Goal: Task Accomplishment & Management: Manage account settings

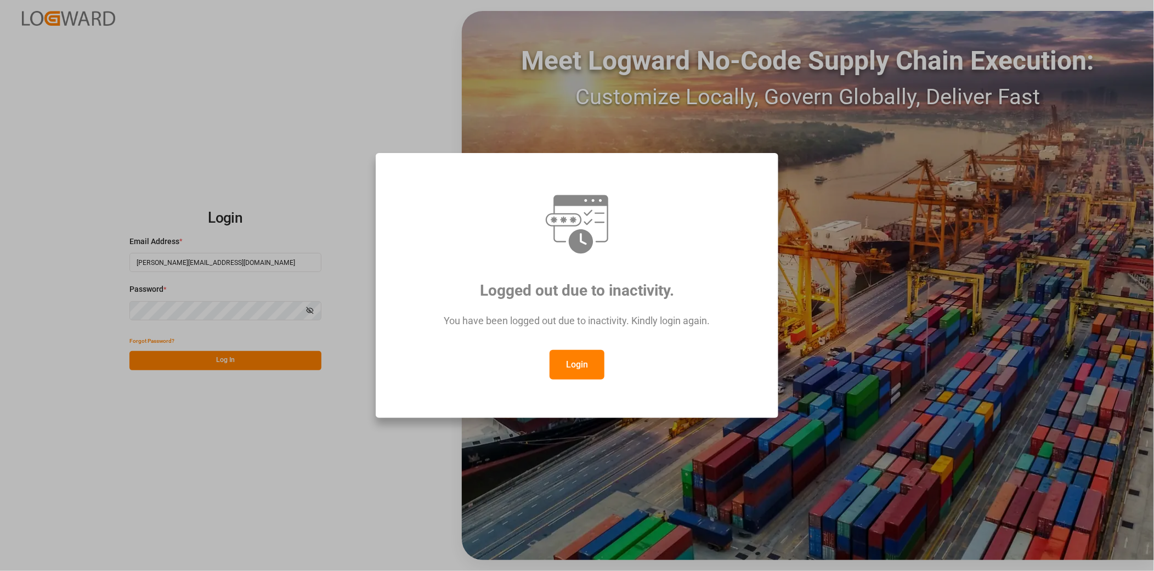
click at [595, 362] on button "Login" at bounding box center [577, 365] width 55 height 30
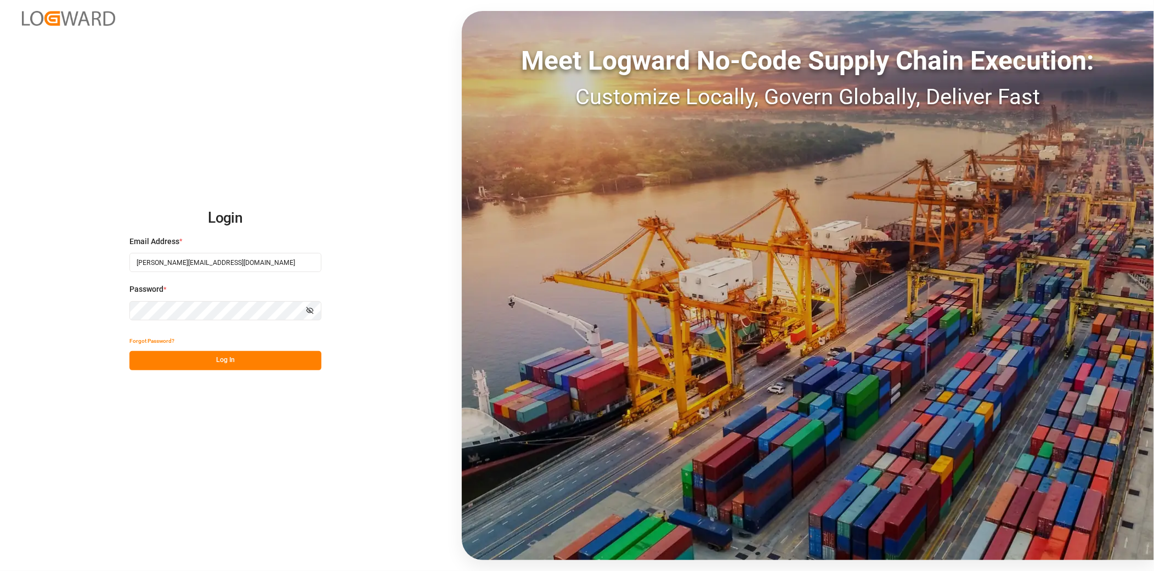
click at [282, 361] on button "Log In" at bounding box center [225, 360] width 192 height 19
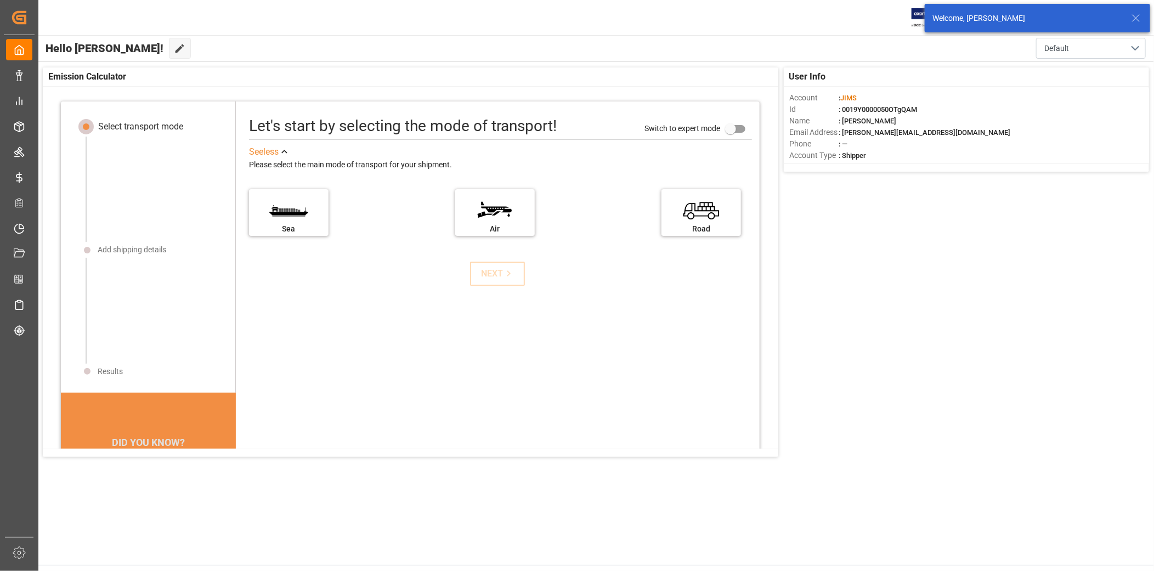
click at [1134, 13] on icon at bounding box center [1135, 18] width 13 height 13
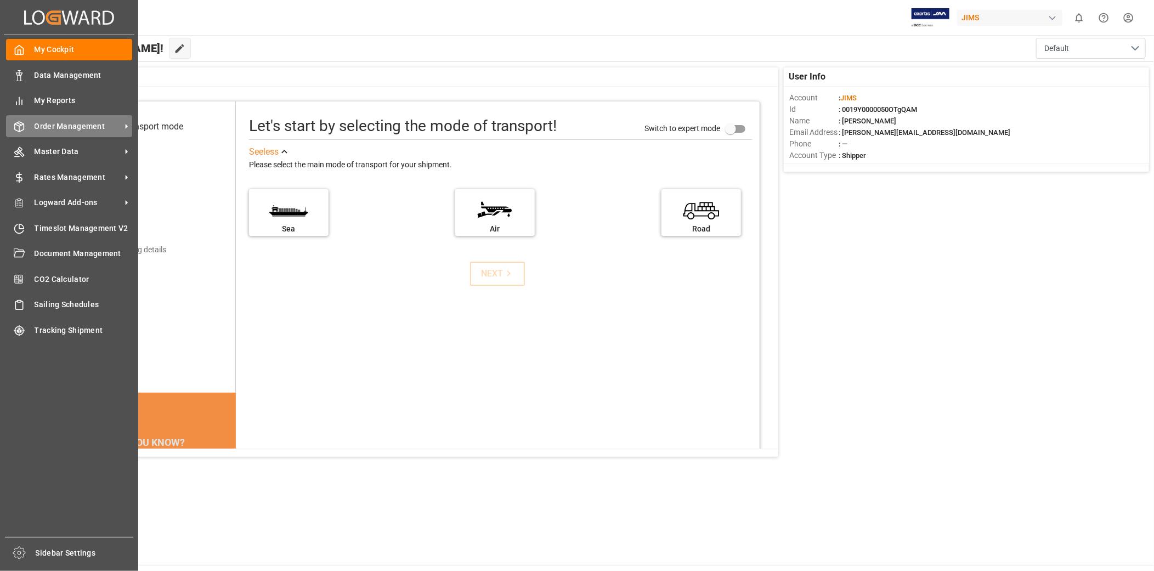
click at [53, 123] on span "Order Management" at bounding box center [78, 127] width 87 height 12
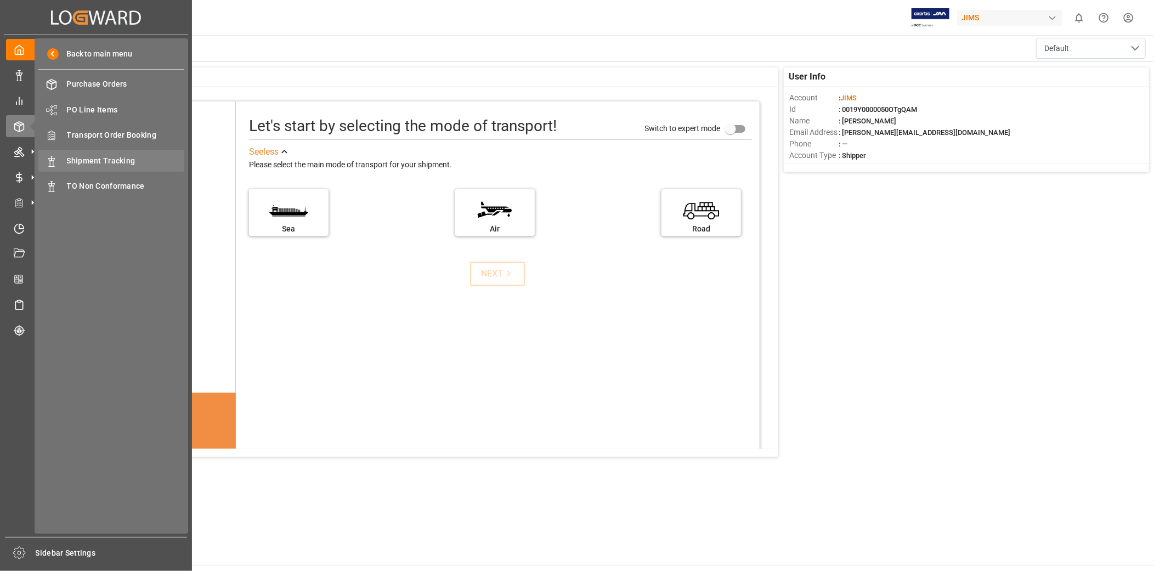
click at [101, 166] on div "Shipment Tracking Shipment Tracking" at bounding box center [111, 160] width 146 height 21
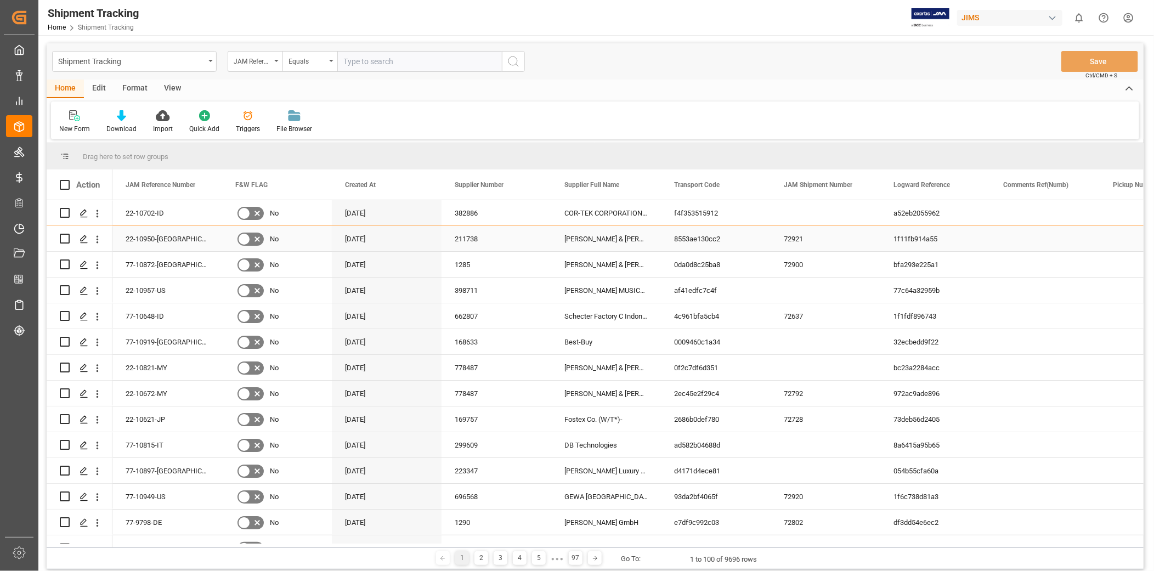
click at [872, 251] on div "72921" at bounding box center [826, 238] width 110 height 25
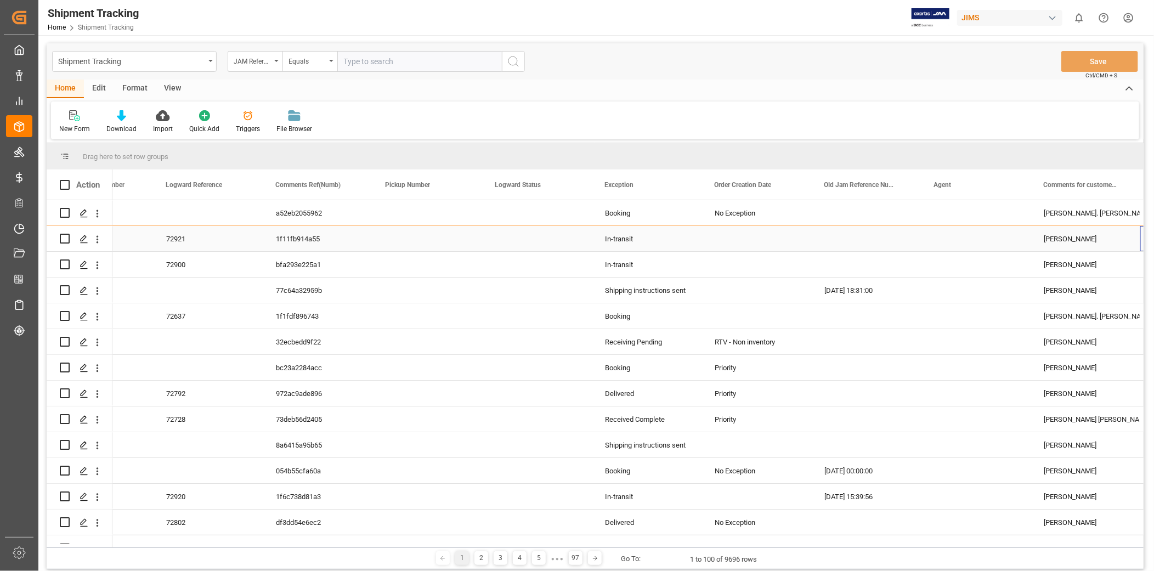
scroll to position [0, 727]
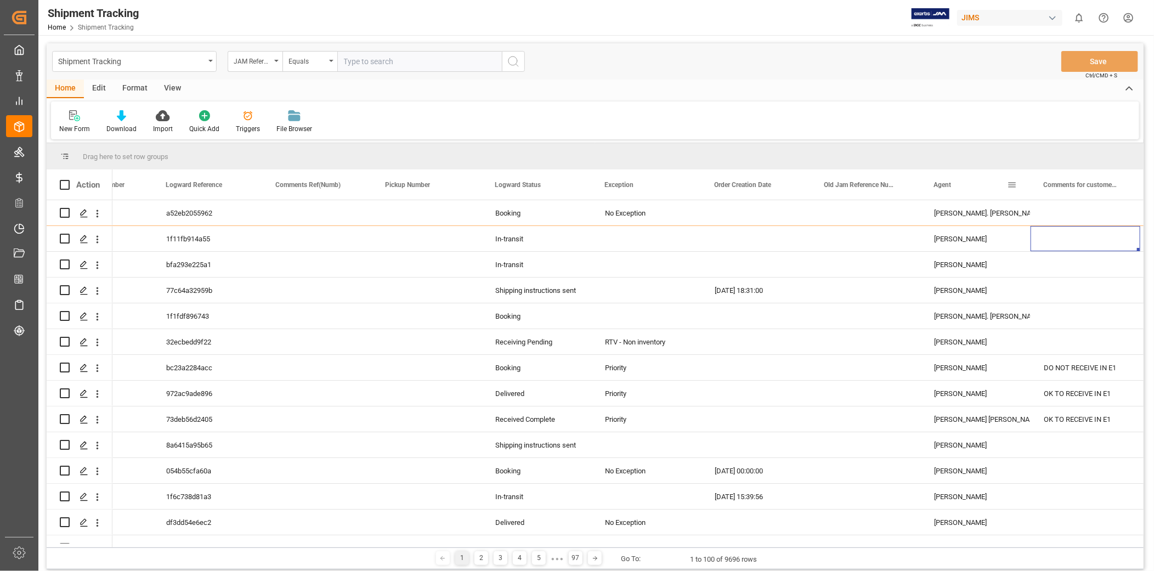
click at [1010, 184] on span at bounding box center [1012, 185] width 10 height 10
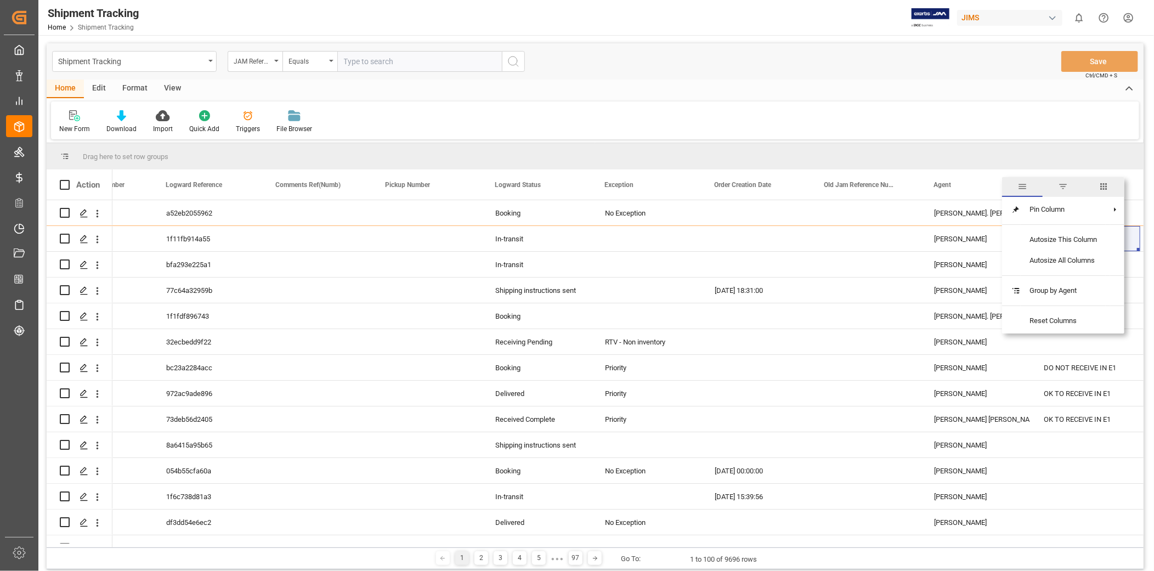
click at [1068, 189] on span "filter" at bounding box center [1063, 187] width 10 height 10
click at [1024, 248] on input "Filter Value" at bounding box center [1063, 244] width 108 height 22
type input "[PERSON_NAME]"
click at [1081, 279] on button "Apply" at bounding box center [1076, 278] width 20 height 11
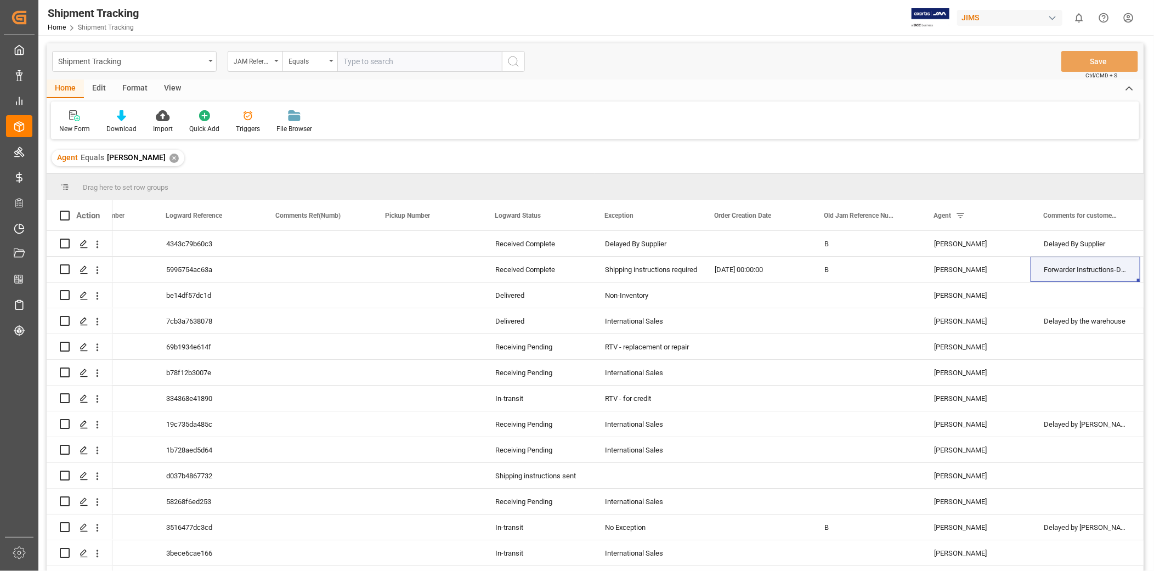
click at [172, 88] on div "View" at bounding box center [172, 89] width 33 height 19
click at [73, 127] on div "Default" at bounding box center [69, 129] width 21 height 10
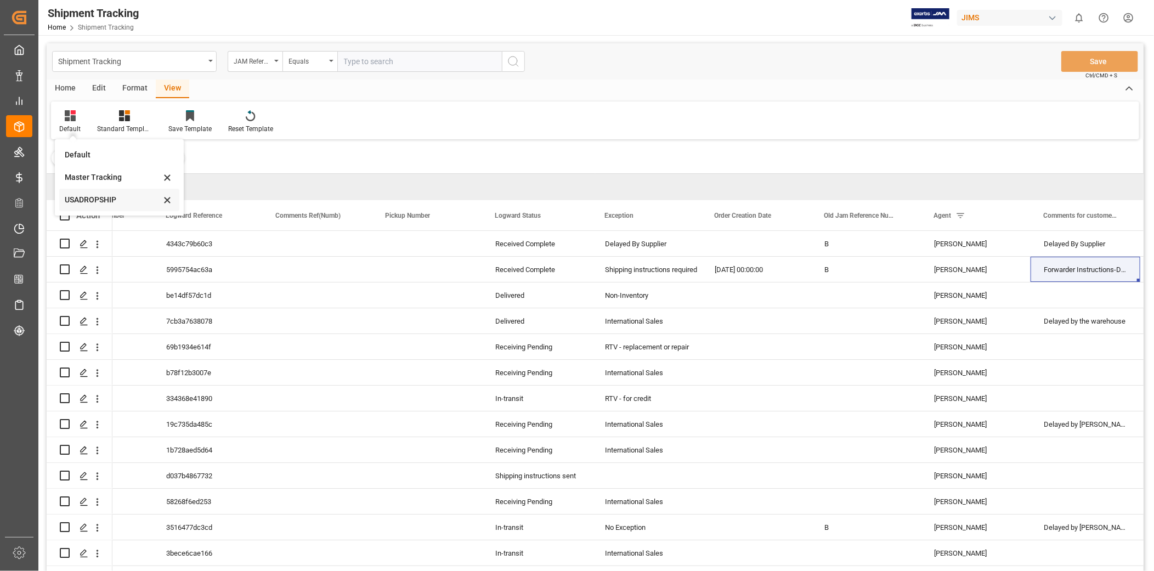
click at [94, 194] on div "USADROPSHIP" at bounding box center [113, 200] width 96 height 12
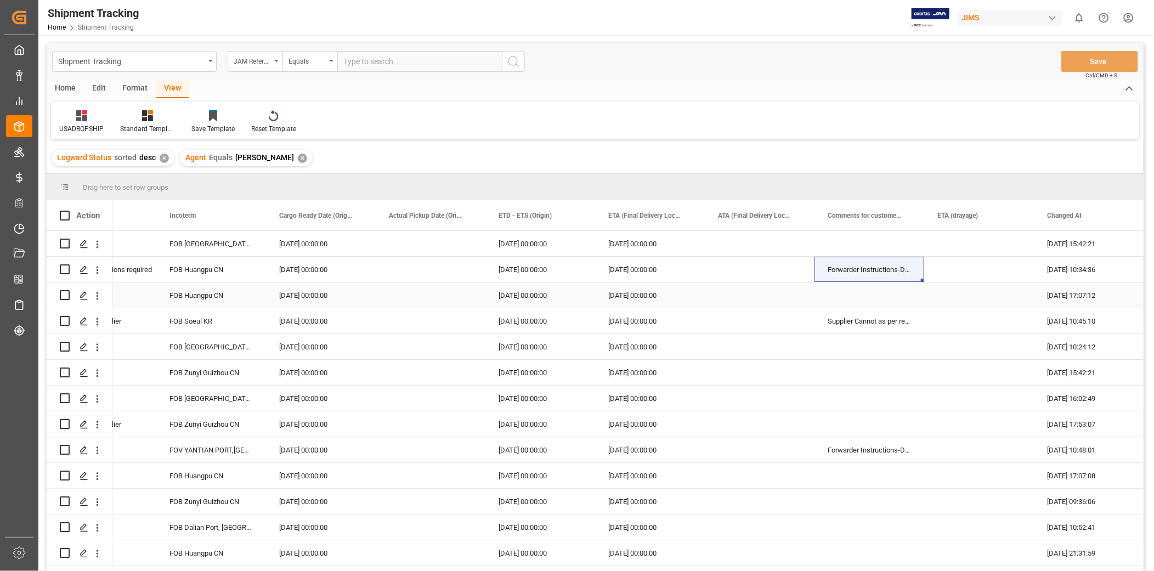
scroll to position [0, 505]
click at [661, 251] on div "[DATE] 00:00:00" at bounding box center [650, 243] width 110 height 25
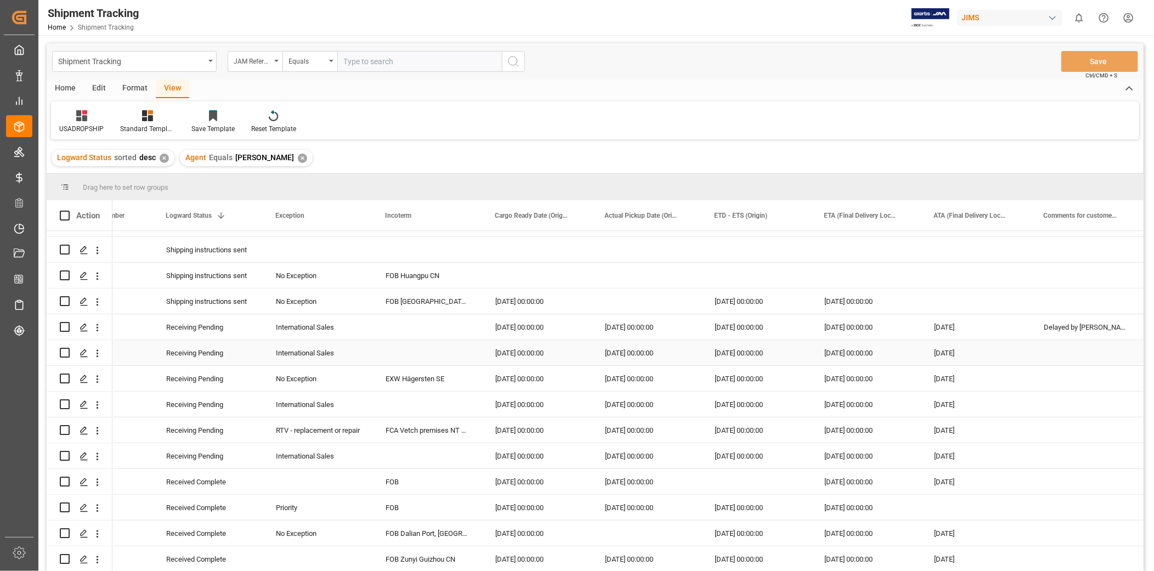
scroll to position [507, 0]
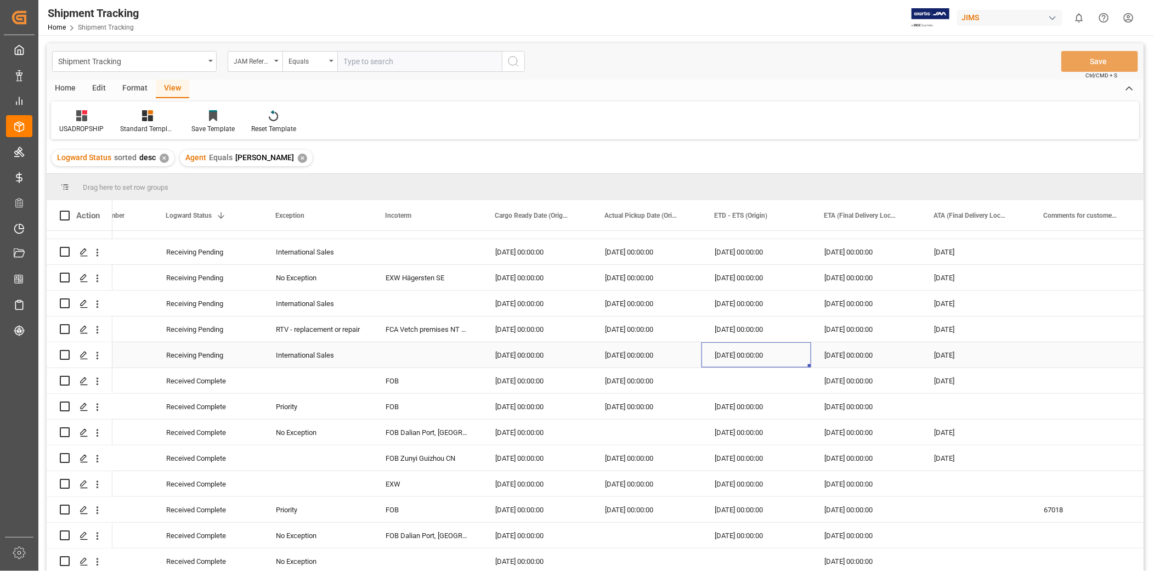
click at [752, 357] on div "[DATE] 00:00:00" at bounding box center [757, 354] width 110 height 25
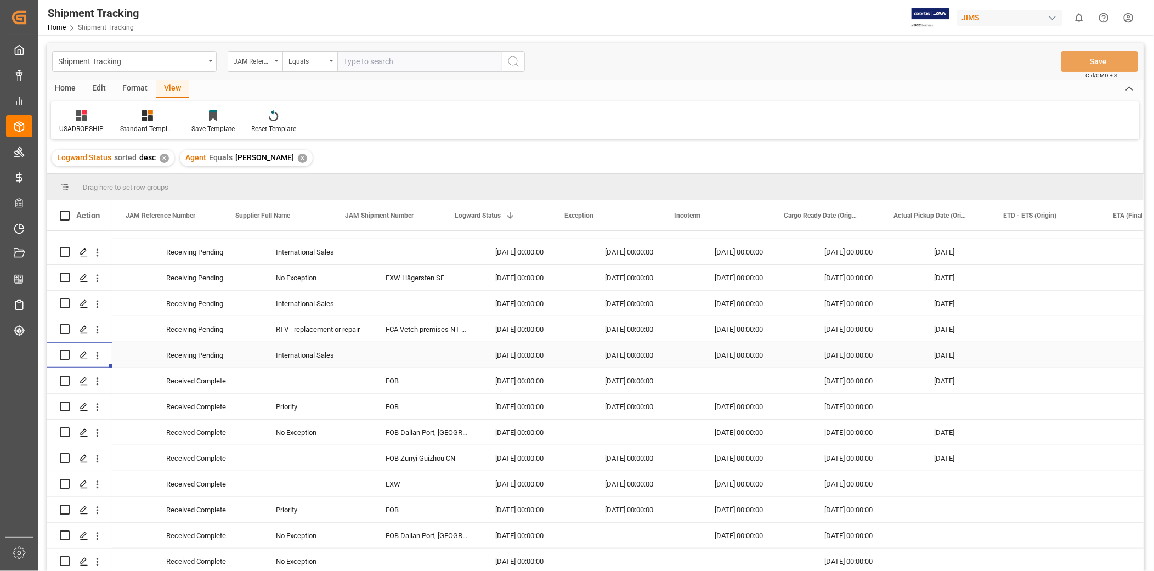
scroll to position [0, 0]
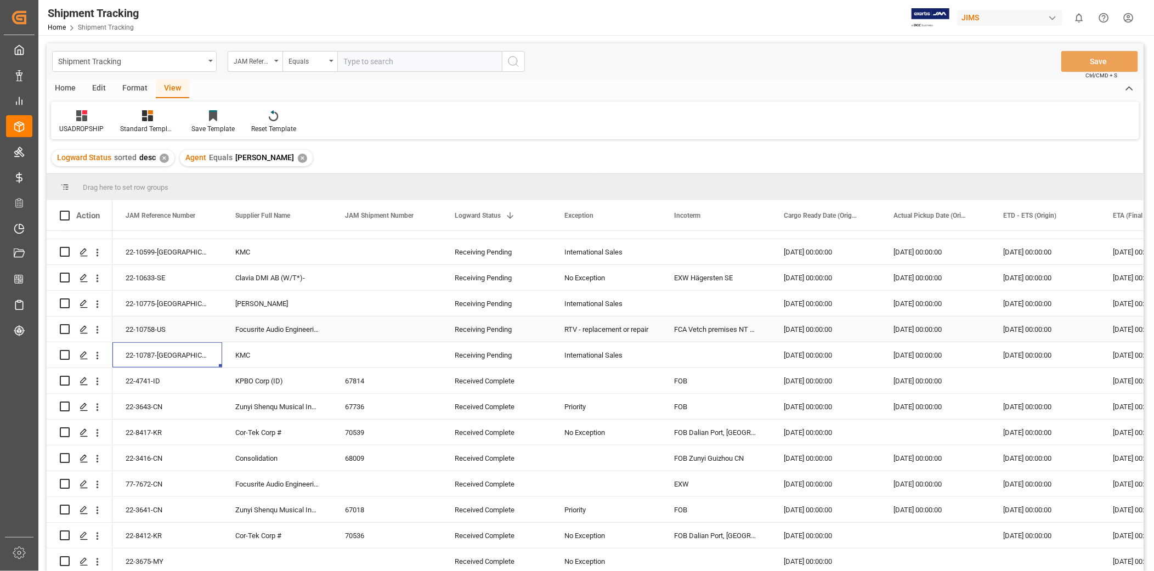
click at [493, 332] on div "Receiving Pending" at bounding box center [496, 329] width 83 height 25
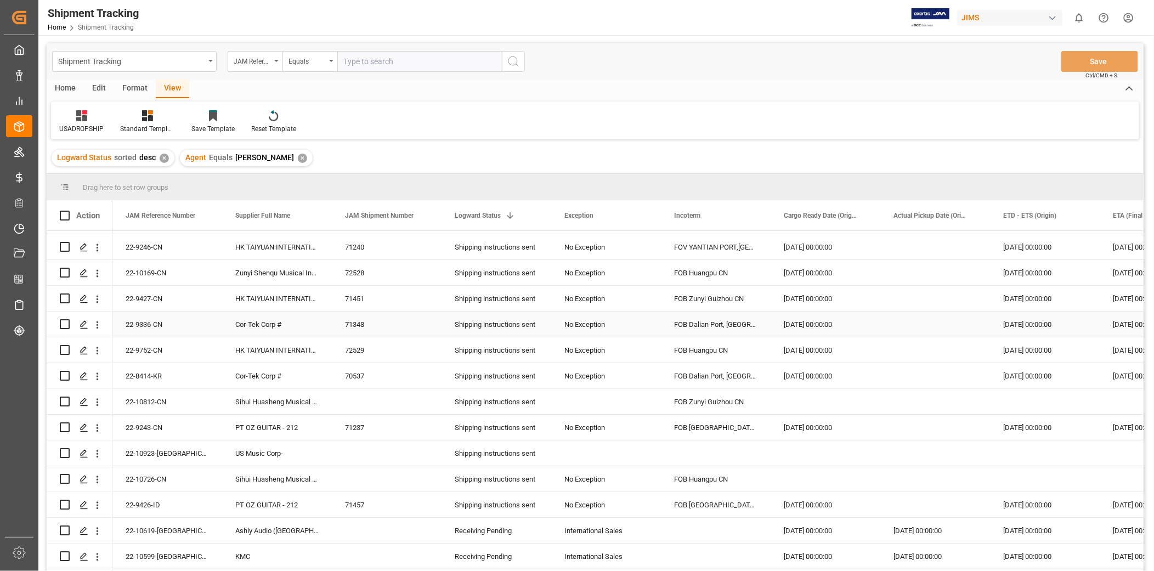
scroll to position [406, 0]
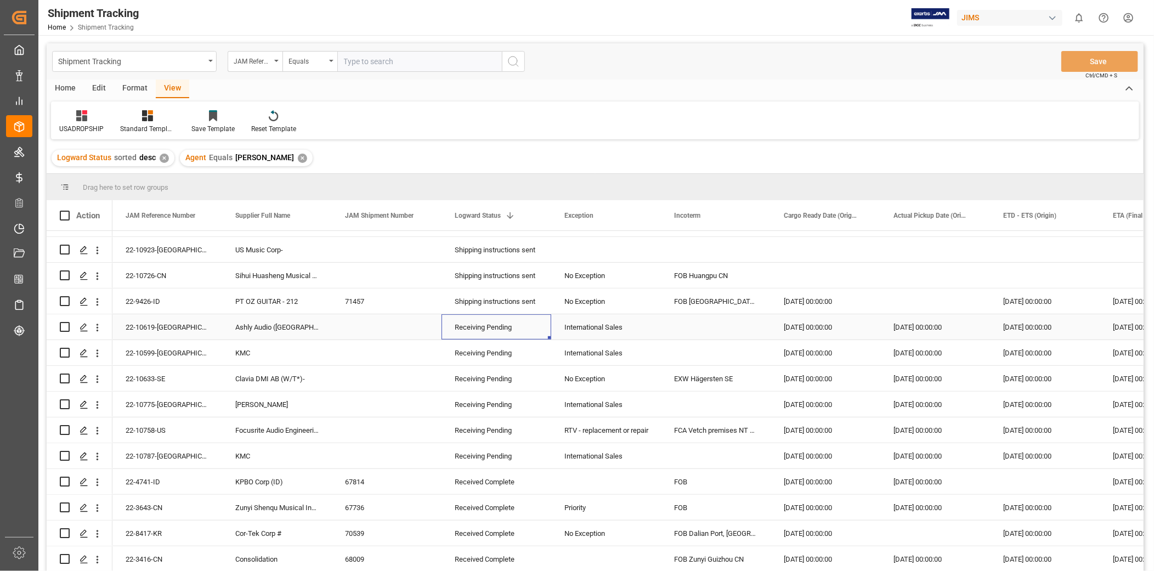
click at [502, 331] on div "Receiving Pending" at bounding box center [496, 327] width 83 height 25
click at [535, 216] on span at bounding box center [533, 216] width 10 height 10
click at [566, 270] on input "Filter Value" at bounding box center [584, 275] width 108 height 22
type input "Receiving Pending"
click at [594, 308] on button "Apply" at bounding box center [598, 308] width 20 height 11
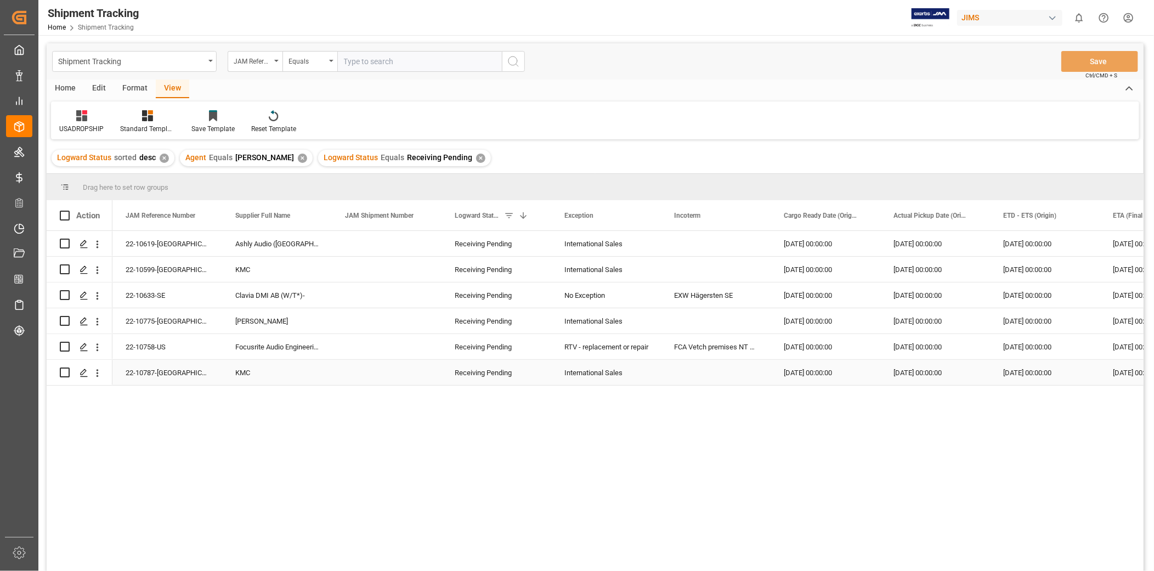
click at [286, 371] on div "KMC" at bounding box center [277, 372] width 110 height 25
click at [523, 375] on div "Receiving Pending" at bounding box center [496, 372] width 83 height 25
click at [534, 371] on icon "open menu" at bounding box center [530, 366] width 13 height 13
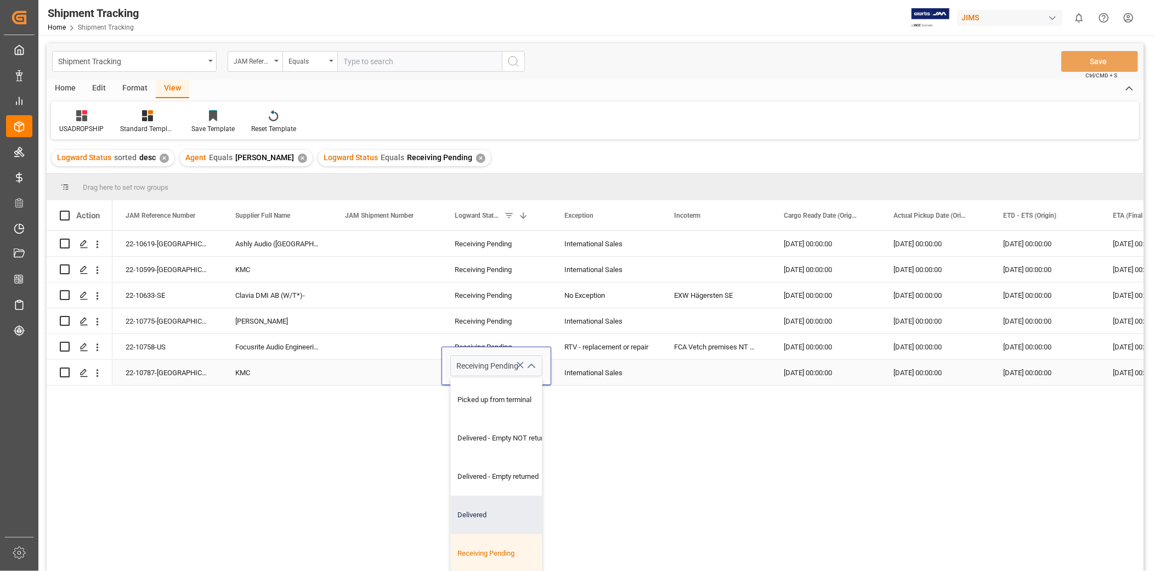
click at [498, 514] on div "Delivered" at bounding box center [506, 515] width 110 height 38
type input "Delivered"
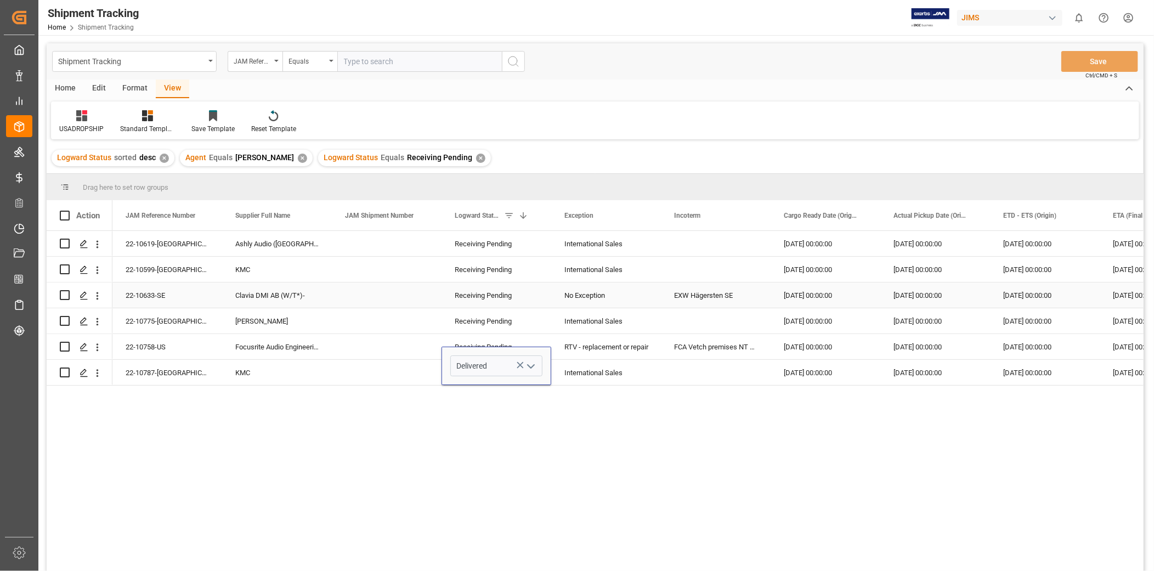
click at [623, 298] on div "No Exception" at bounding box center [605, 295] width 83 height 25
click at [1102, 59] on button "Save" at bounding box center [1099, 61] width 77 height 21
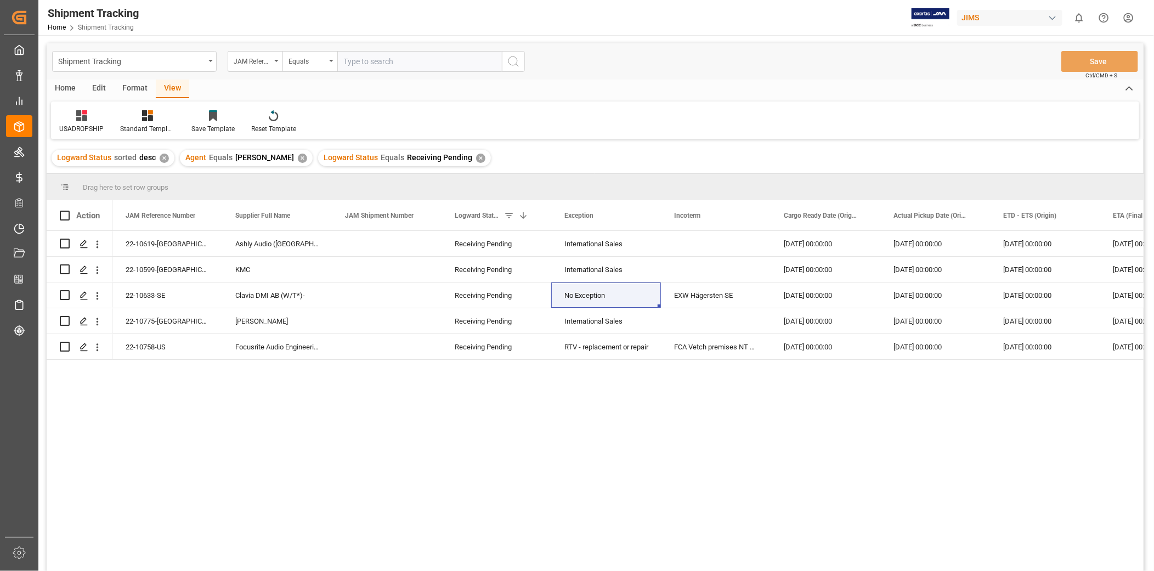
click at [270, 469] on div "22-10619-US Ashly Audio ([GEOGRAPHIC_DATA], [GEOGRAPHIC_DATA]) Receiving Pendin…" at bounding box center [627, 404] width 1031 height 347
click at [162, 353] on div "22-10758-US" at bounding box center [167, 346] width 110 height 25
click at [310, 353] on div "Focusrite Audio Engineering (W/T*)-" at bounding box center [277, 346] width 110 height 25
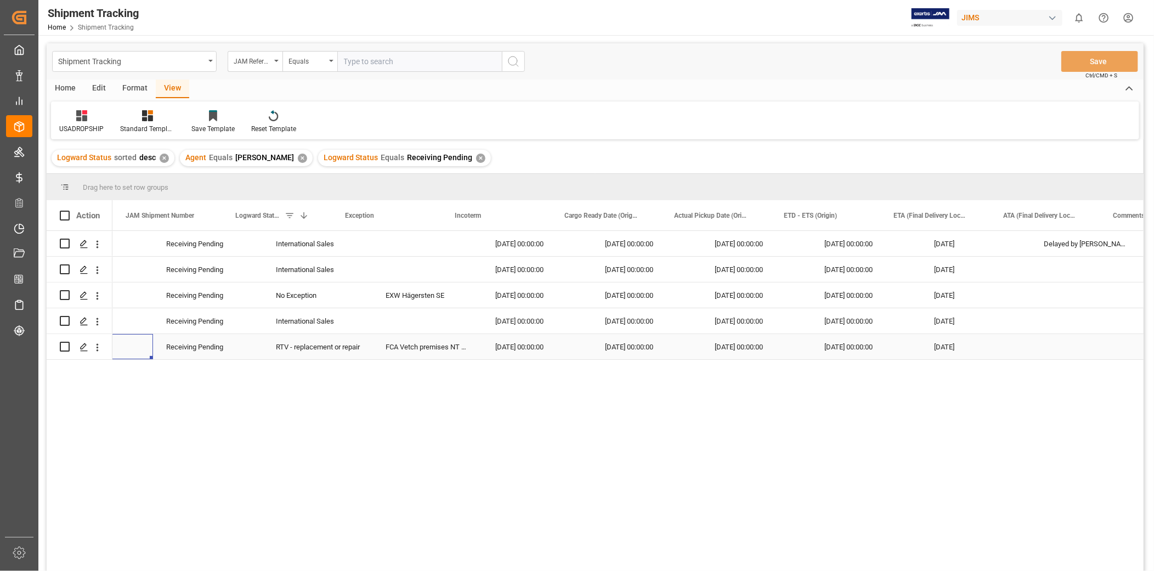
scroll to position [0, 0]
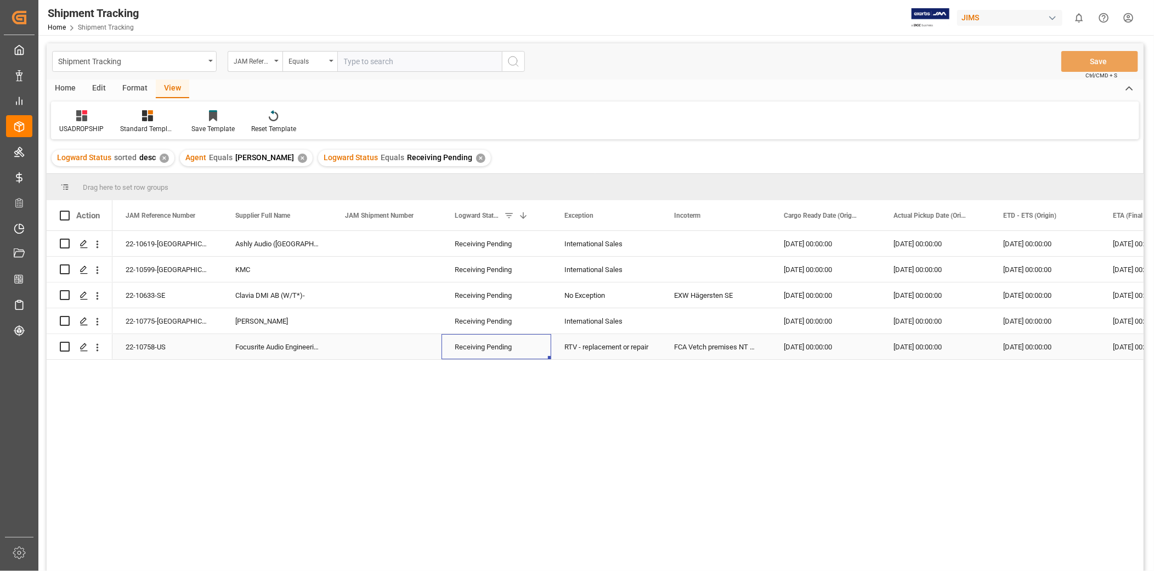
click at [528, 347] on div "Receiving Pending" at bounding box center [496, 347] width 83 height 25
click at [528, 343] on icon "open menu" at bounding box center [530, 340] width 13 height 13
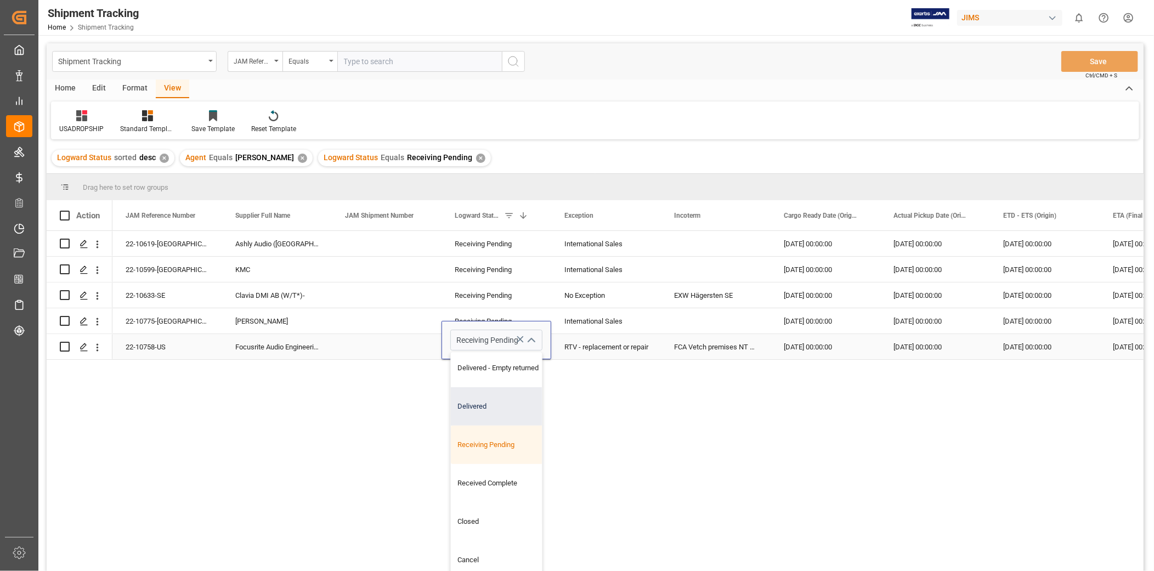
click at [514, 402] on div "Delivered" at bounding box center [506, 406] width 110 height 38
type input "Delivered"
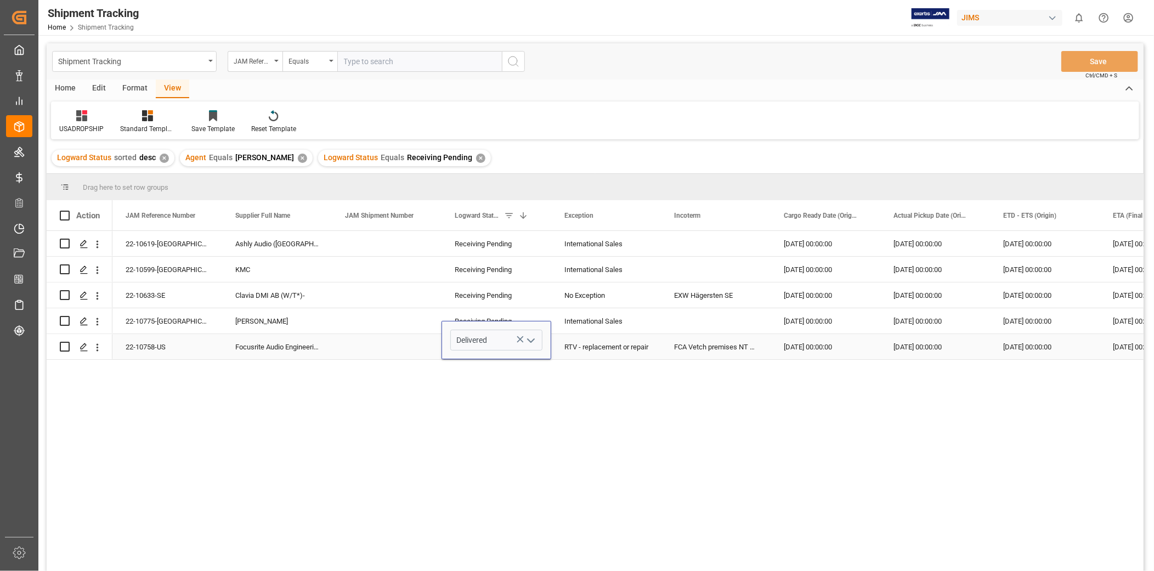
click at [625, 341] on div "RTV - replacement or repair" at bounding box center [605, 347] width 83 height 25
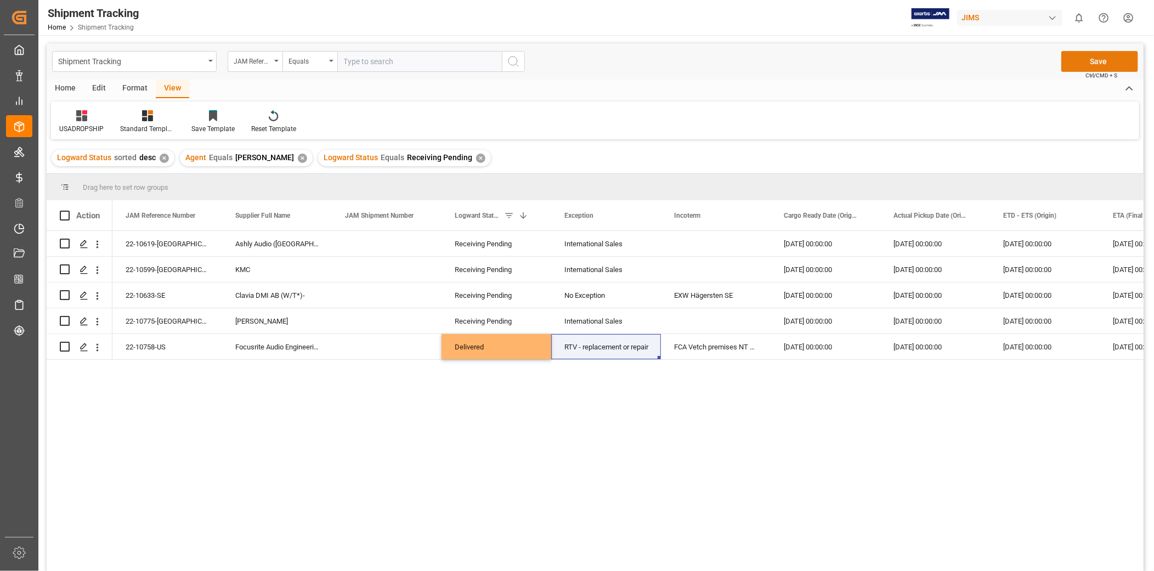
click at [1091, 57] on button "Save" at bounding box center [1099, 61] width 77 height 21
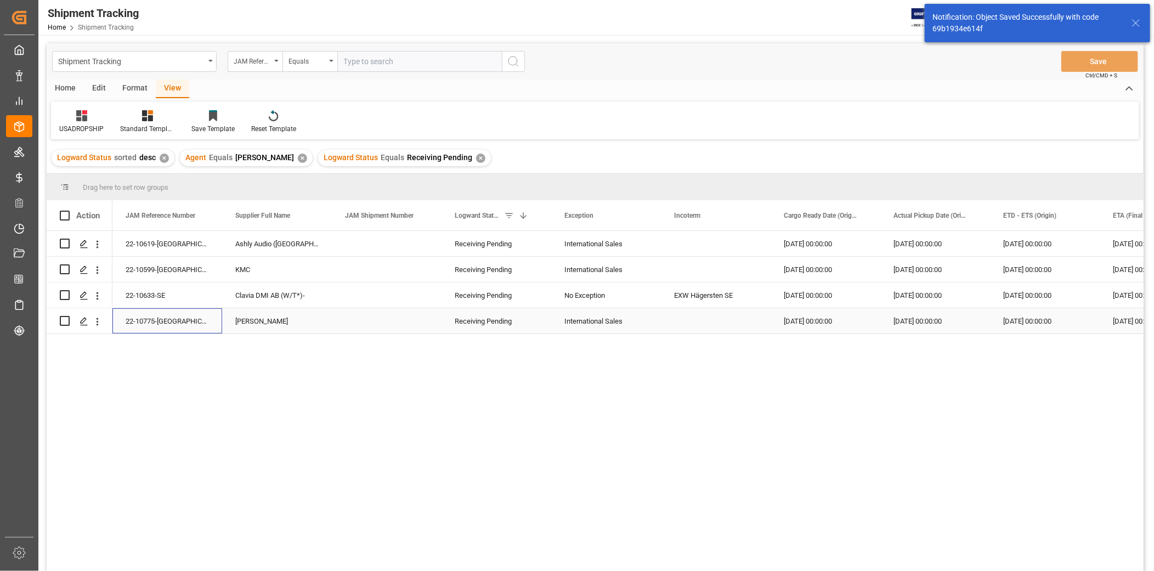
click at [163, 320] on div "22-10775-[GEOGRAPHIC_DATA]" at bounding box center [167, 320] width 110 height 25
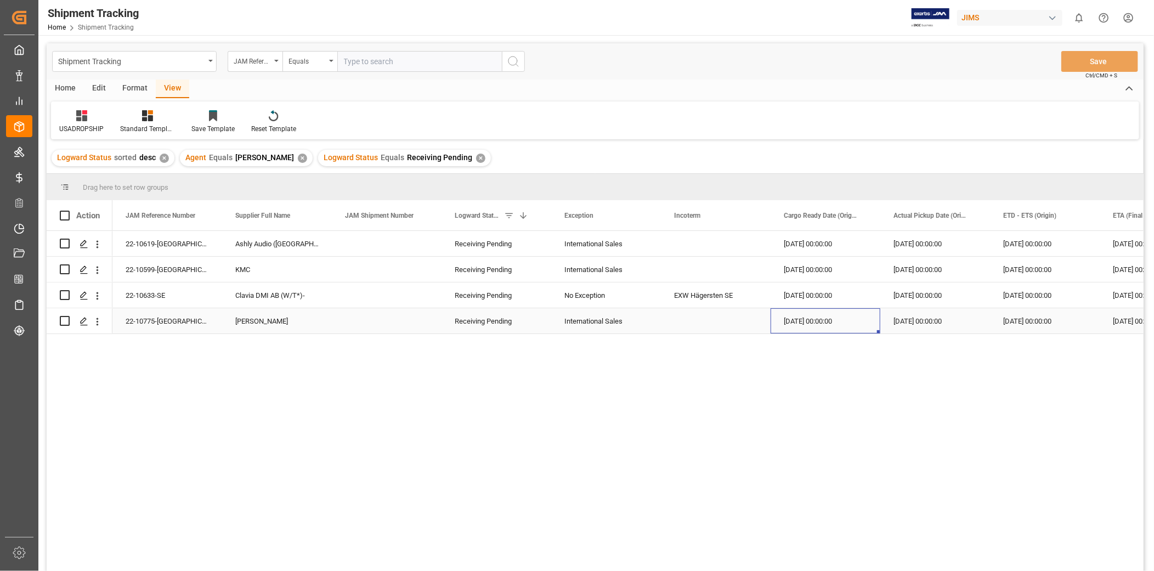
click at [798, 317] on div "[DATE] 00:00:00" at bounding box center [826, 320] width 110 height 25
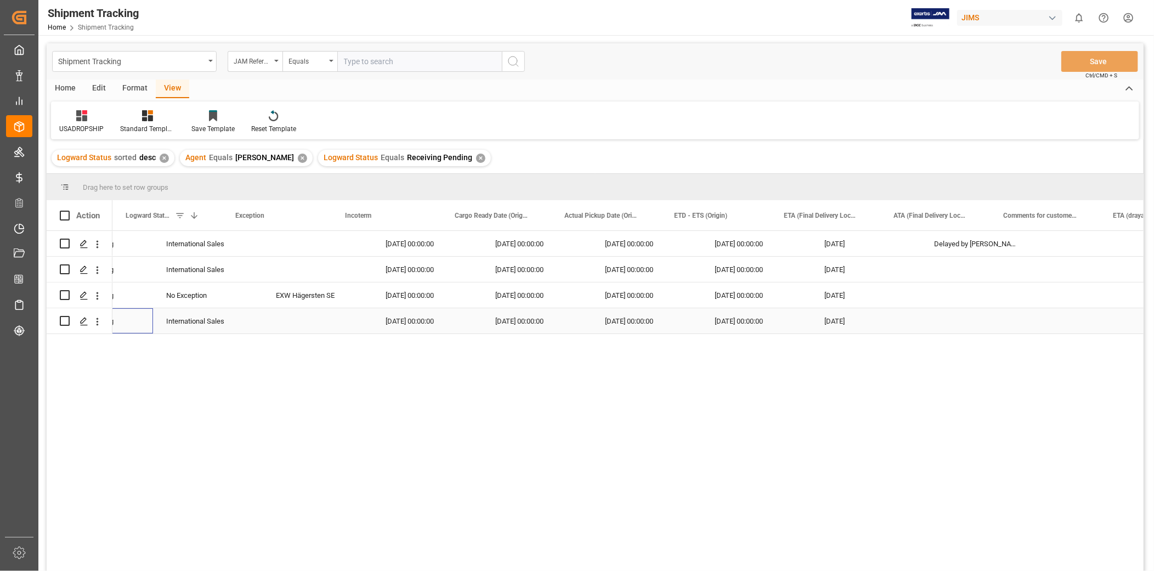
scroll to position [0, 0]
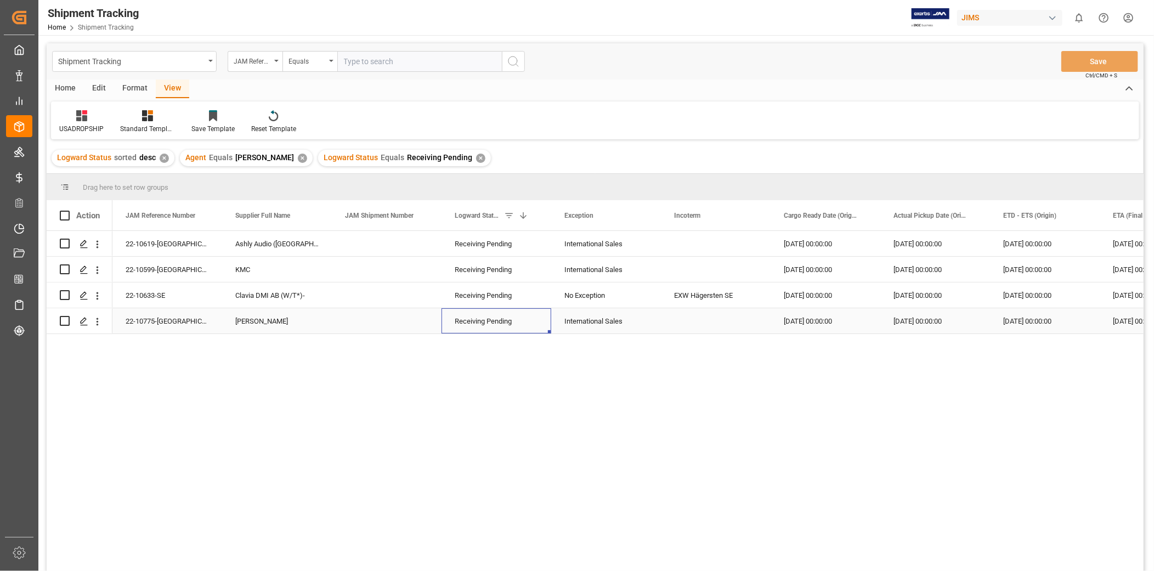
click at [527, 320] on div "Receiving Pending" at bounding box center [496, 321] width 83 height 25
click at [531, 315] on polyline "open menu" at bounding box center [531, 314] width 7 height 3
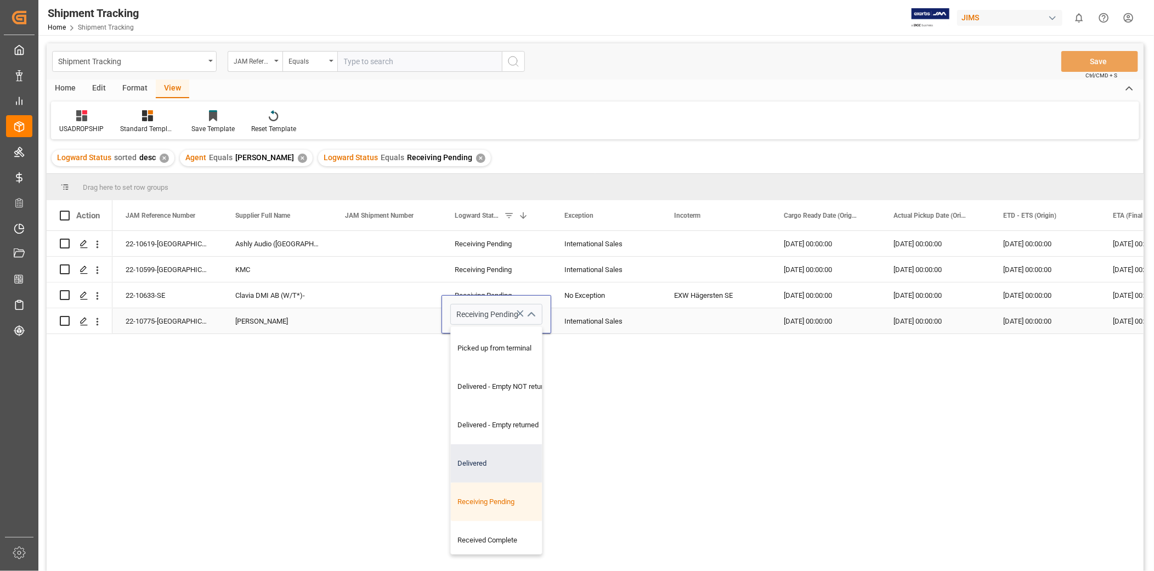
click at [507, 452] on div "Delivered" at bounding box center [506, 463] width 110 height 38
type input "Delivered"
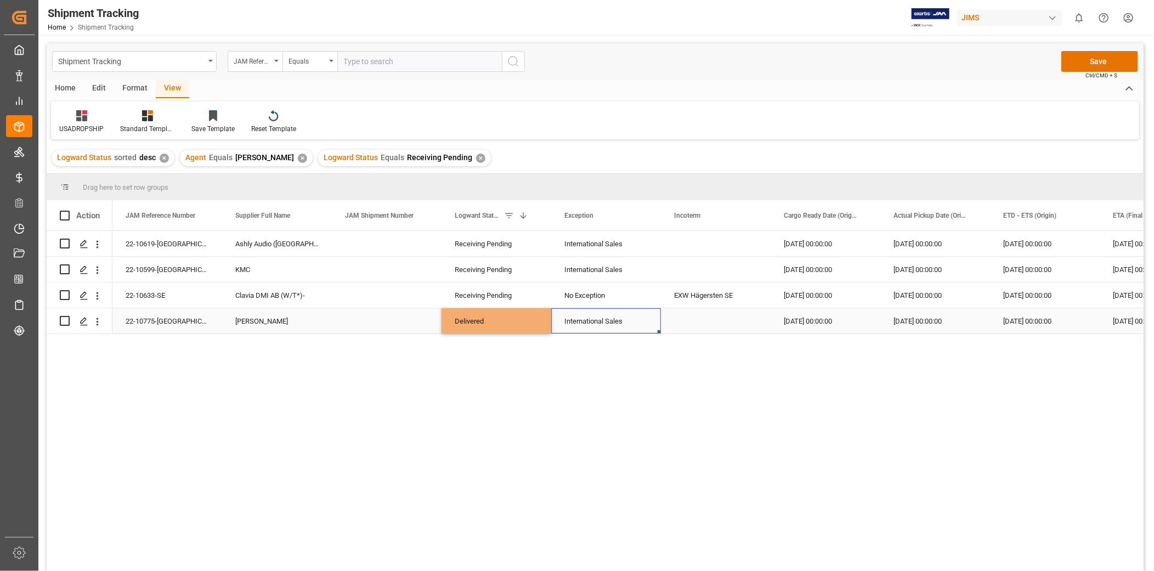
click at [605, 313] on div "International Sales" at bounding box center [605, 321] width 83 height 25
click at [607, 285] on div "No Exception" at bounding box center [605, 295] width 83 height 25
click at [1072, 67] on button "Save" at bounding box center [1099, 61] width 77 height 21
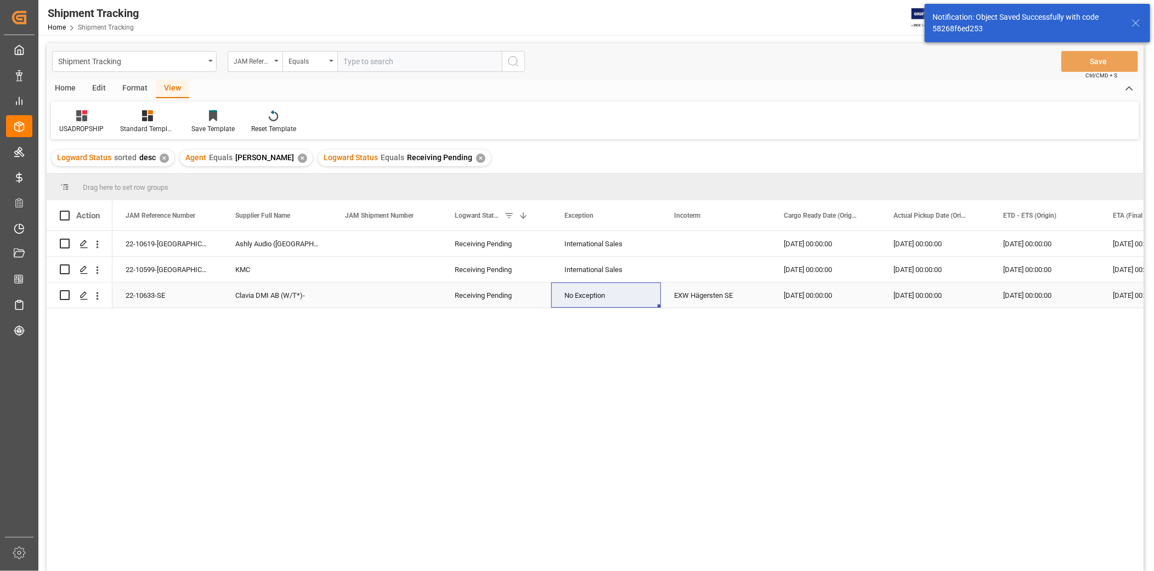
click at [162, 296] on div "22-10633-SE" at bounding box center [167, 295] width 110 height 25
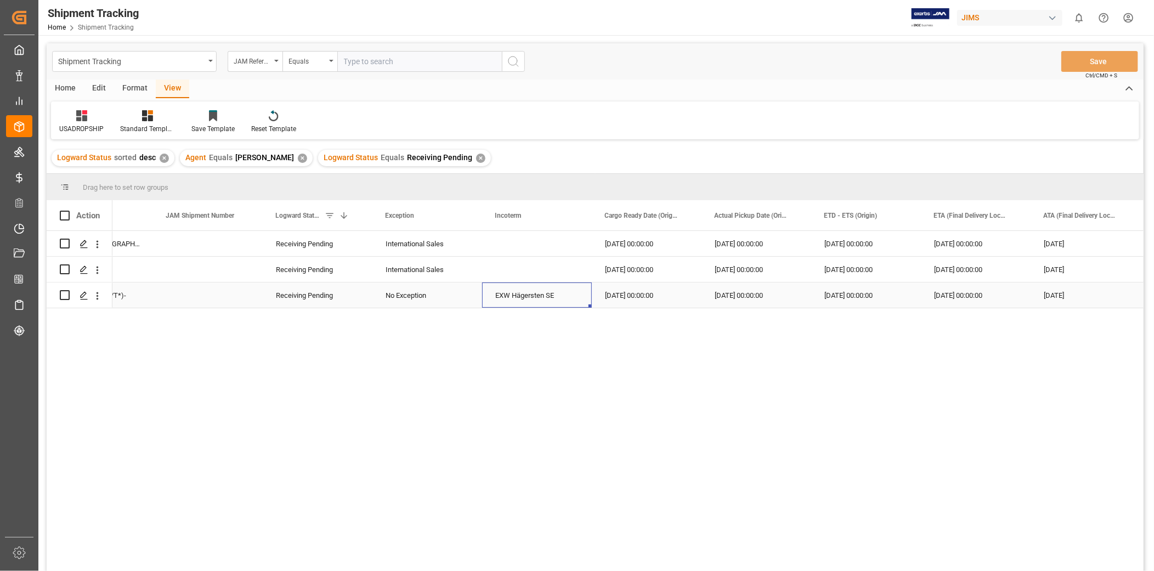
scroll to position [0, 0]
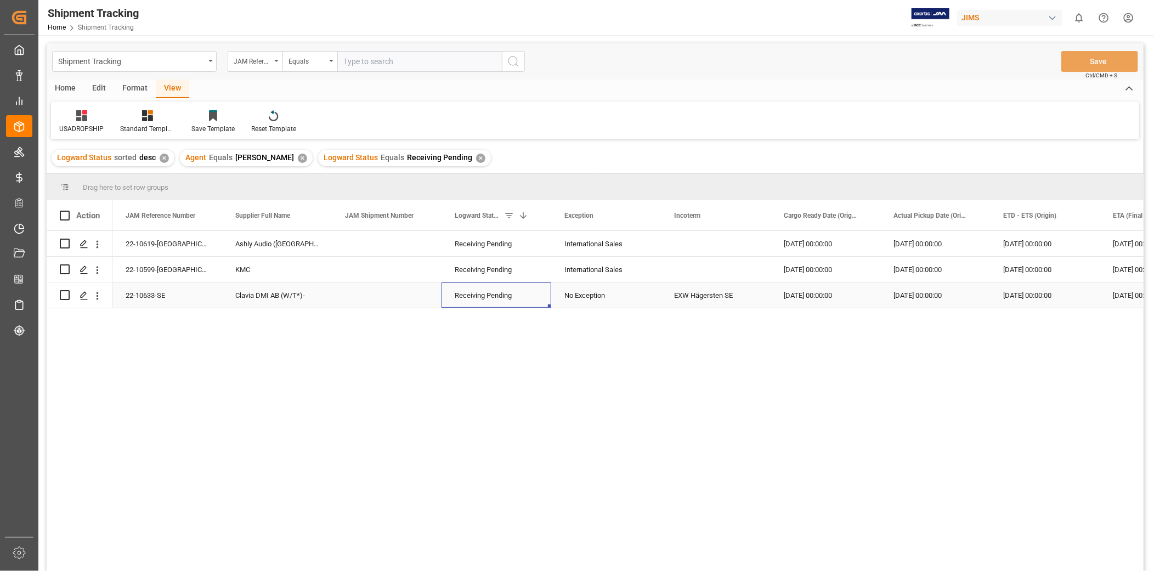
click at [516, 288] on div "Receiving Pending" at bounding box center [496, 295] width 83 height 25
click at [531, 292] on icon "open menu" at bounding box center [530, 289] width 13 height 13
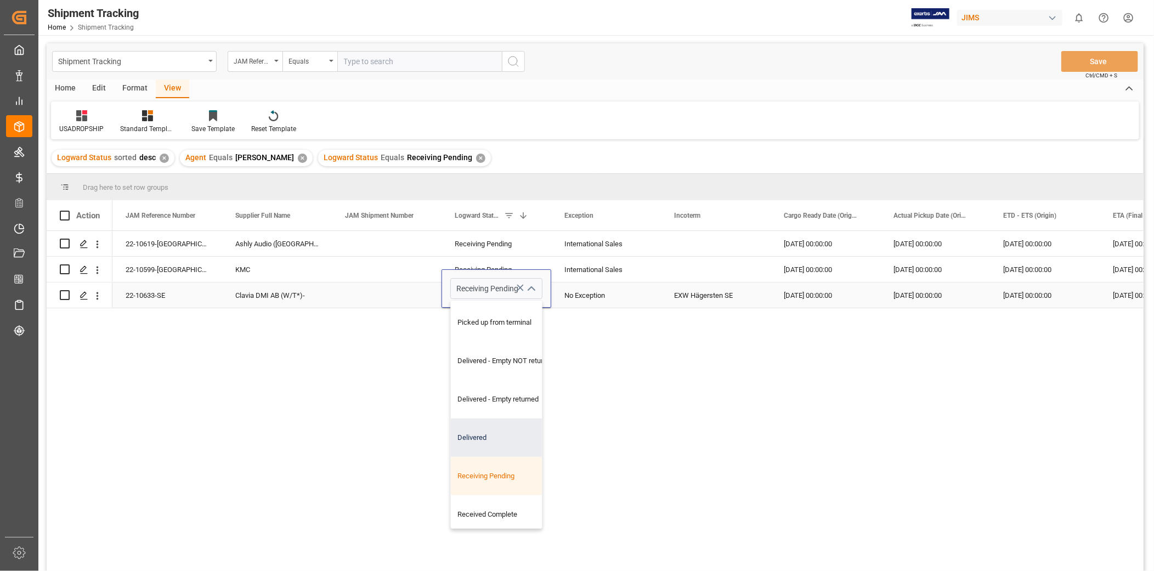
click at [497, 426] on div "Delivered" at bounding box center [506, 438] width 110 height 38
type input "Delivered"
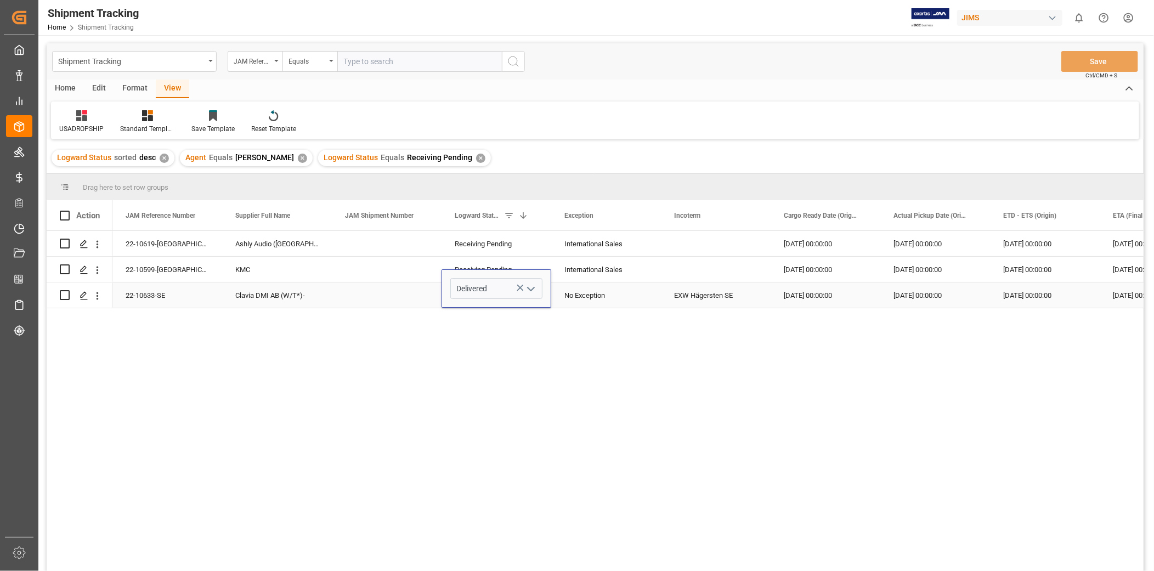
click at [652, 284] on div "No Exception" at bounding box center [606, 295] width 110 height 25
click at [1098, 59] on button "Save" at bounding box center [1099, 61] width 77 height 21
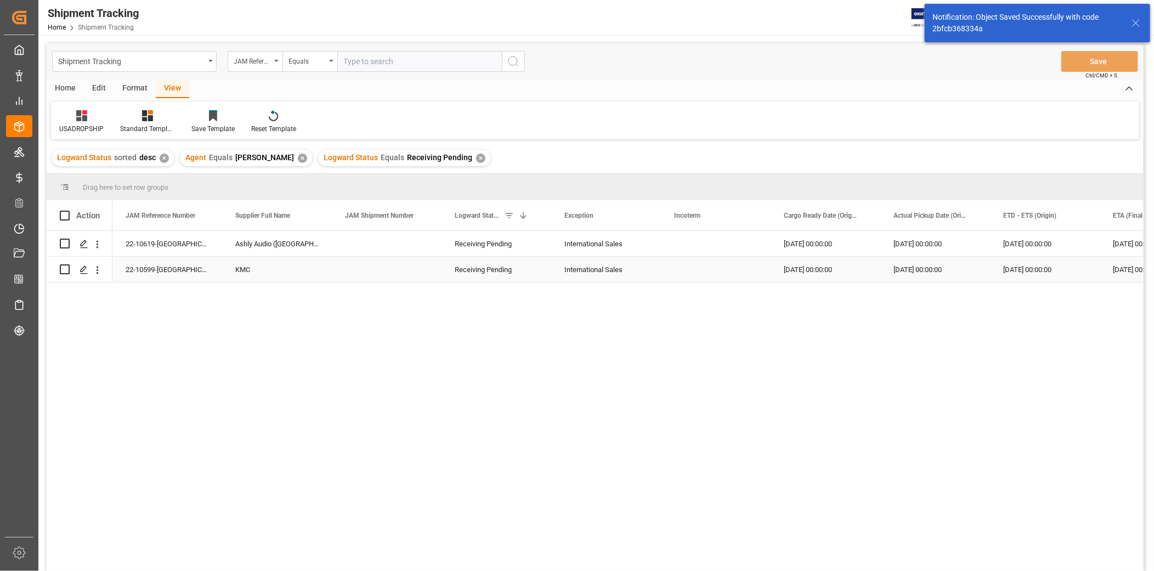
click at [174, 277] on div "22-10599-[GEOGRAPHIC_DATA]" at bounding box center [167, 269] width 110 height 25
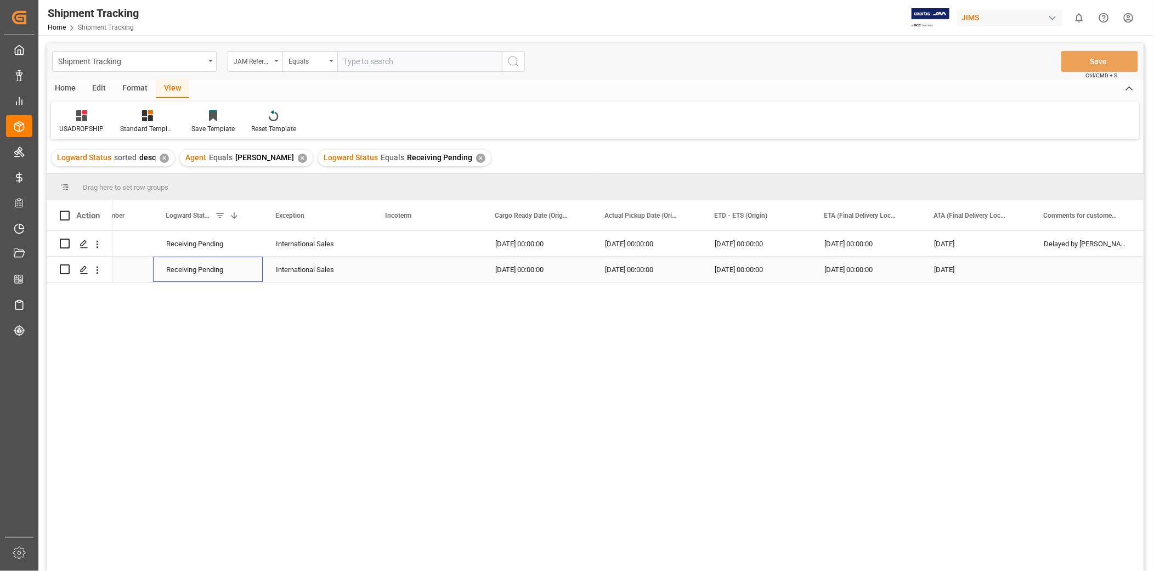
scroll to position [0, 0]
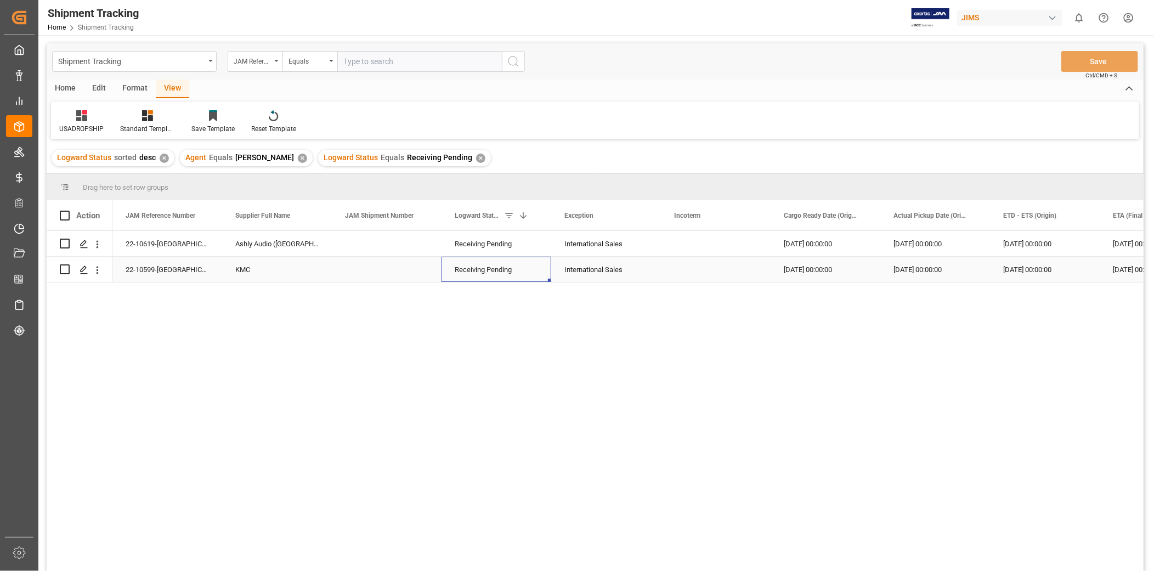
click at [513, 271] on div "Receiving Pending" at bounding box center [496, 269] width 83 height 25
click at [530, 264] on polyline "open menu" at bounding box center [531, 263] width 7 height 3
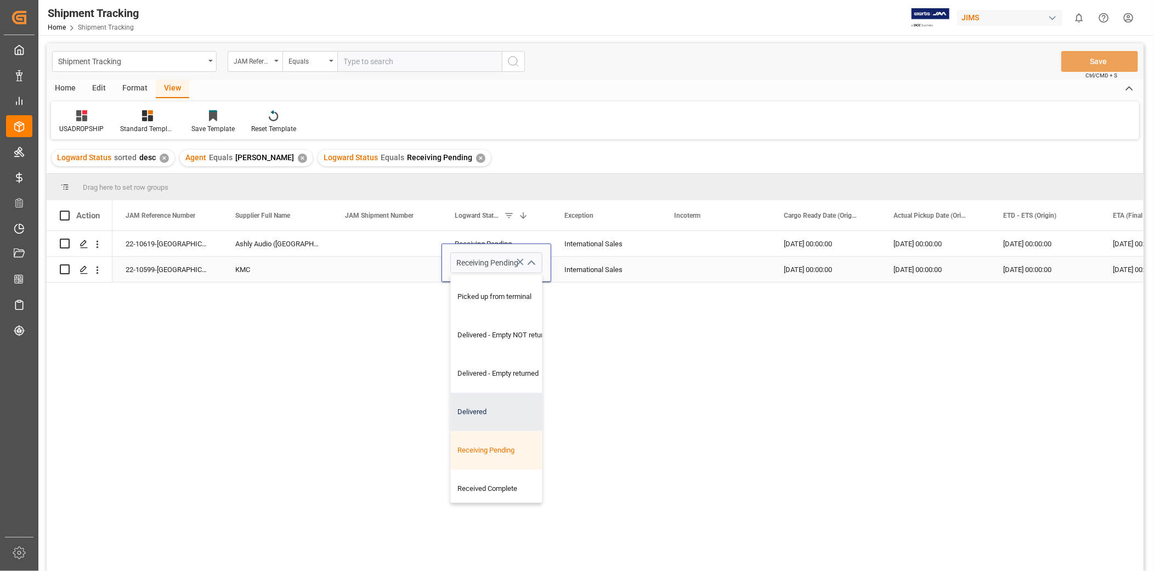
click at [506, 412] on div "Delivered" at bounding box center [506, 412] width 110 height 38
type input "Delivered"
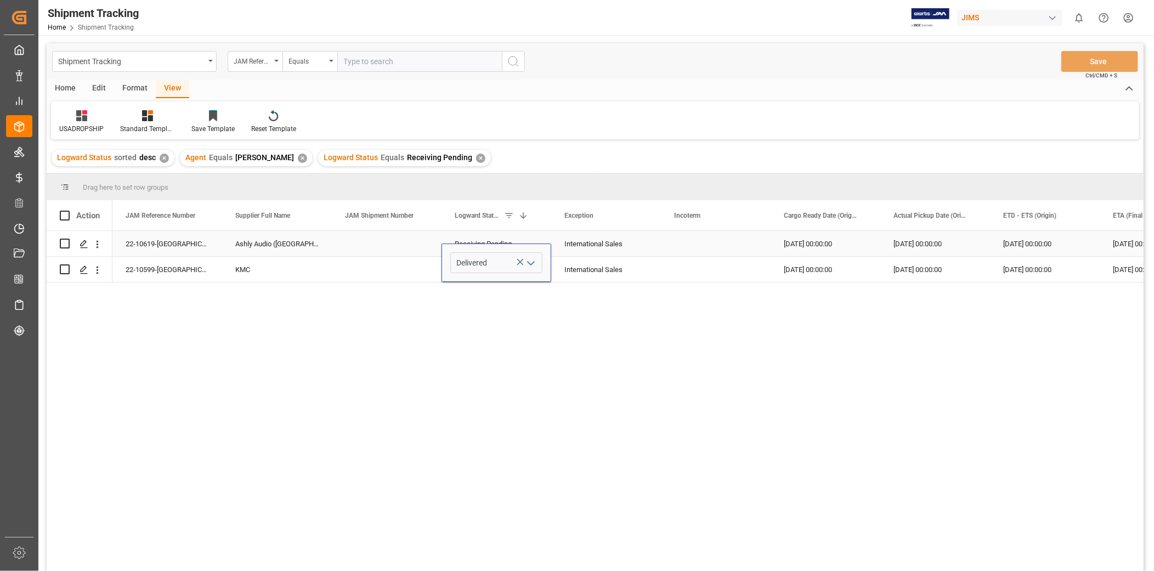
click at [748, 247] on div "Press SPACE to select this row." at bounding box center [716, 243] width 110 height 25
click at [1076, 64] on button "Save" at bounding box center [1099, 61] width 77 height 21
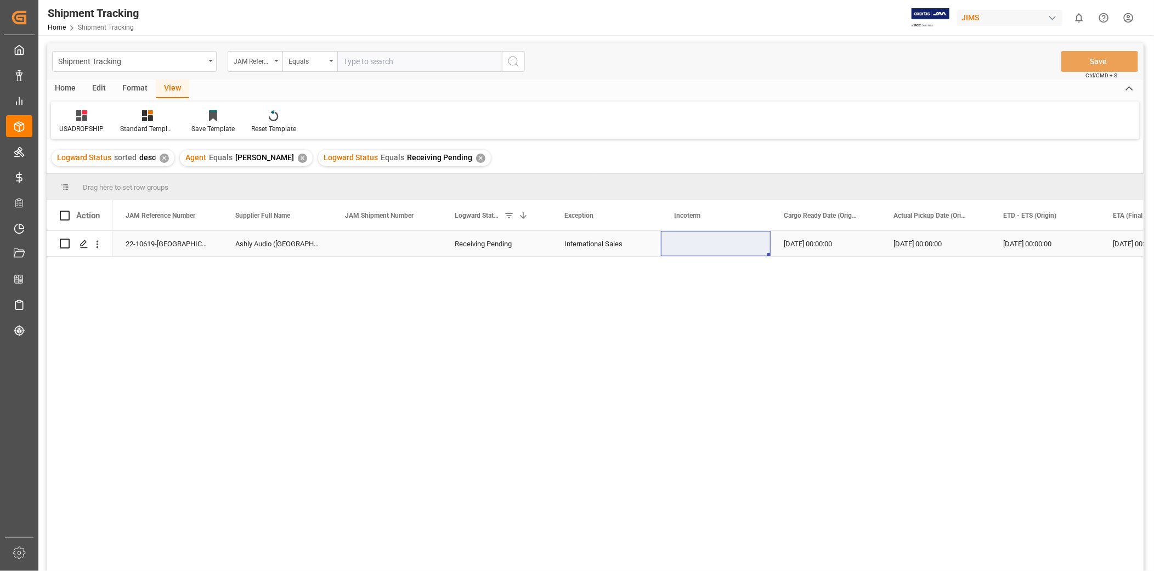
click at [502, 245] on div "Receiving Pending" at bounding box center [496, 243] width 83 height 25
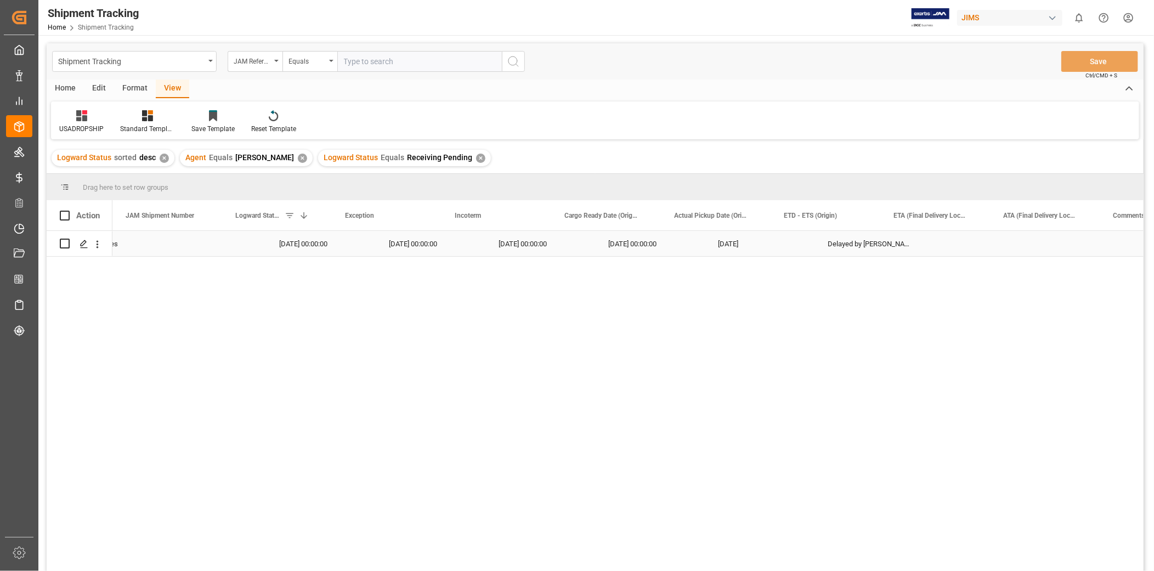
scroll to position [0, 0]
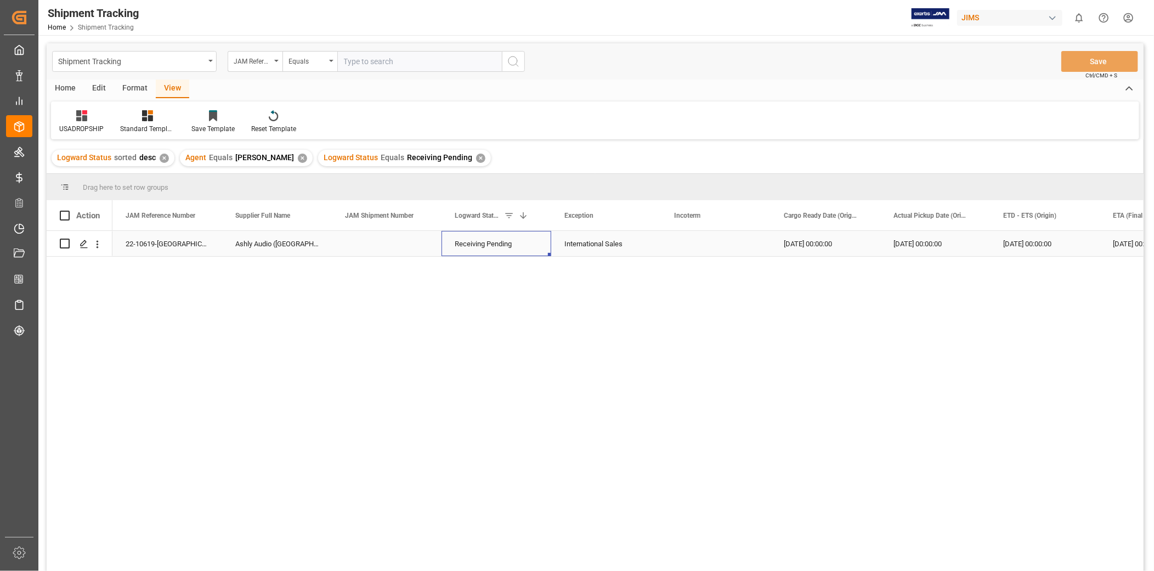
click at [510, 244] on div "Receiving Pending" at bounding box center [496, 243] width 83 height 25
click at [533, 250] on polyline "open menu" at bounding box center [531, 250] width 7 height 3
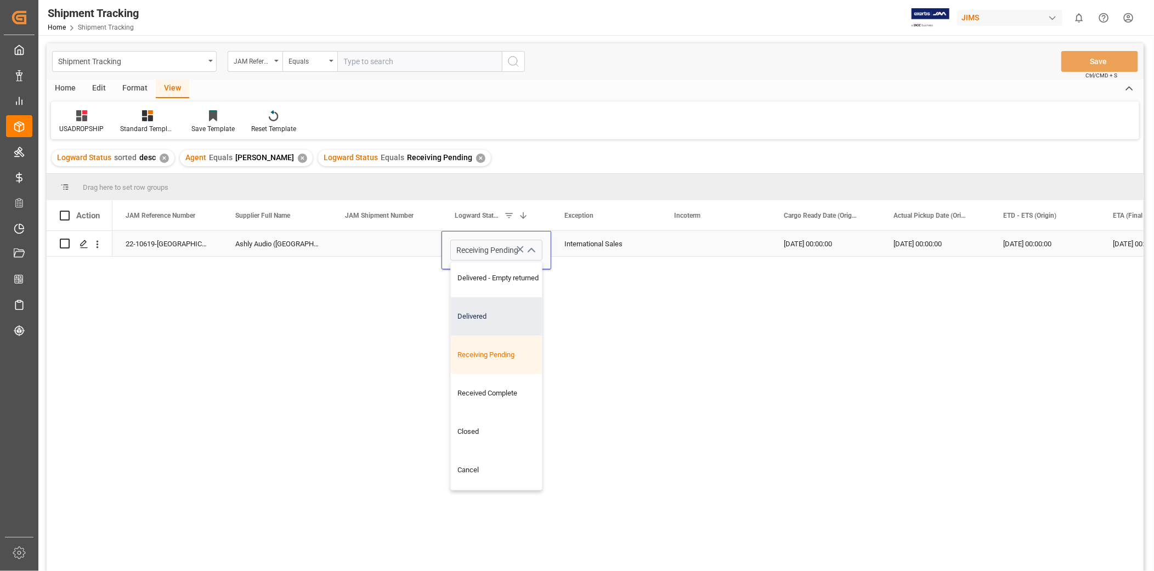
click at [517, 304] on div "Delivered" at bounding box center [506, 316] width 110 height 38
type input "Delivered"
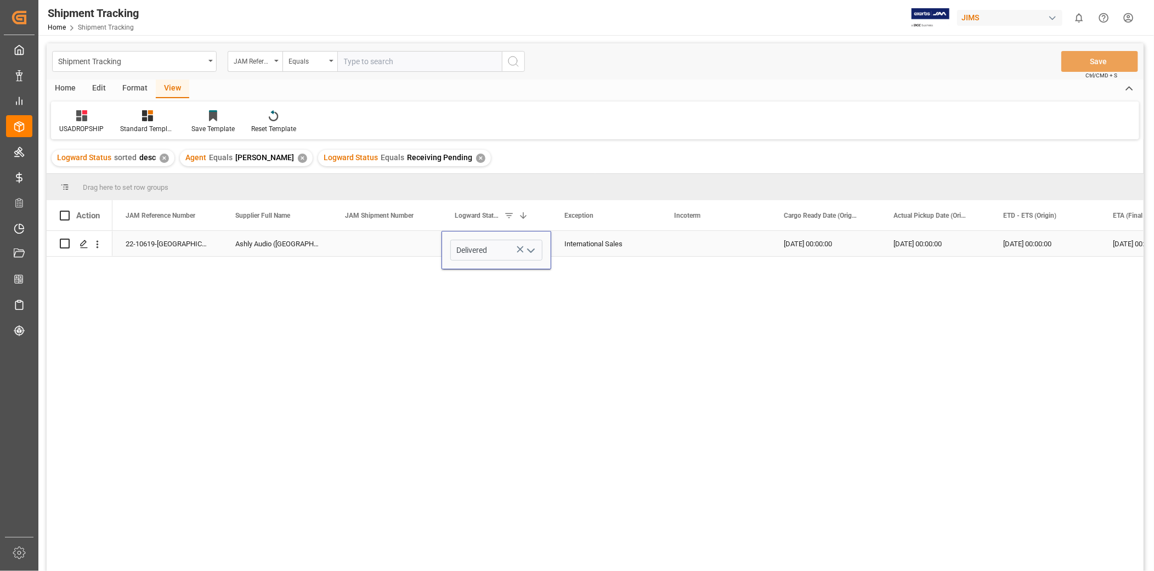
click at [684, 251] on div "Press SPACE to select this row." at bounding box center [716, 243] width 110 height 25
click at [1078, 62] on button "Save" at bounding box center [1099, 61] width 77 height 21
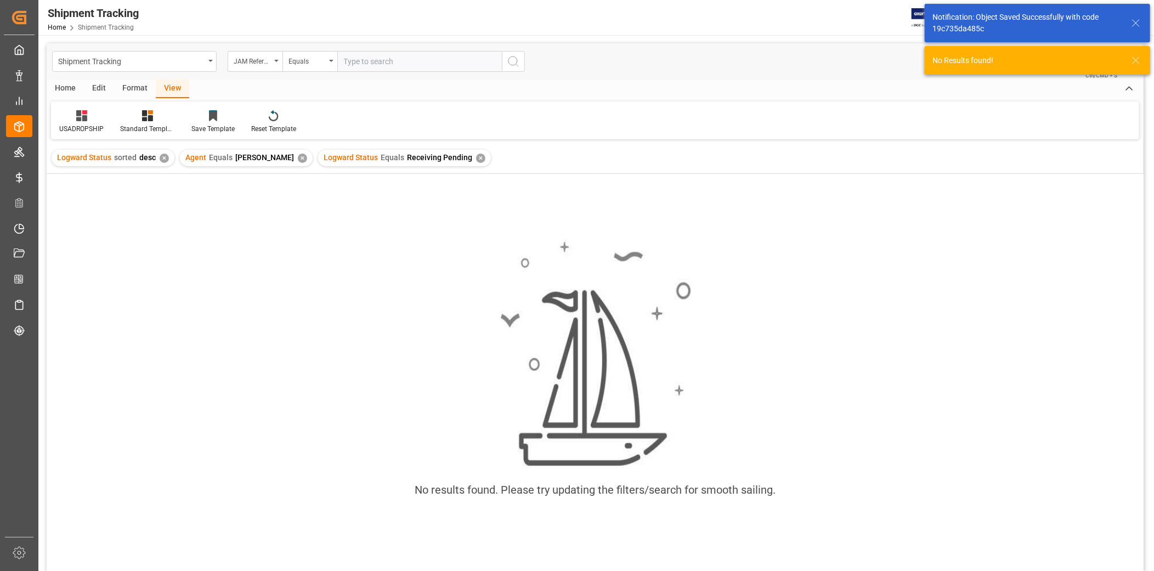
click at [476, 160] on div "✕" at bounding box center [480, 158] width 9 height 9
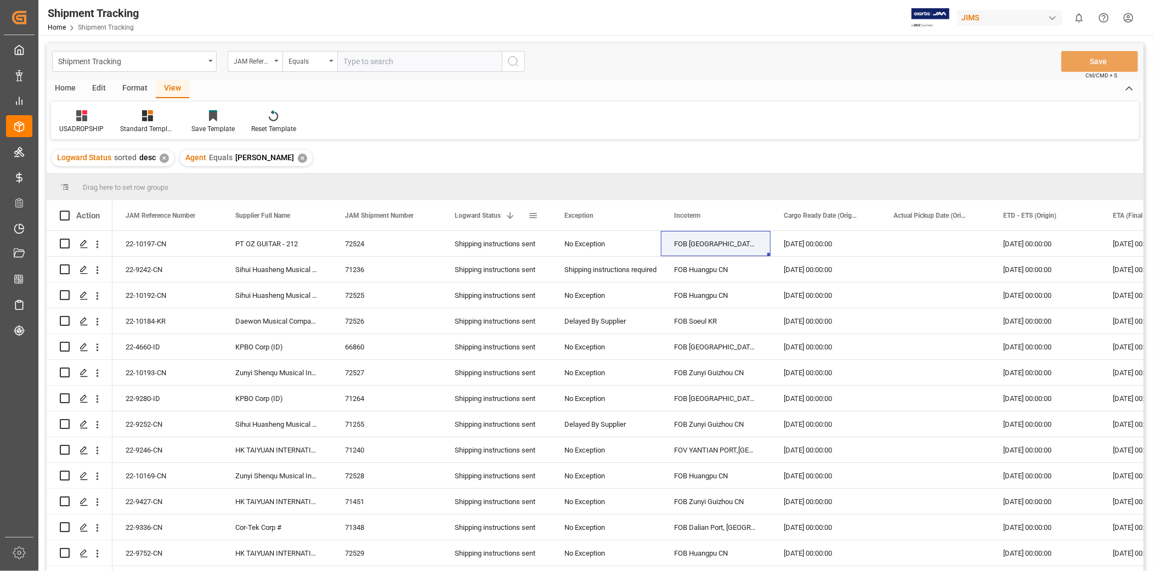
click at [533, 214] on span at bounding box center [533, 216] width 10 height 10
click at [547, 219] on span "general" at bounding box center [544, 217] width 10 height 10
click at [589, 217] on span "filter" at bounding box center [590, 217] width 10 height 10
click at [620, 221] on span "columns" at bounding box center [624, 217] width 10 height 10
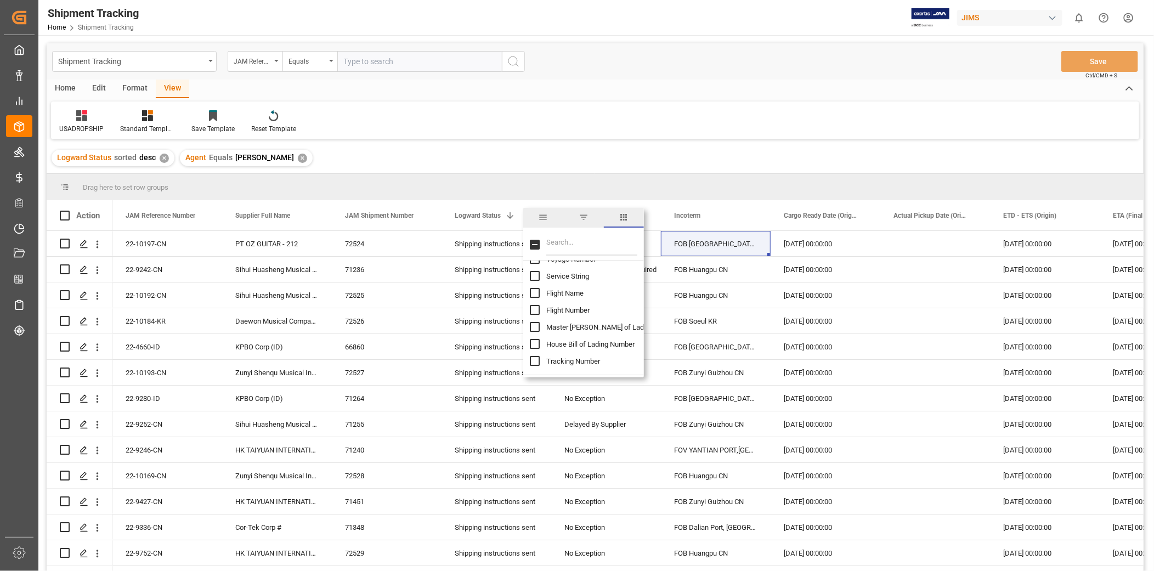
scroll to position [203, 0]
click at [668, 119] on div "USADROPSHIP Standard Templates Save Template Reset Template" at bounding box center [595, 120] width 1088 height 38
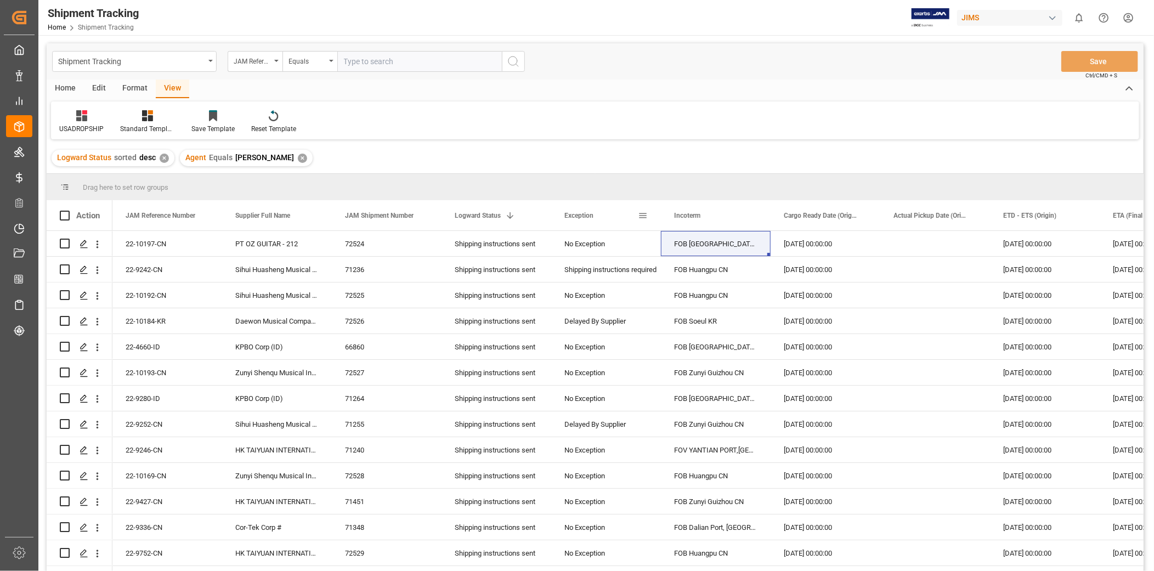
click at [648, 217] on div "Exception" at bounding box center [606, 215] width 110 height 30
click at [645, 213] on span at bounding box center [643, 216] width 10 height 10
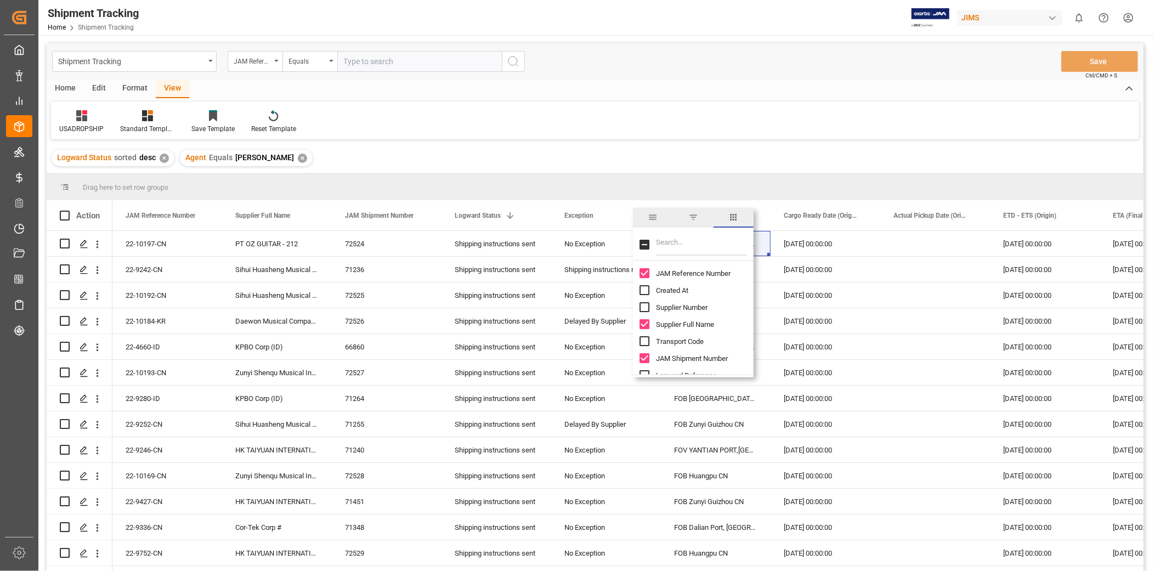
click at [698, 217] on span "filter" at bounding box center [693, 217] width 10 height 10
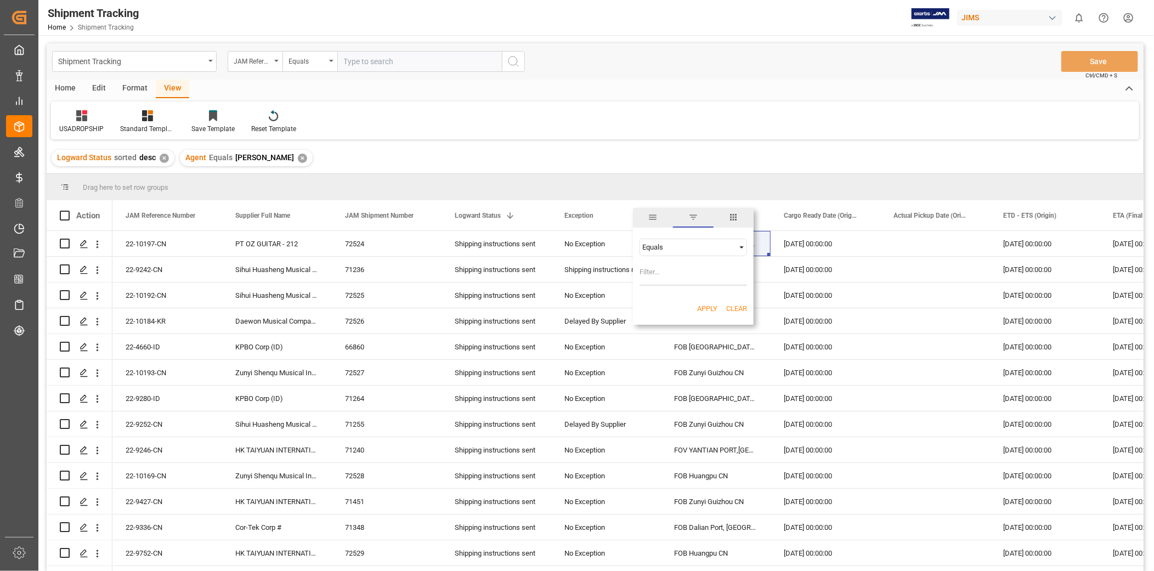
click at [739, 250] on span "Filtering operator" at bounding box center [742, 247] width 10 height 10
click at [658, 219] on span "general" at bounding box center [653, 218] width 40 height 20
click at [762, 103] on div "USADROPSHIP Standard Templates Save Template Reset Template" at bounding box center [595, 120] width 1088 height 38
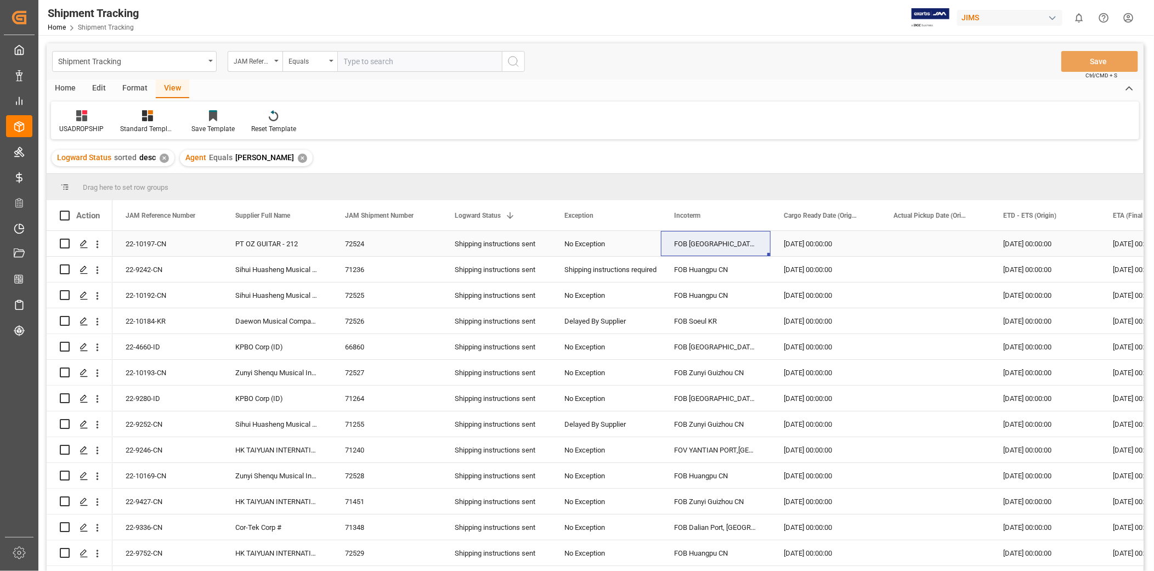
click at [472, 252] on div "Shipping instructions sent" at bounding box center [496, 243] width 83 height 25
click at [540, 215] on div "Logward Status 1" at bounding box center [497, 215] width 110 height 30
click at [535, 216] on span at bounding box center [533, 216] width 10 height 10
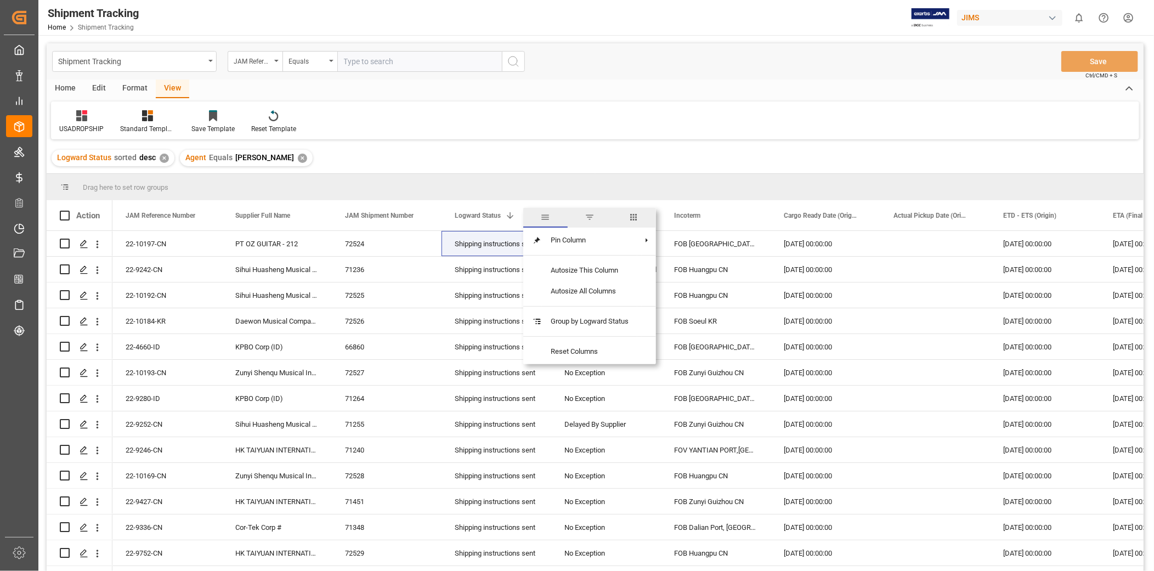
click at [585, 221] on span "filter" at bounding box center [590, 217] width 10 height 10
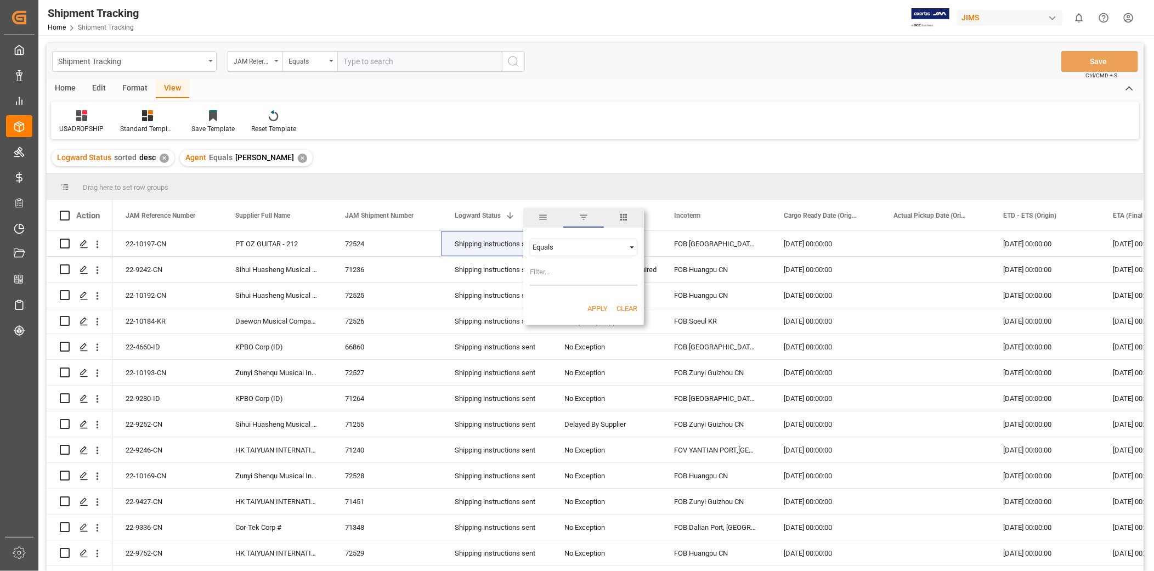
click at [568, 271] on input "Filter Value" at bounding box center [584, 275] width 108 height 22
type input "Shipping instructions sent"
click at [602, 306] on button "Apply" at bounding box center [598, 308] width 20 height 11
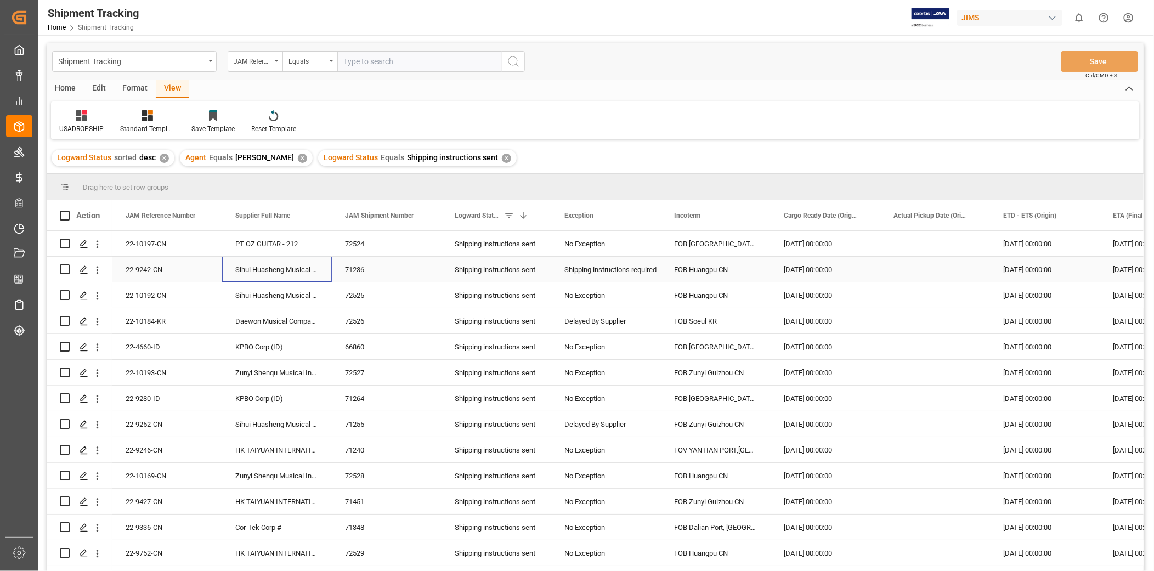
click at [252, 259] on div "Sihui Huasheng Musical Instruments Co.-" at bounding box center [277, 269] width 110 height 25
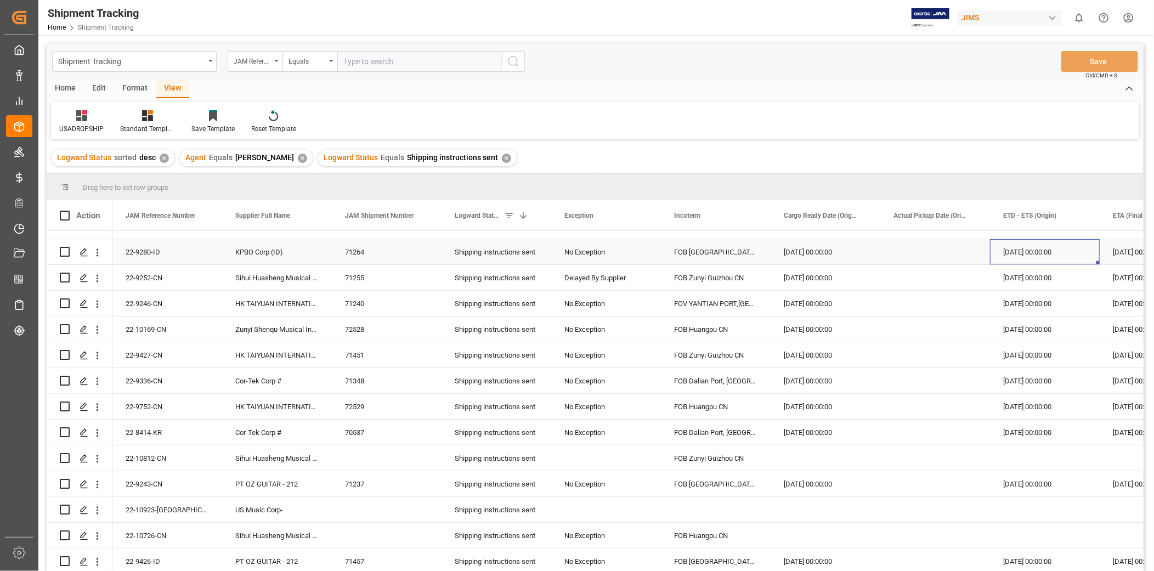
click at [1033, 255] on div "[DATE] 00:00:00" at bounding box center [1045, 251] width 110 height 25
click at [176, 270] on div "22-9252-CN" at bounding box center [167, 277] width 110 height 25
click at [1025, 284] on div "[DATE] 00:00:00" at bounding box center [1045, 277] width 110 height 25
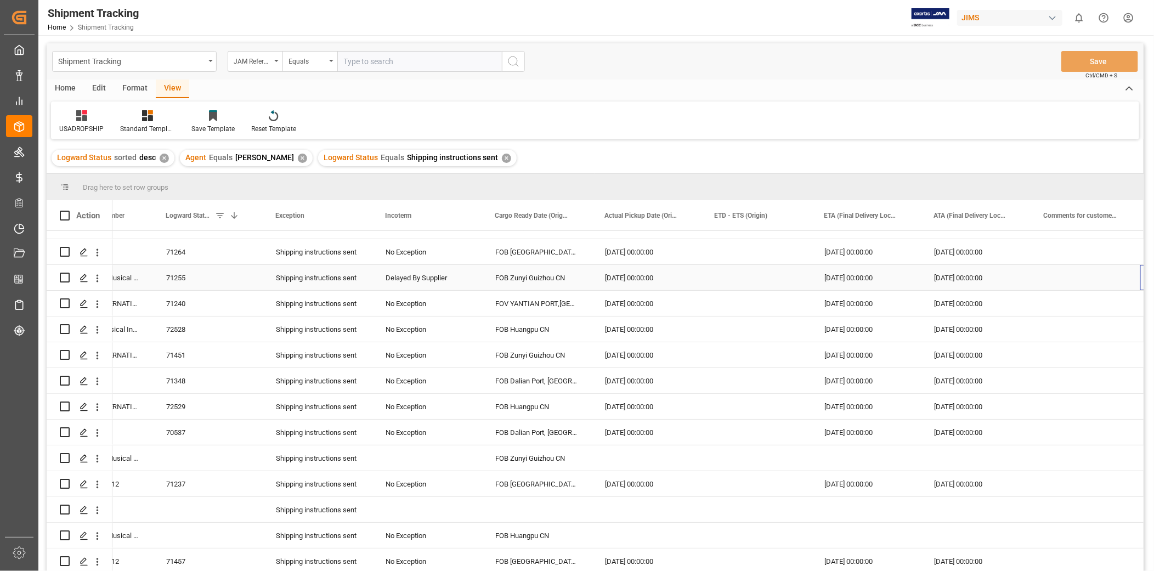
scroll to position [0, 289]
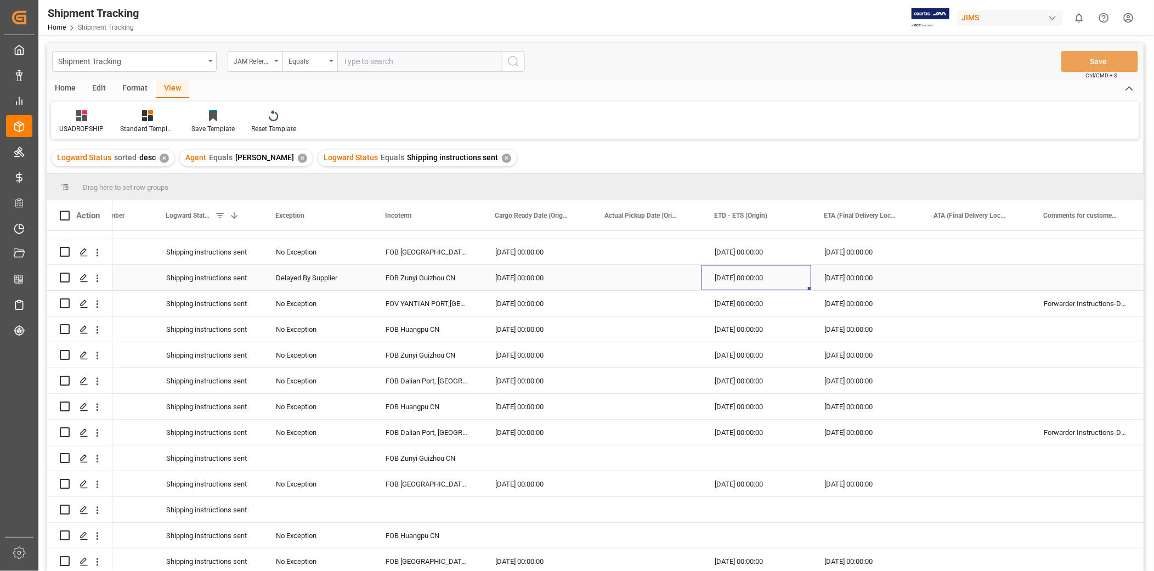
click at [780, 276] on div "[DATE] 00:00:00" at bounding box center [757, 277] width 110 height 25
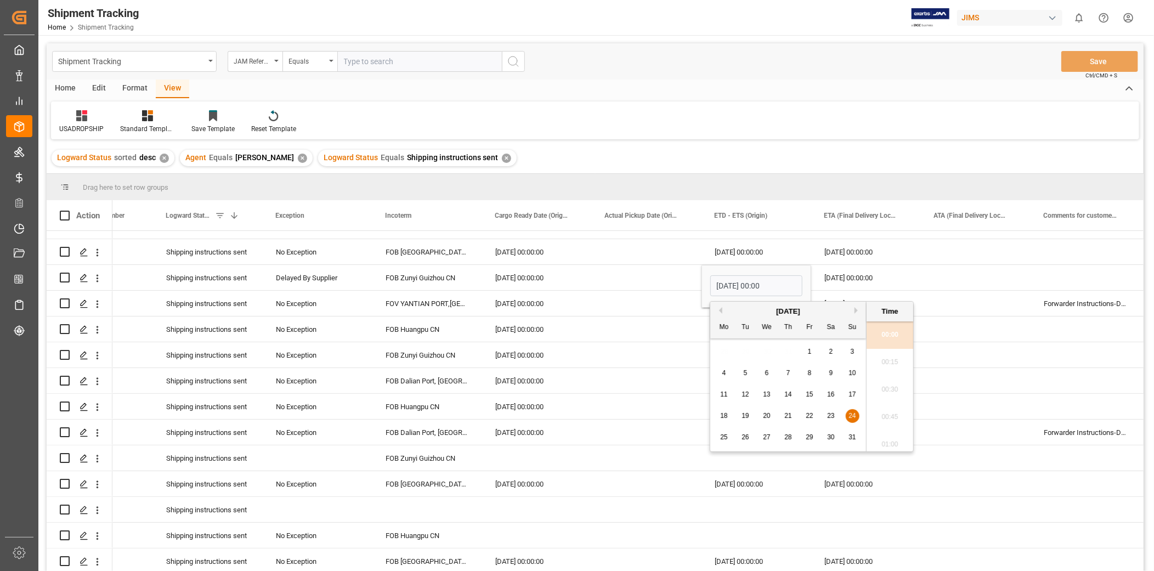
click at [860, 310] on button "Next Month" at bounding box center [858, 310] width 7 height 7
click at [830, 398] on span "20" at bounding box center [830, 395] width 7 height 8
type input "[DATE] 00:00"
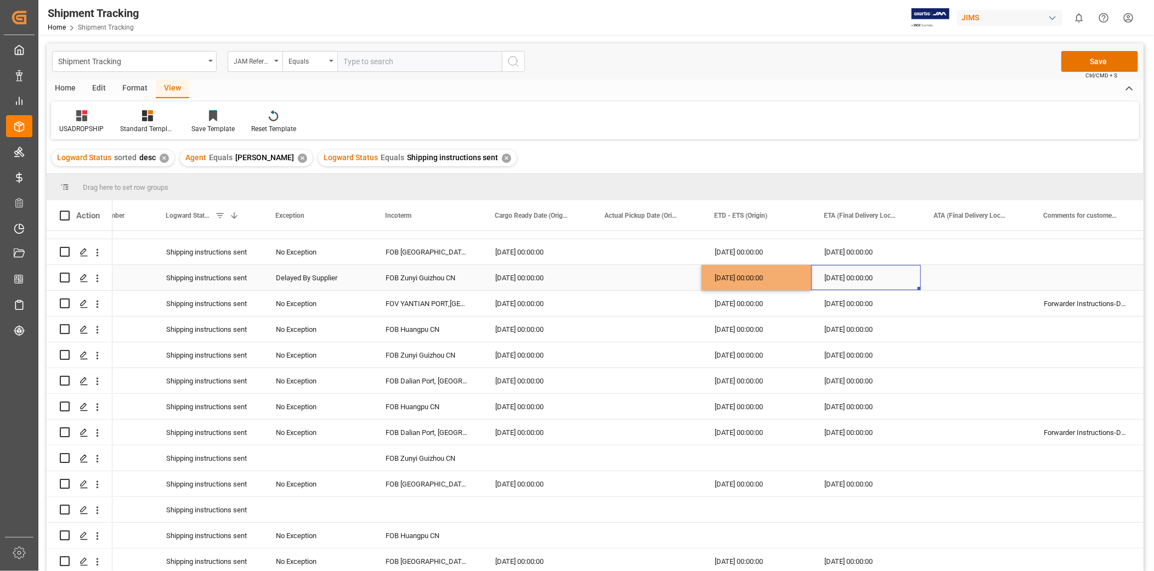
click at [851, 273] on div "[DATE] 00:00:00" at bounding box center [866, 277] width 110 height 25
click at [772, 270] on div "[DATE] 00:00:00" at bounding box center [757, 277] width 110 height 25
click at [845, 275] on div "[DATE] 00:00:00" at bounding box center [866, 277] width 110 height 25
click at [1092, 64] on button "Save" at bounding box center [1099, 61] width 77 height 21
click at [820, 272] on div "[DATE] 00:00:00" at bounding box center [866, 277] width 110 height 25
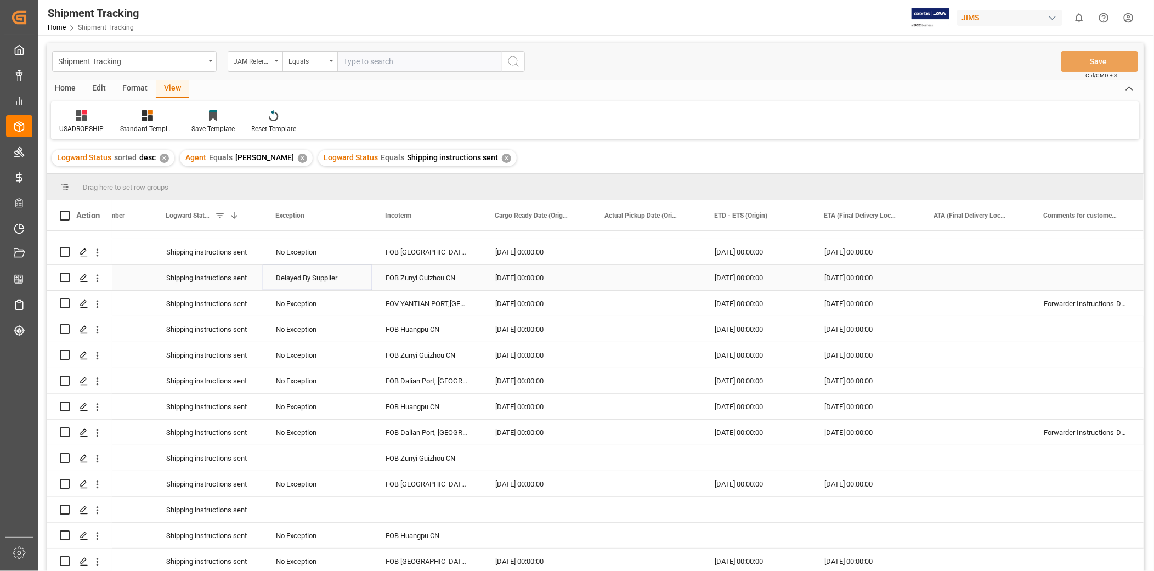
scroll to position [0, 0]
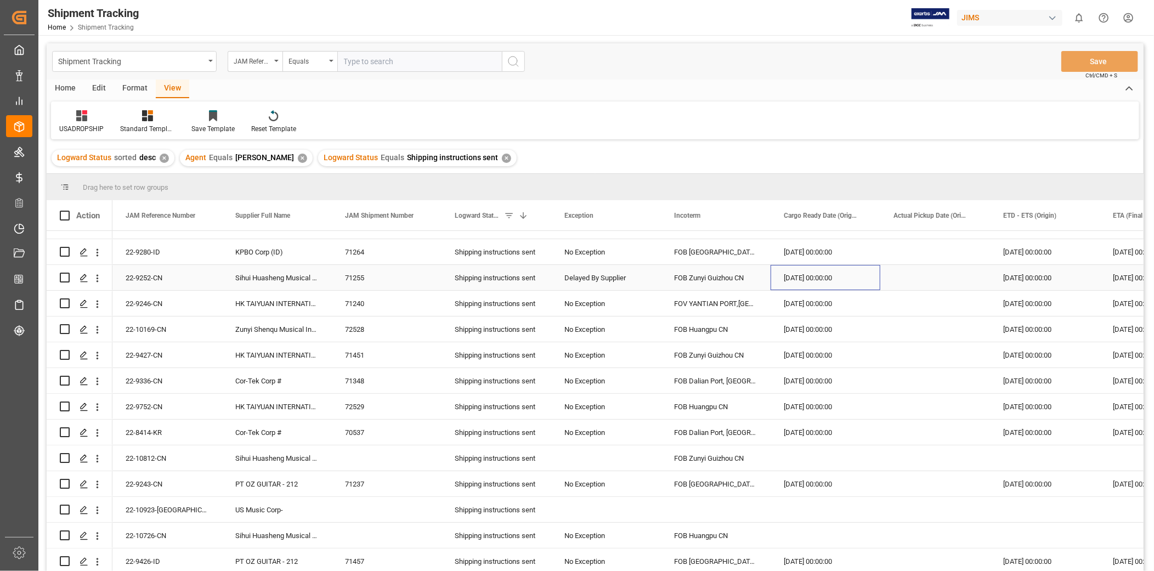
click at [807, 270] on div "[DATE] 00:00:00" at bounding box center [826, 277] width 110 height 25
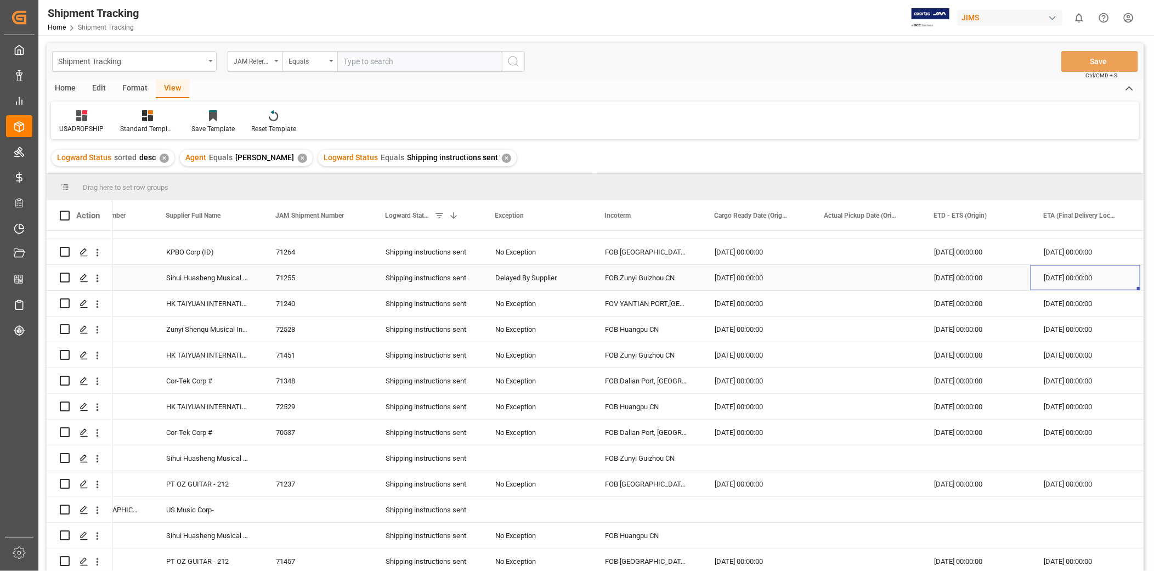
scroll to position [0, 179]
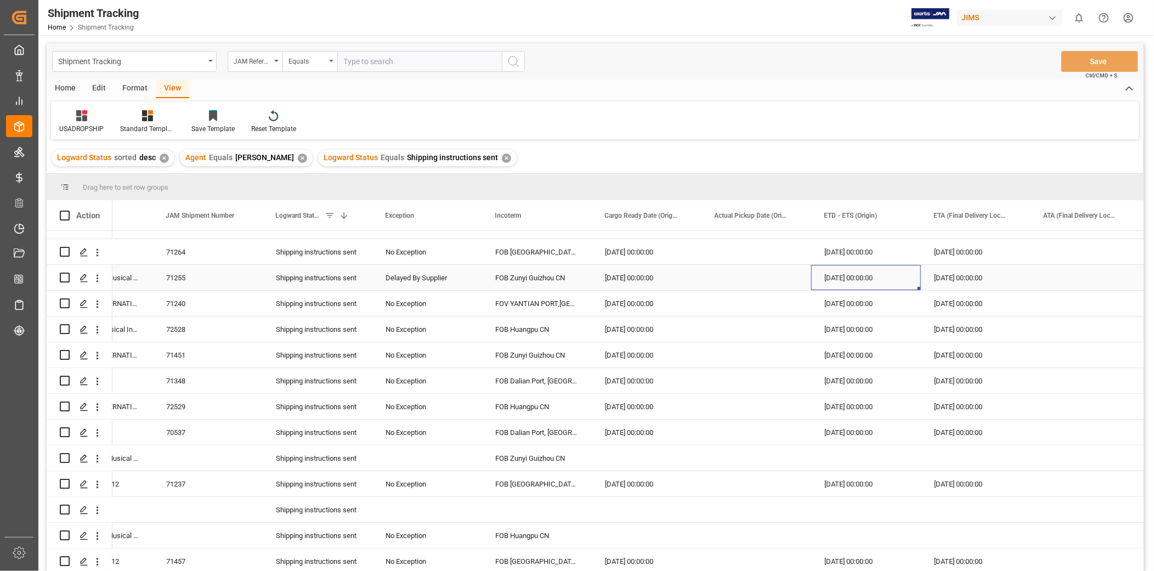
click at [884, 279] on div "[DATE] 00:00:00" at bounding box center [866, 277] width 110 height 25
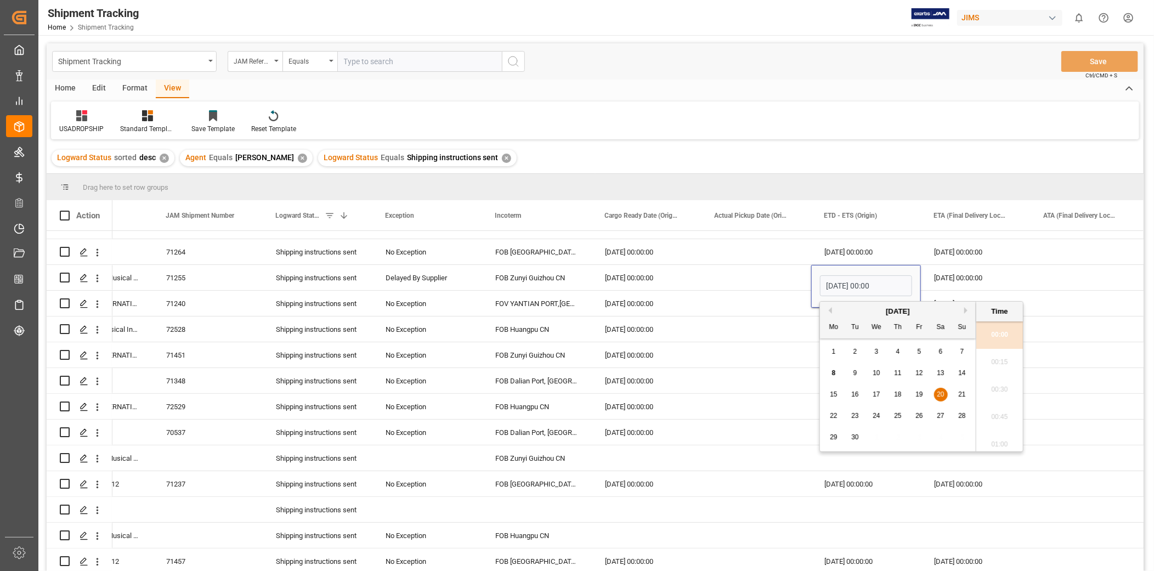
click at [969, 310] on button "Next Month" at bounding box center [967, 310] width 7 height 7
click at [853, 419] on span "21" at bounding box center [854, 416] width 7 height 8
type input "[DATE] 00:00"
click at [946, 274] on div "[DATE] 00:00:00" at bounding box center [976, 277] width 110 height 25
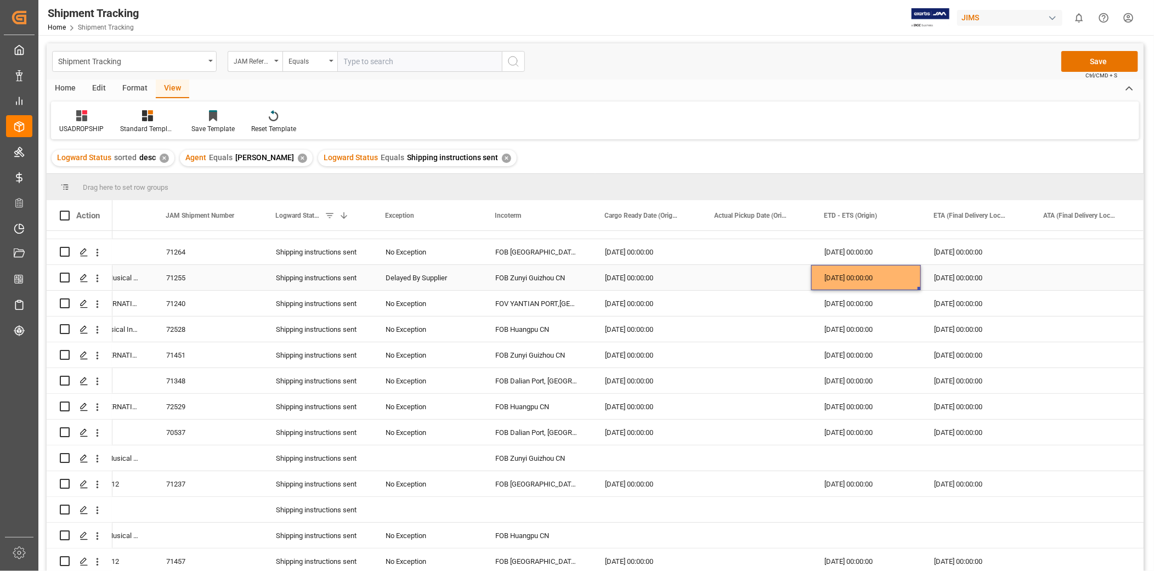
click at [886, 270] on div "[DATE] 00:00:00" at bounding box center [866, 277] width 110 height 25
click at [941, 267] on div "[DATE] 00:00:00" at bounding box center [976, 277] width 110 height 25
click at [1089, 69] on button "Save" at bounding box center [1099, 61] width 77 height 21
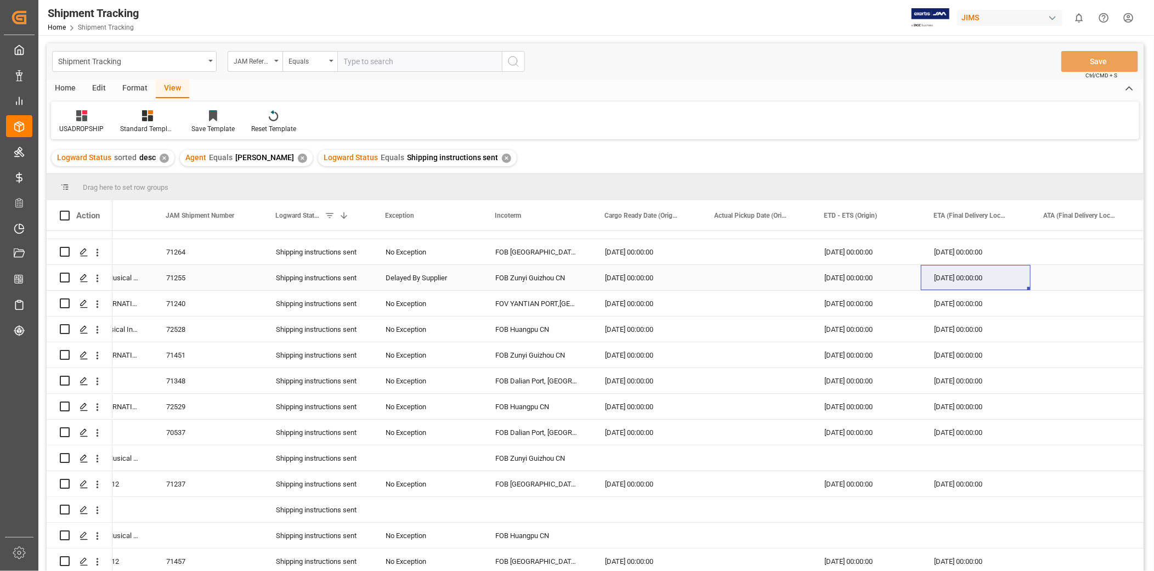
click at [358, 273] on div "Shipping instructions sent" at bounding box center [317, 278] width 83 height 25
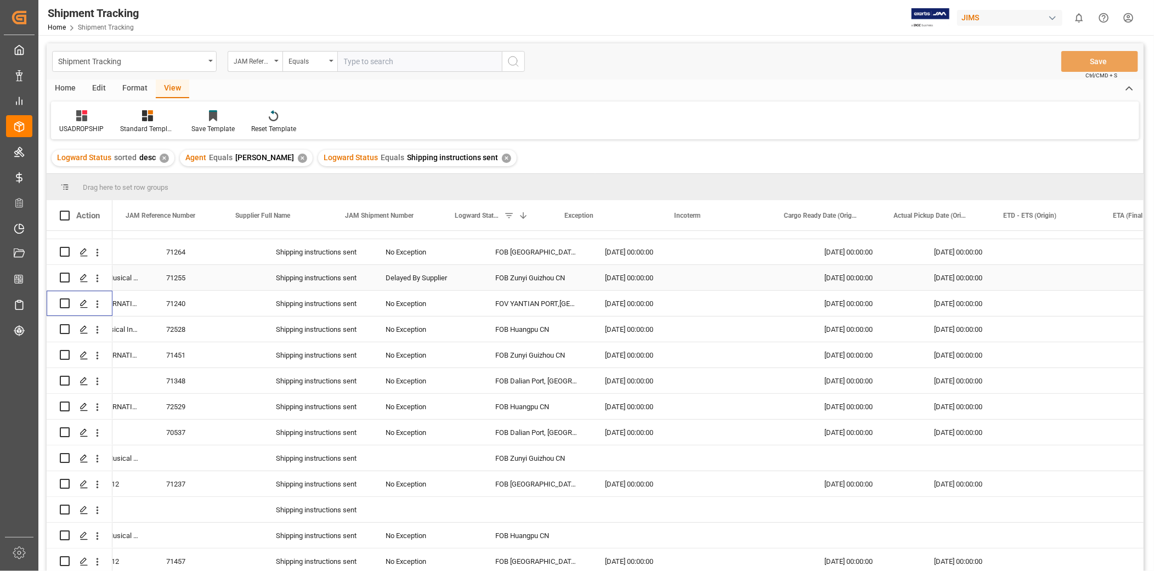
scroll to position [0, 0]
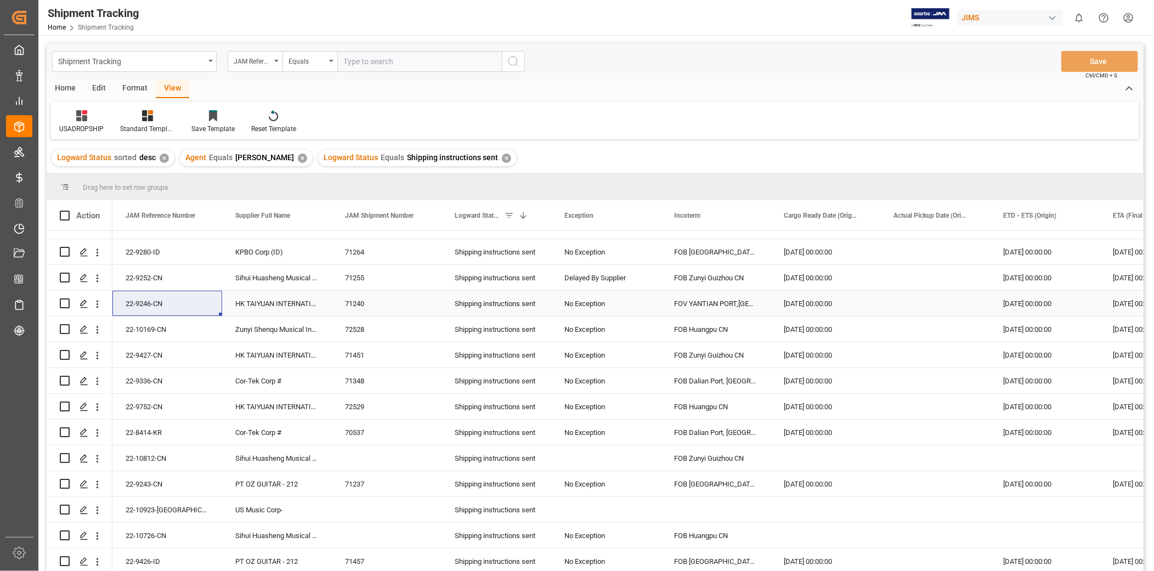
click at [167, 304] on div "22-9246-CN" at bounding box center [167, 303] width 110 height 25
click at [188, 324] on div "22-10169-CN" at bounding box center [167, 329] width 110 height 25
click at [210, 333] on div "22-10169-CN" at bounding box center [167, 329] width 110 height 25
click at [1029, 357] on div "[DATE] 00:00:00" at bounding box center [1045, 354] width 110 height 25
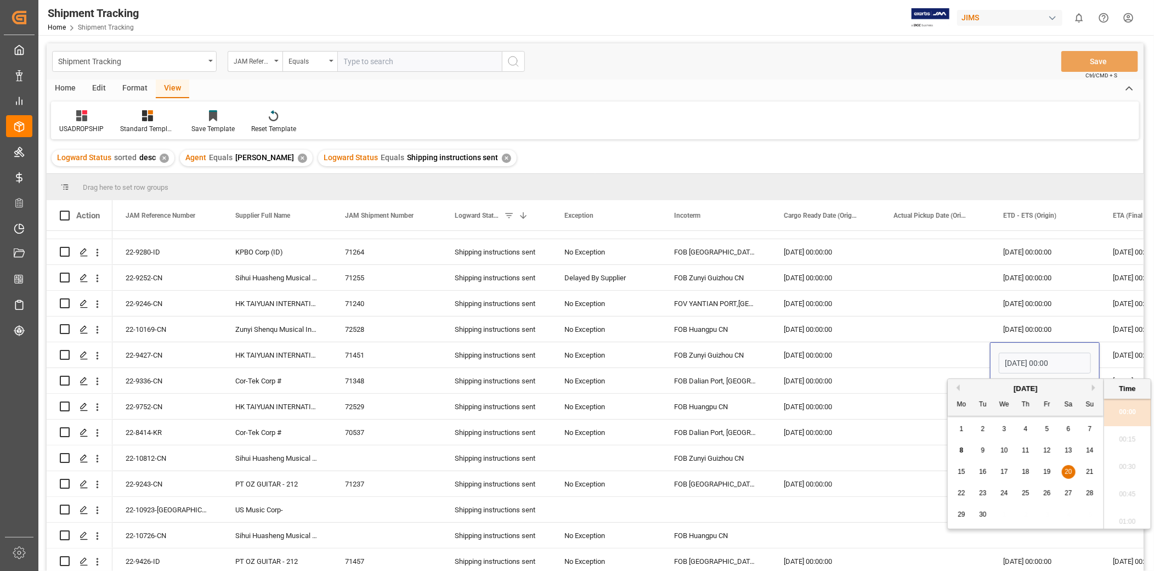
click at [1094, 390] on button "Next Month" at bounding box center [1095, 388] width 7 height 7
click at [967, 496] on div "20" at bounding box center [962, 493] width 14 height 13
type input "[DATE] 00:00"
click at [1117, 357] on div "[DATE] 00:00:00" at bounding box center [1155, 354] width 110 height 25
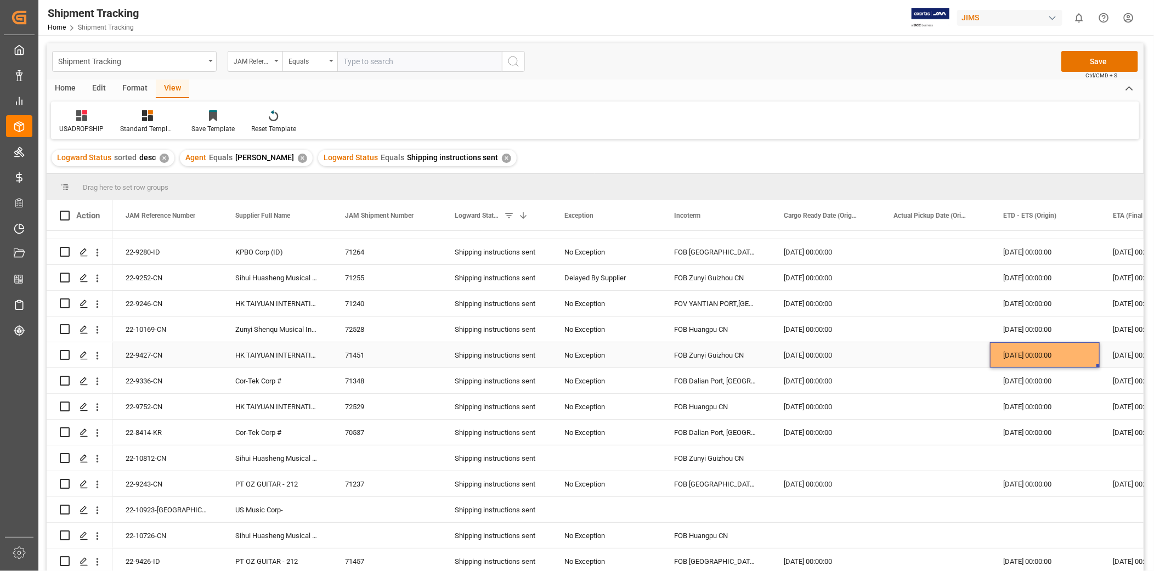
click at [1041, 352] on div "[DATE] 00:00:00" at bounding box center [1045, 354] width 110 height 25
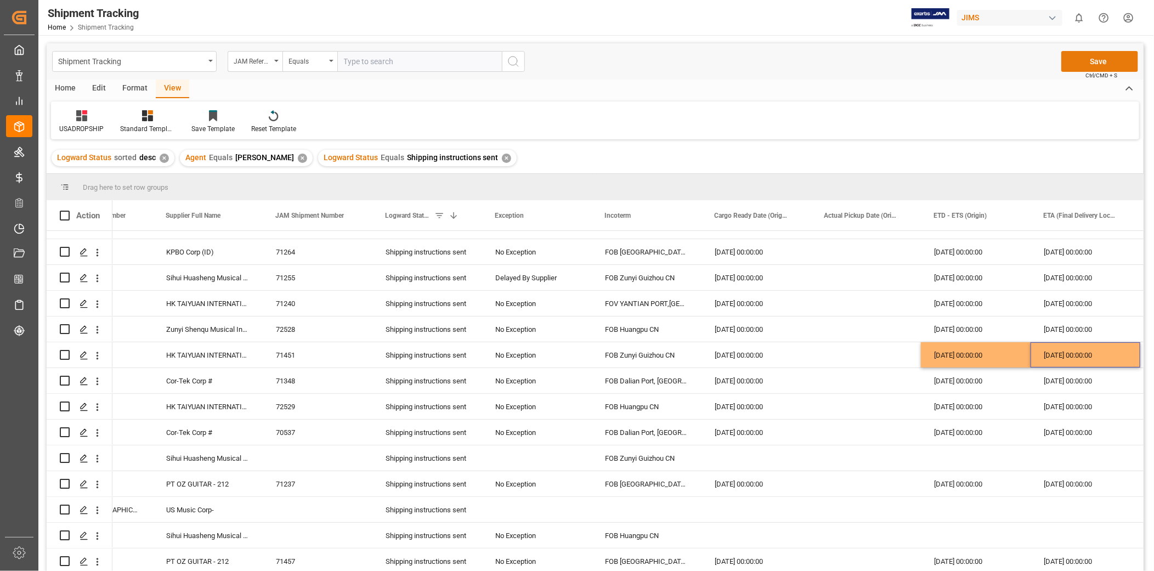
click at [1089, 62] on button "Save" at bounding box center [1099, 61] width 77 height 21
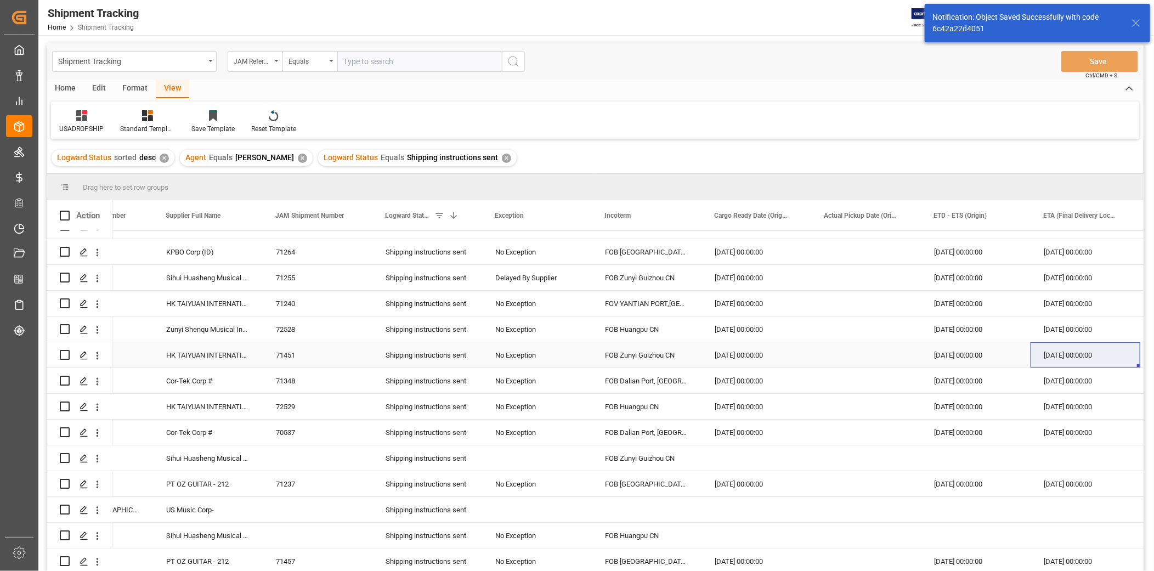
click at [960, 357] on div "[DATE] 00:00:00" at bounding box center [976, 354] width 110 height 25
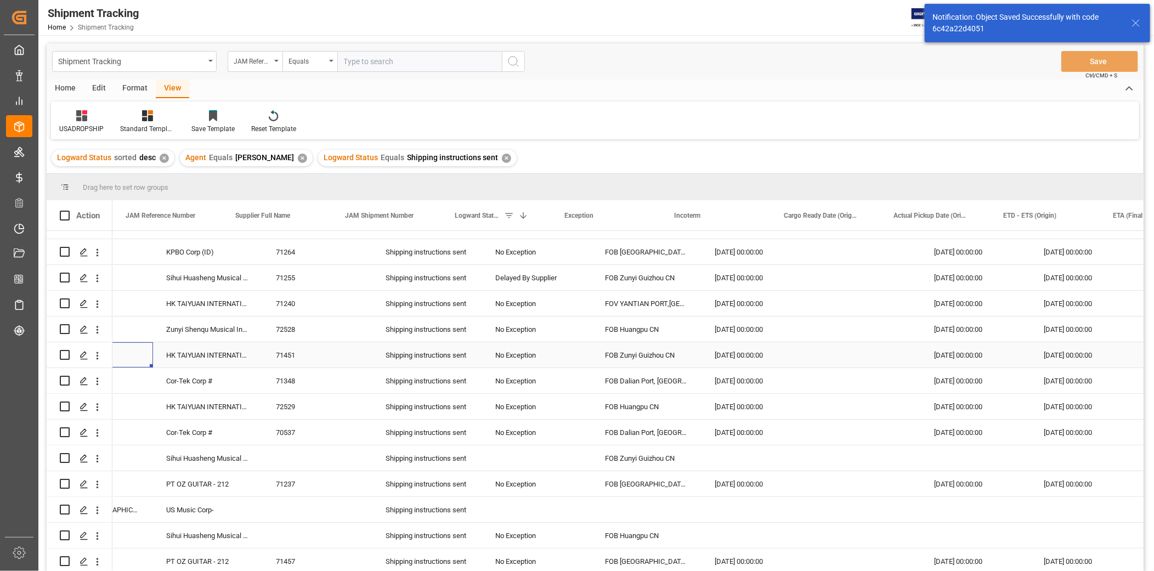
scroll to position [0, 0]
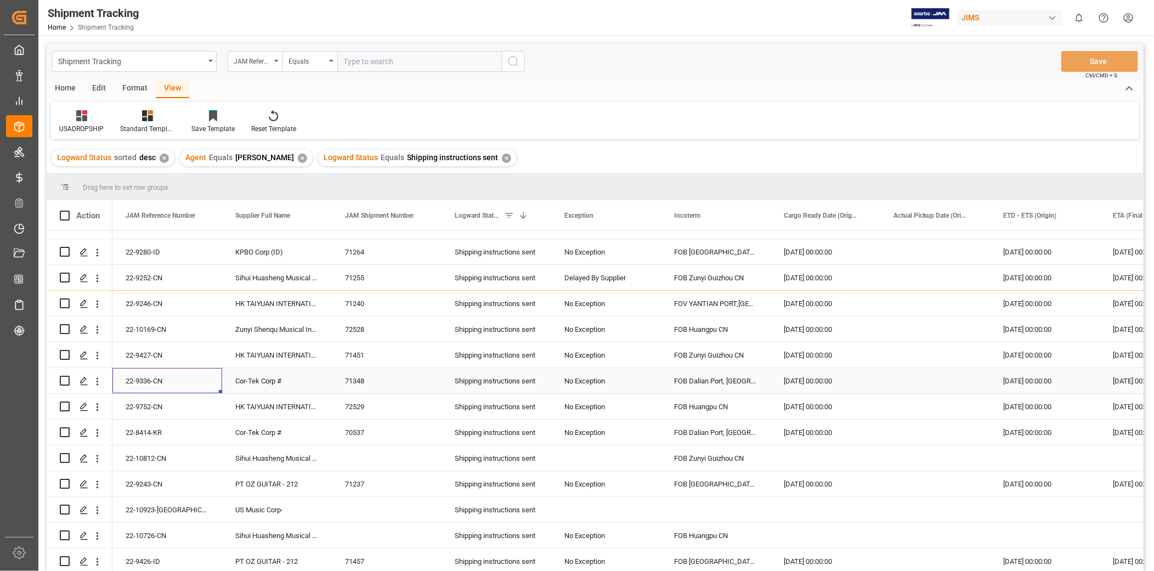
click at [1043, 373] on div "[DATE] 00:00:00" at bounding box center [1045, 380] width 110 height 25
click at [168, 406] on div "22-9752-CN" at bounding box center [167, 406] width 110 height 25
click at [251, 404] on div "HK TAIYUAN INTERNATIONAL MUSIC INSTRUMEN" at bounding box center [277, 406] width 110 height 25
click at [1045, 403] on div "[DATE] 00:00:00" at bounding box center [1045, 406] width 110 height 25
click at [1044, 403] on div "[DATE] 00:00:00" at bounding box center [1045, 406] width 110 height 25
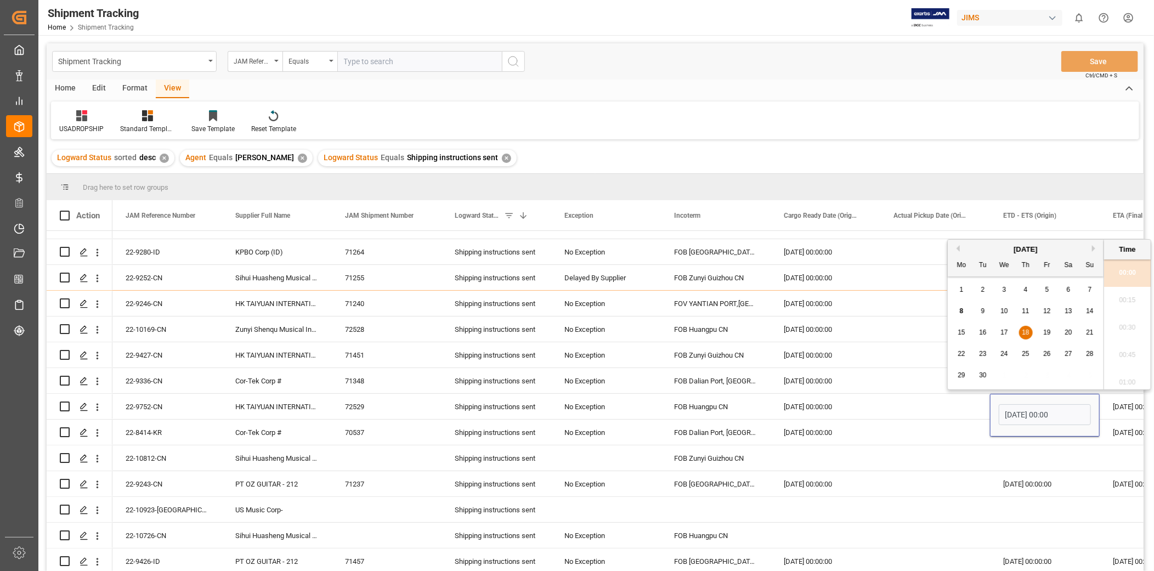
click at [1093, 249] on button "Next Month" at bounding box center [1095, 248] width 7 height 7
click at [963, 354] on span "20" at bounding box center [961, 354] width 7 height 8
type input "[DATE] 00:00"
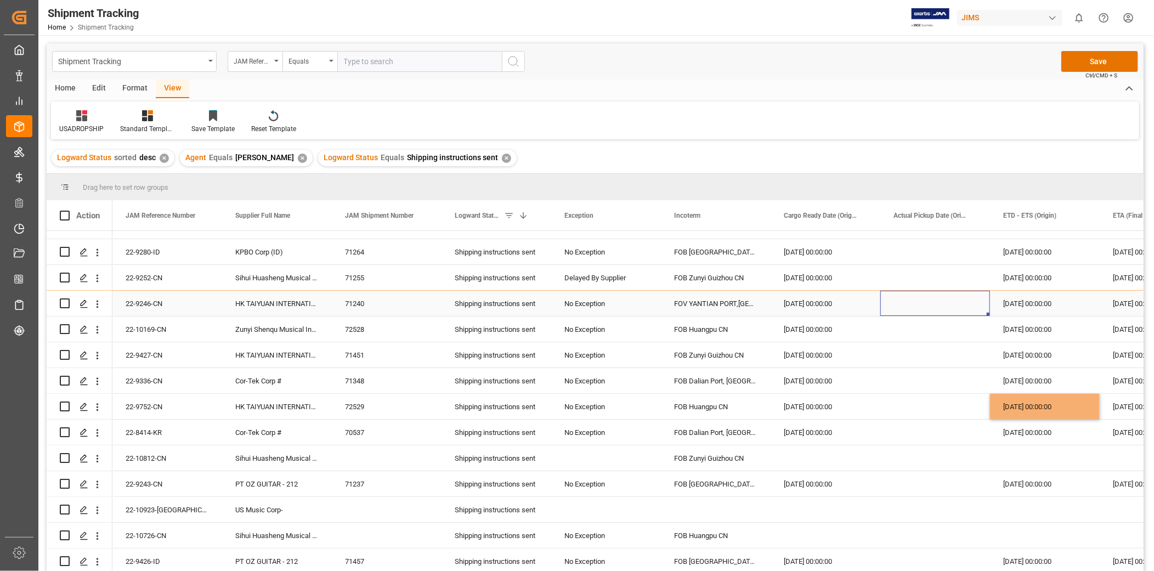
click at [894, 312] on div "Press SPACE to select this row." at bounding box center [935, 303] width 110 height 25
click at [1069, 397] on div "[DATE] 00:00:00" at bounding box center [1045, 406] width 110 height 25
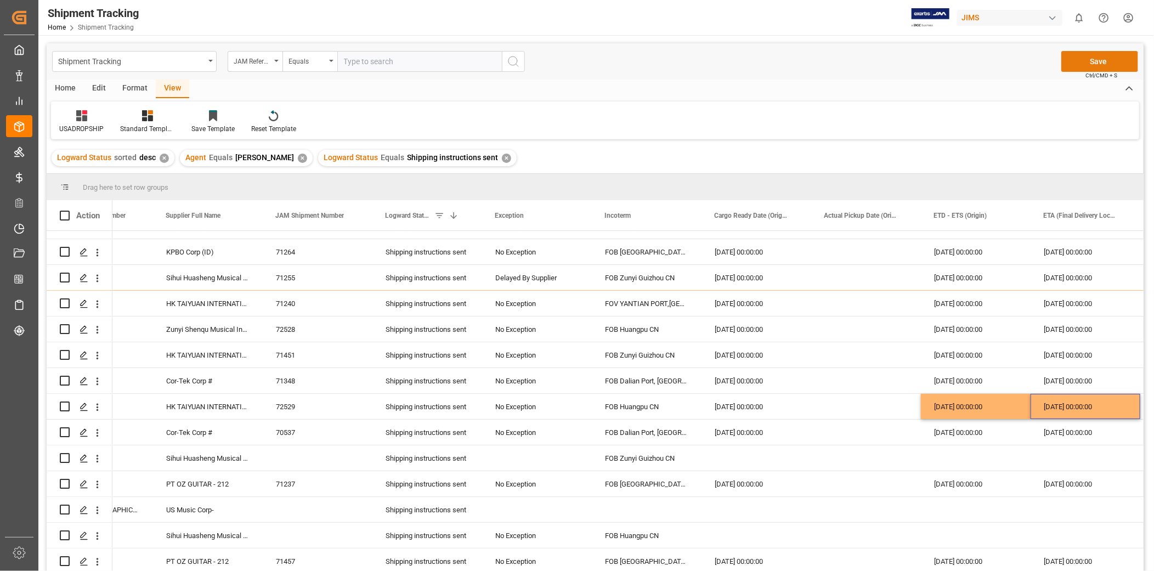
click at [1089, 56] on button "Save" at bounding box center [1099, 61] width 77 height 21
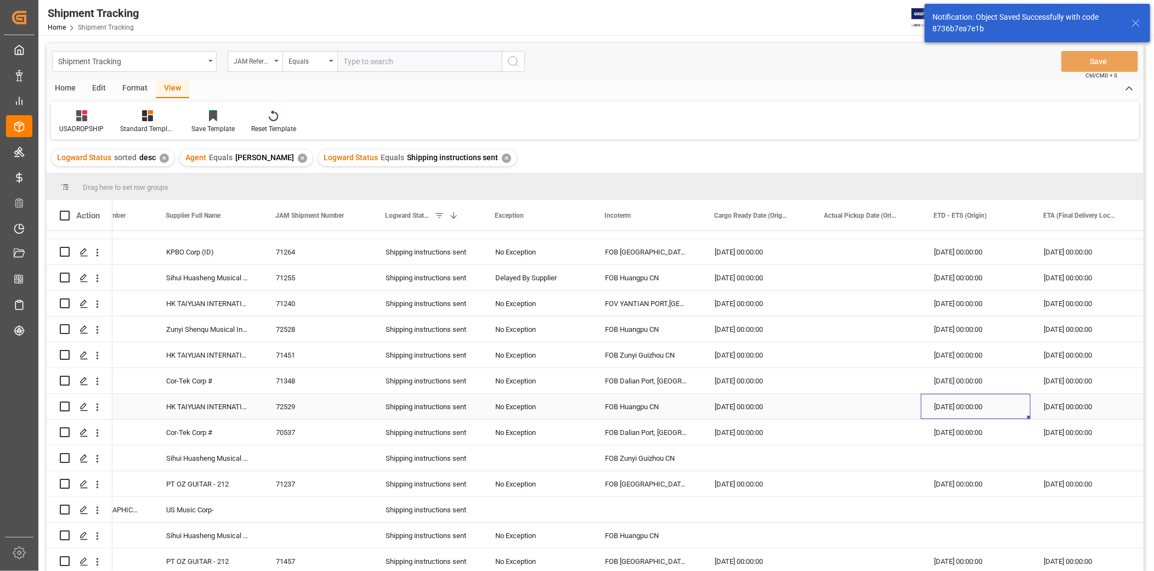
click at [958, 403] on div "[DATE] 00:00:00" at bounding box center [976, 406] width 110 height 25
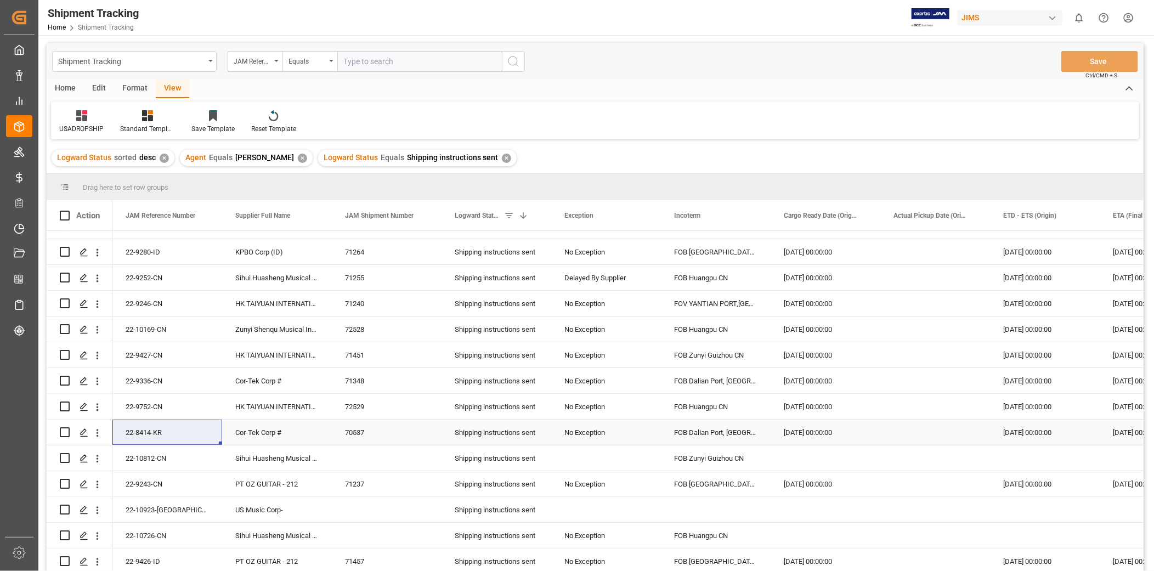
click at [264, 431] on div "Cor-Tek Corp #" at bounding box center [277, 432] width 110 height 25
click at [1047, 430] on div "[DATE] 00:00:00" at bounding box center [1045, 432] width 110 height 25
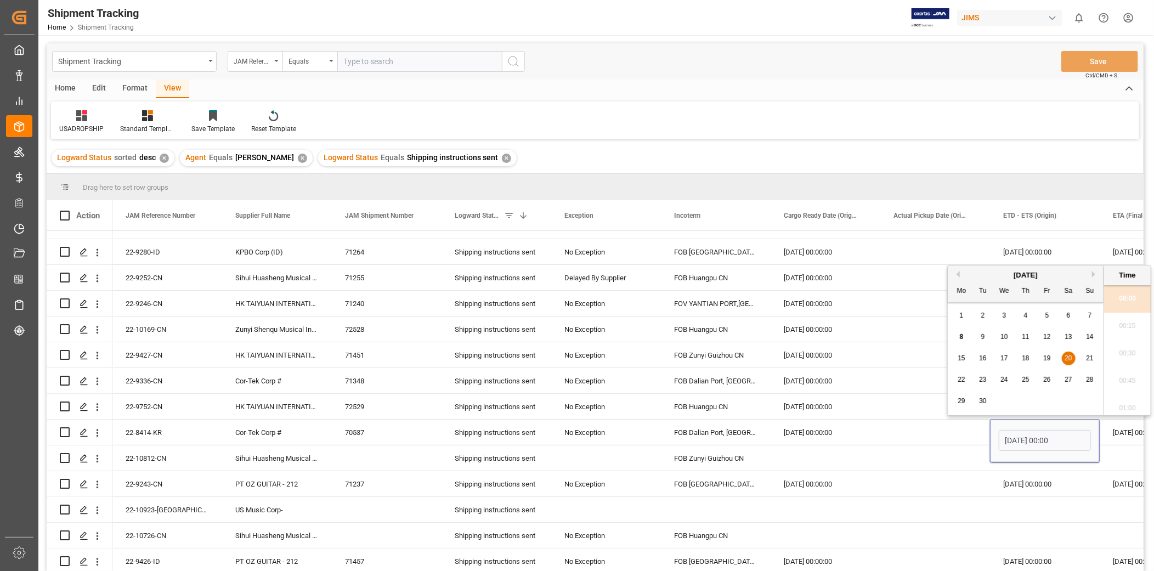
click at [1093, 272] on button "Next Month" at bounding box center [1095, 274] width 7 height 7
click at [962, 381] on span "20" at bounding box center [961, 380] width 7 height 8
type input "[DATE] 00:00"
click at [1048, 478] on div "[DATE] 00:00:00" at bounding box center [1045, 483] width 110 height 25
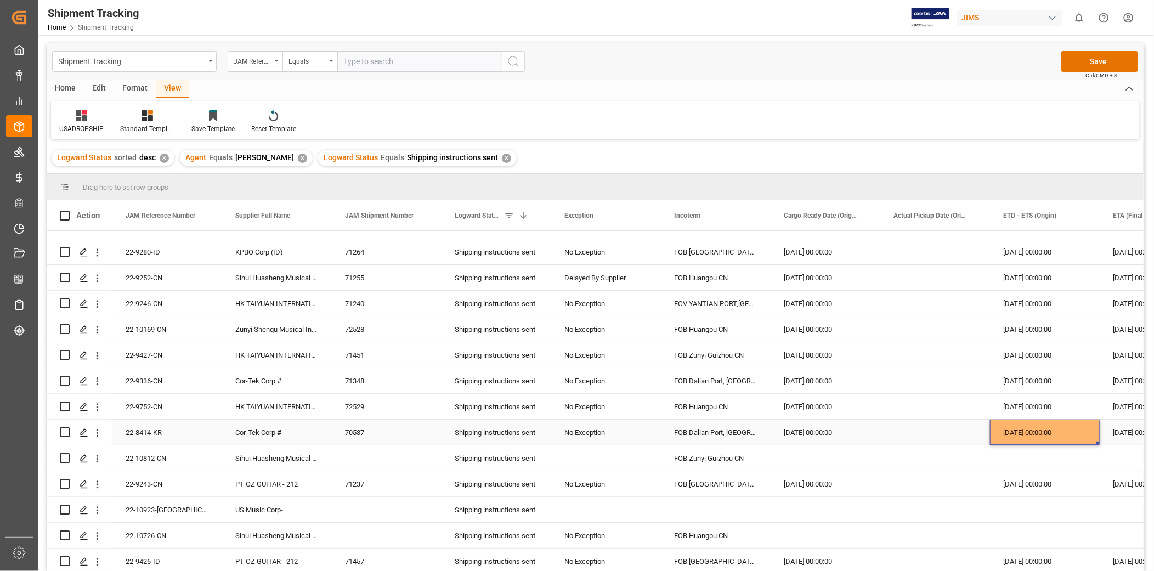
click at [1065, 431] on div "[DATE] 00:00:00" at bounding box center [1045, 432] width 110 height 25
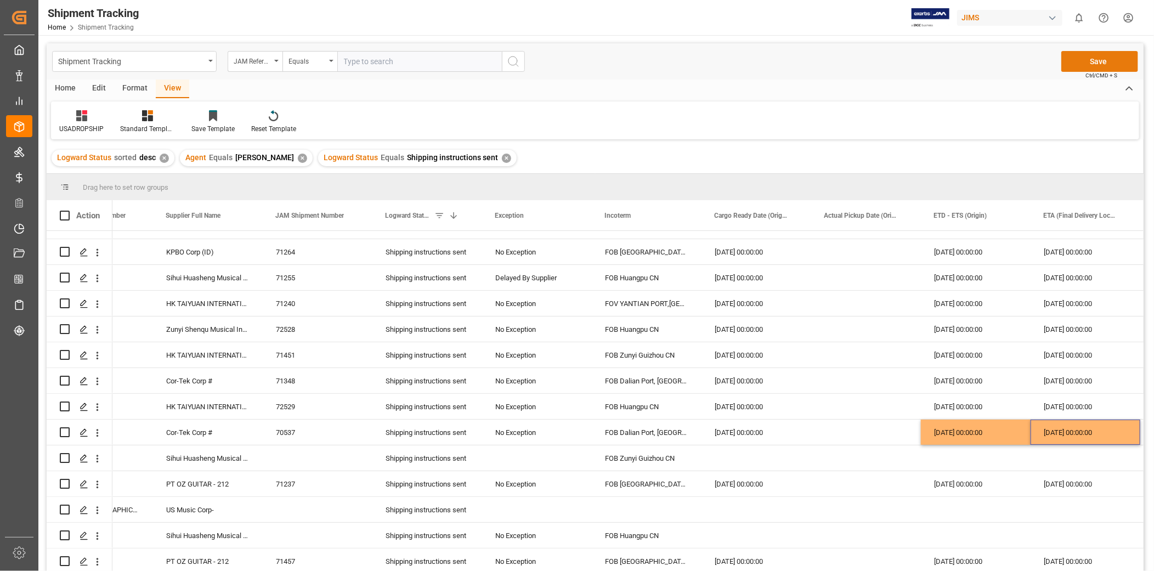
click at [1100, 64] on button "Save" at bounding box center [1099, 61] width 77 height 21
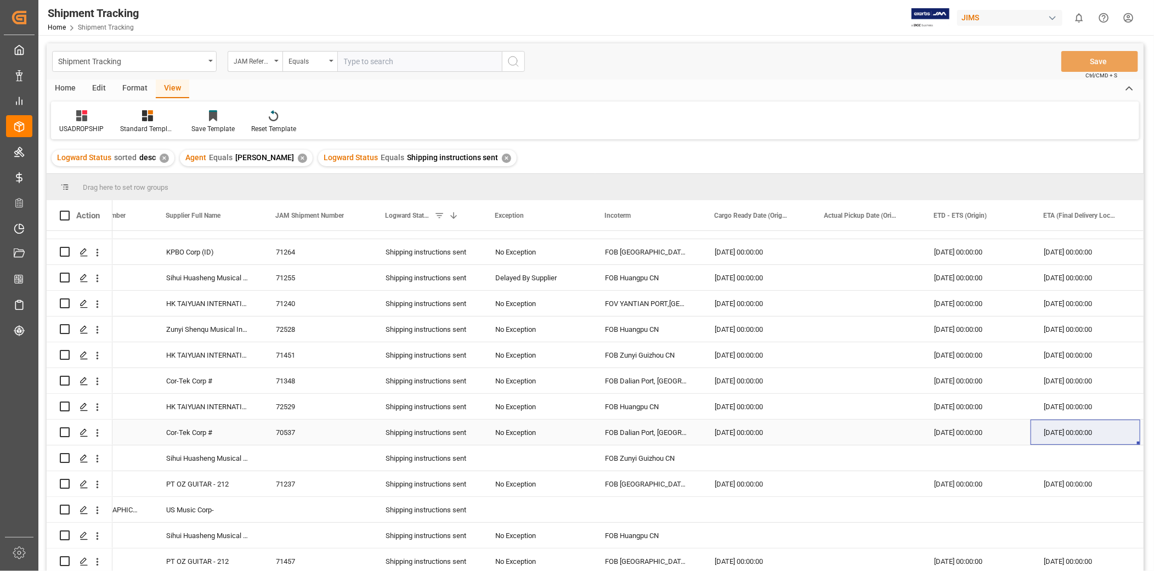
click at [1076, 437] on div "[DATE] 00:00:00" at bounding box center [1086, 432] width 110 height 25
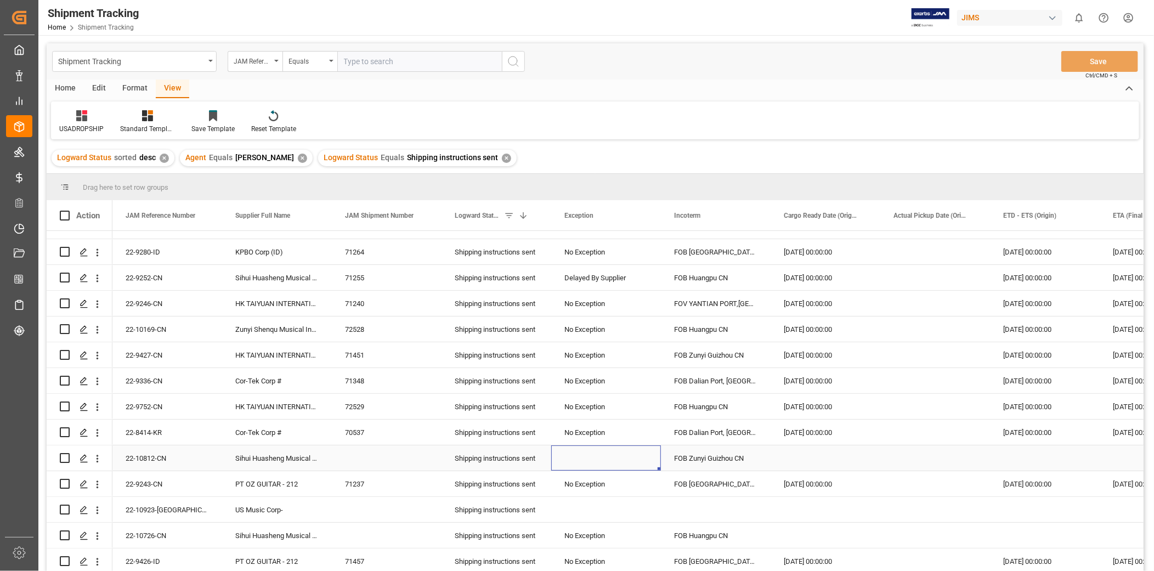
click at [600, 454] on div "Press SPACE to select this row." at bounding box center [606, 457] width 110 height 25
click at [1065, 452] on div "Press SPACE to select this row." at bounding box center [1045, 457] width 110 height 25
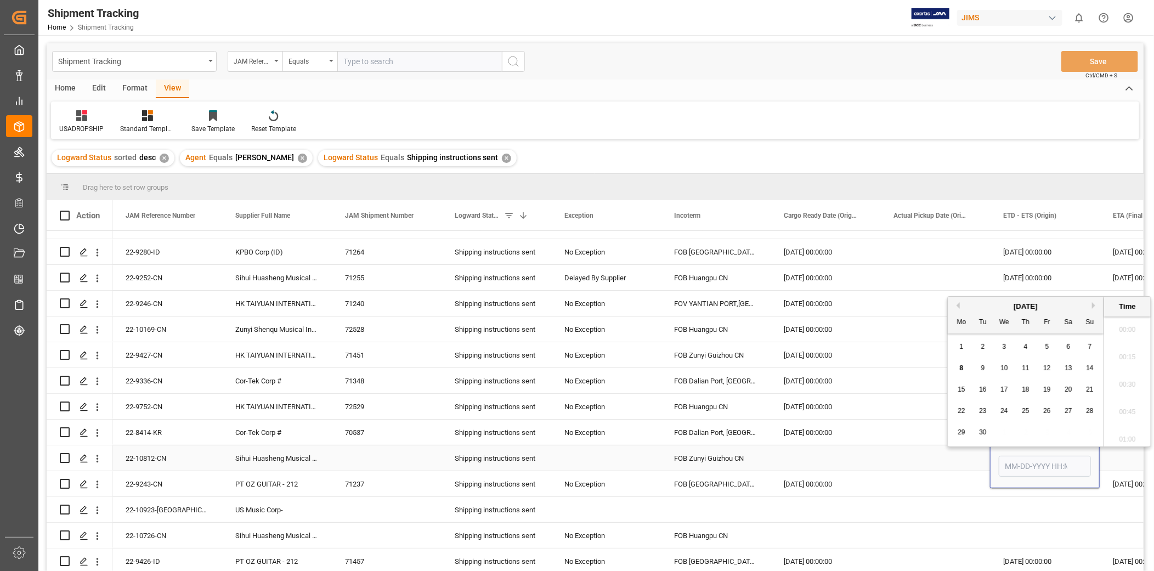
scroll to position [1484, 0]
click at [1098, 302] on button "Next Month" at bounding box center [1095, 300] width 7 height 7
click at [1026, 427] on span "27" at bounding box center [1025, 427] width 7 height 8
type input "[DATE] 00:00"
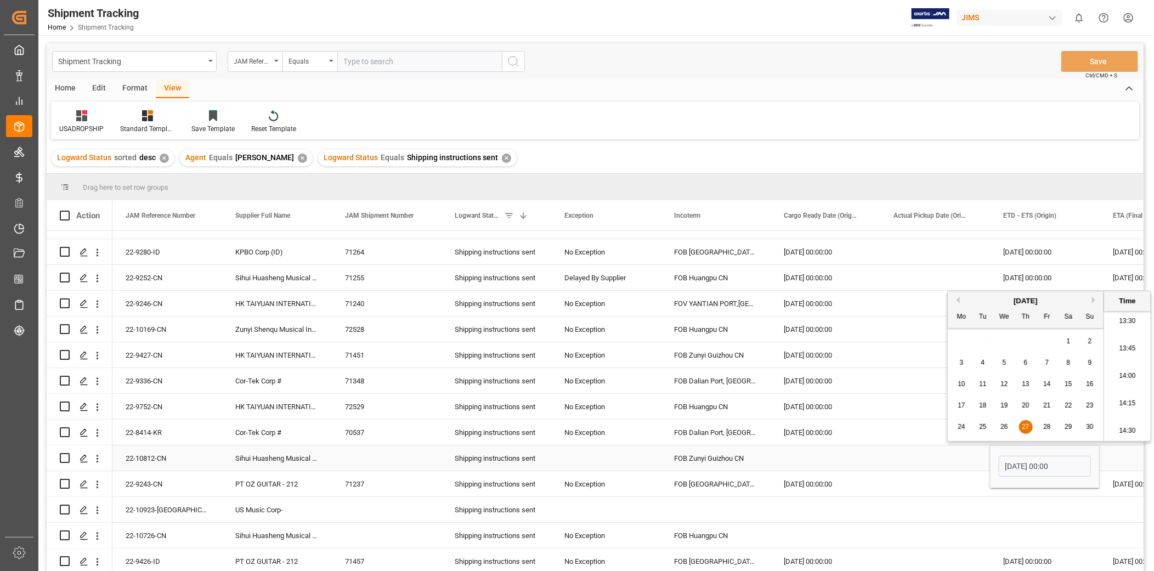
click at [974, 459] on div "Press SPACE to select this row." at bounding box center [935, 457] width 110 height 25
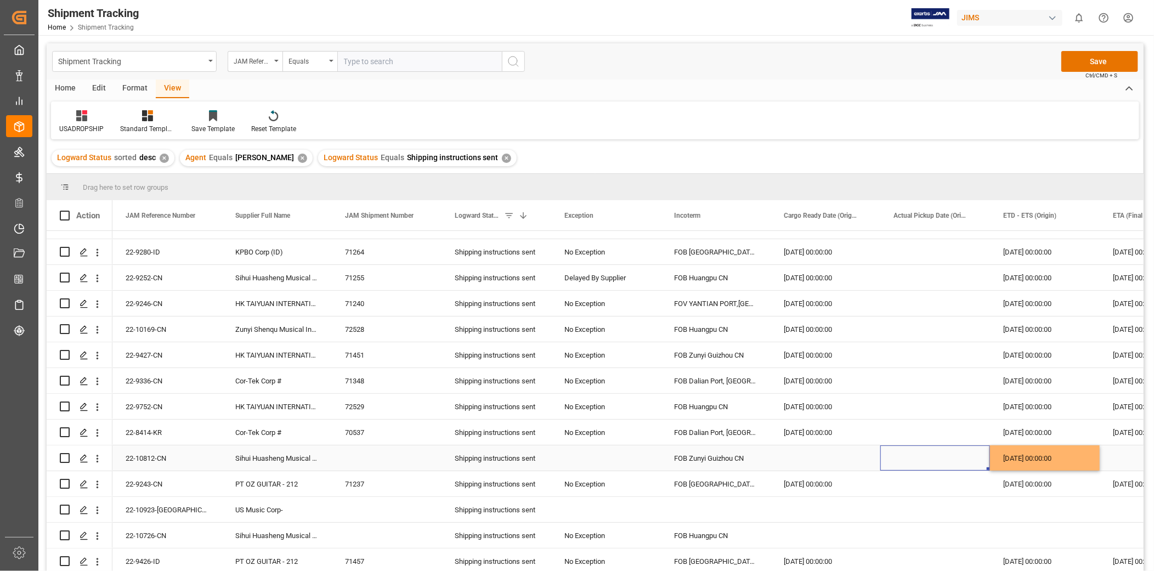
click at [1029, 450] on div "[DATE] 00:00:00" at bounding box center [1045, 457] width 110 height 25
click at [865, 447] on div "Press SPACE to select this row." at bounding box center [826, 457] width 110 height 25
click at [1114, 453] on div "Press SPACE to select this row." at bounding box center [1155, 457] width 110 height 25
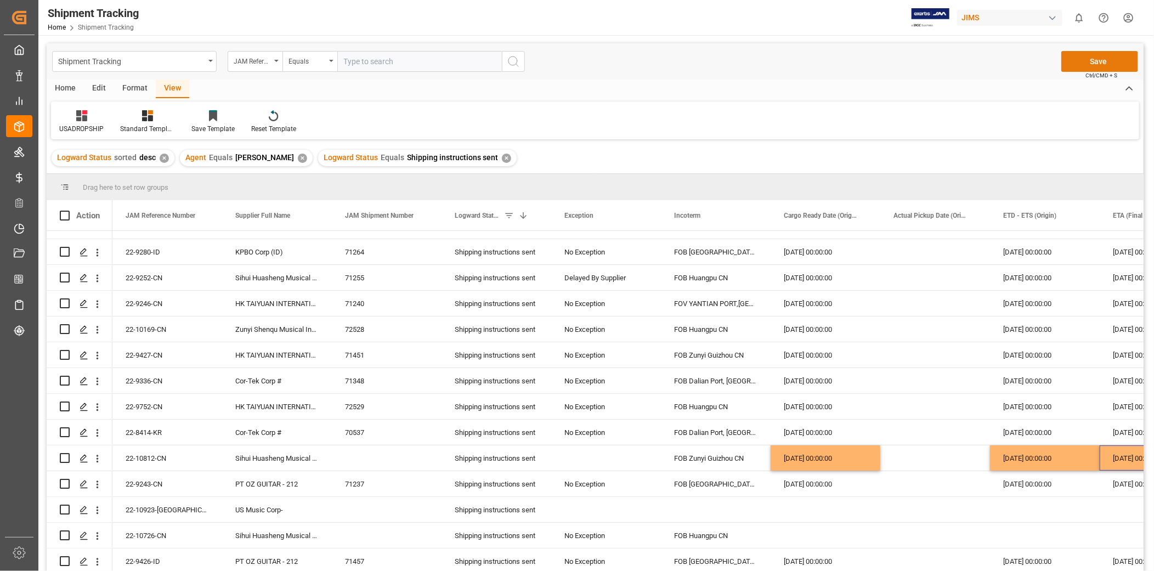
click at [1115, 68] on button "Save" at bounding box center [1099, 61] width 77 height 21
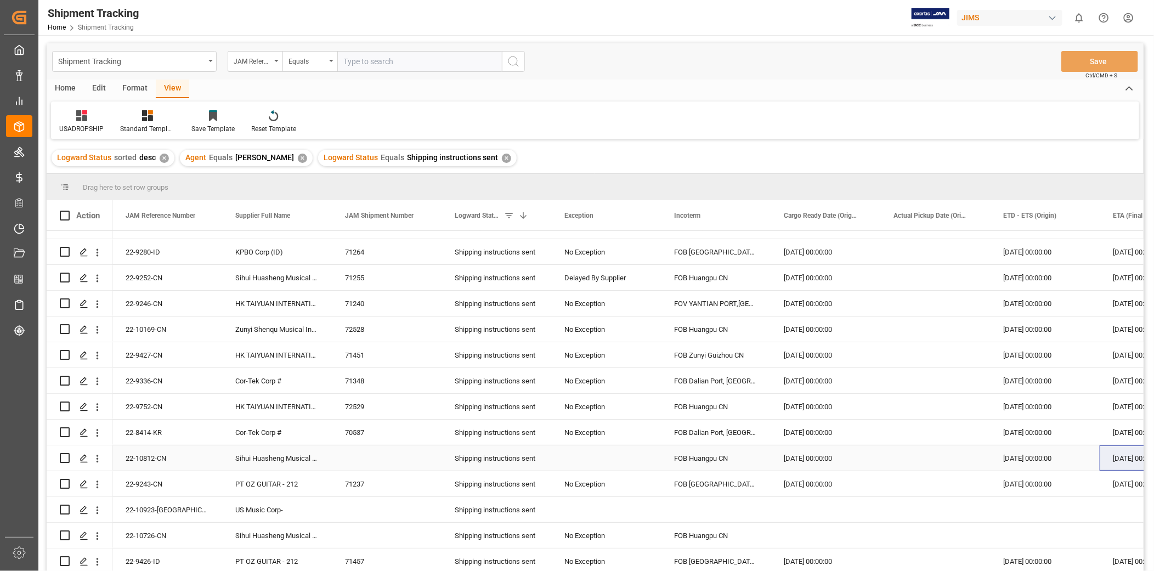
click at [585, 461] on div "Press SPACE to select this row." at bounding box center [606, 457] width 110 height 25
click at [644, 464] on icon "open menu" at bounding box center [640, 465] width 13 height 13
click at [622, 501] on div "No Exception" at bounding box center [613, 496] width 105 height 38
type input "No Exception"
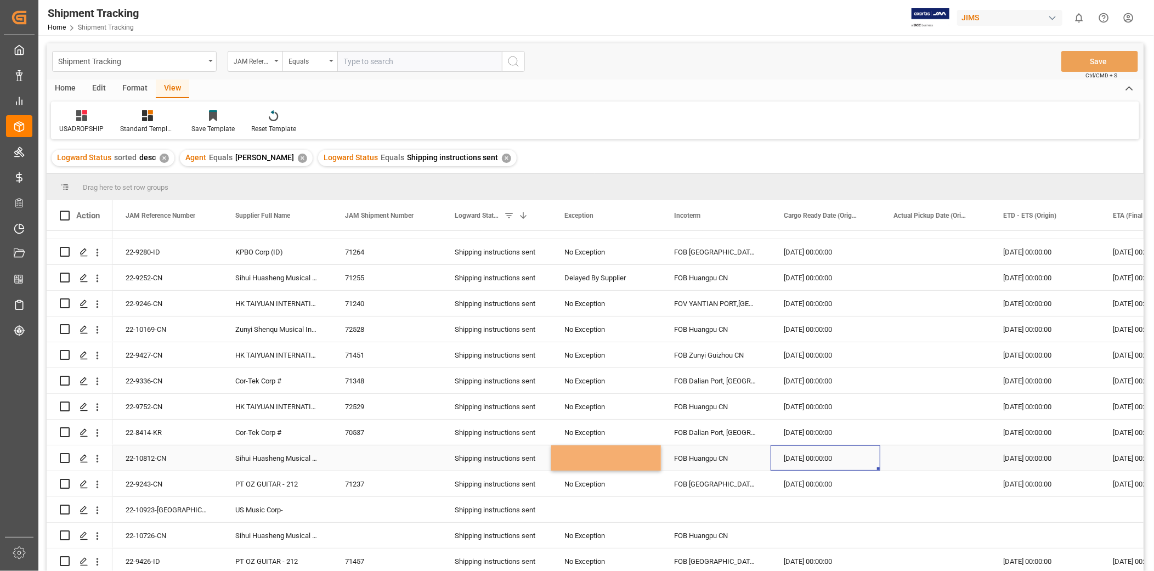
click at [800, 457] on div "[DATE] 00:00:00" at bounding box center [826, 457] width 110 height 25
click at [1094, 64] on button "Save" at bounding box center [1099, 61] width 77 height 21
click at [154, 498] on div "22-10923-[GEOGRAPHIC_DATA]" at bounding box center [167, 509] width 110 height 25
click at [609, 512] on div "Press SPACE to select this row." at bounding box center [606, 509] width 110 height 25
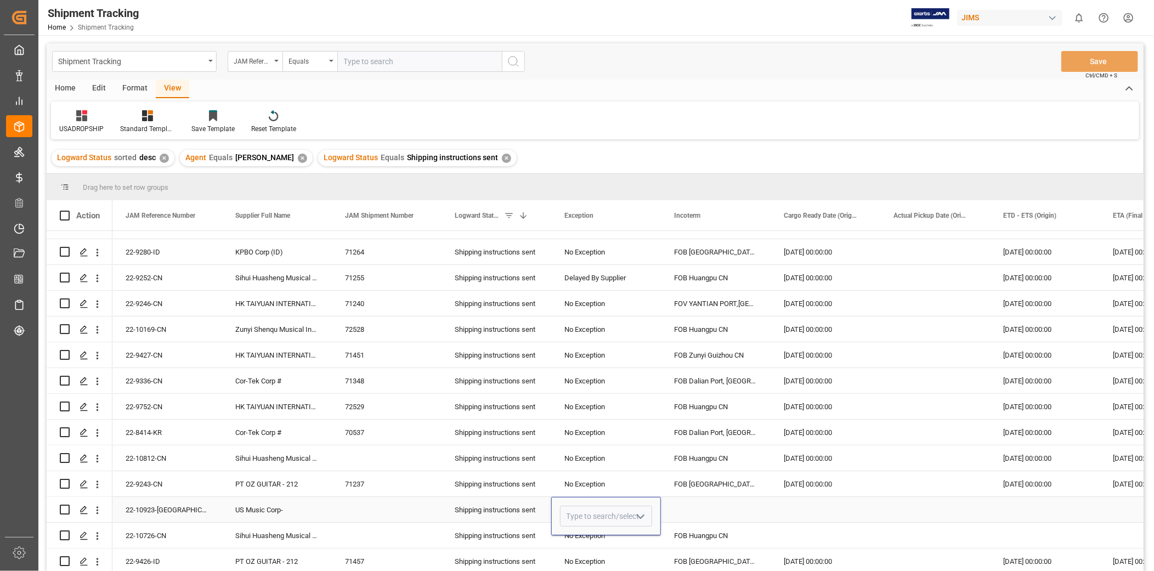
click at [642, 514] on icon "open menu" at bounding box center [640, 516] width 13 height 13
click at [617, 536] on div "No Exception" at bounding box center [613, 547] width 105 height 38
type input "No Exception"
click at [708, 513] on div "Press SPACE to select this row." at bounding box center [716, 509] width 110 height 25
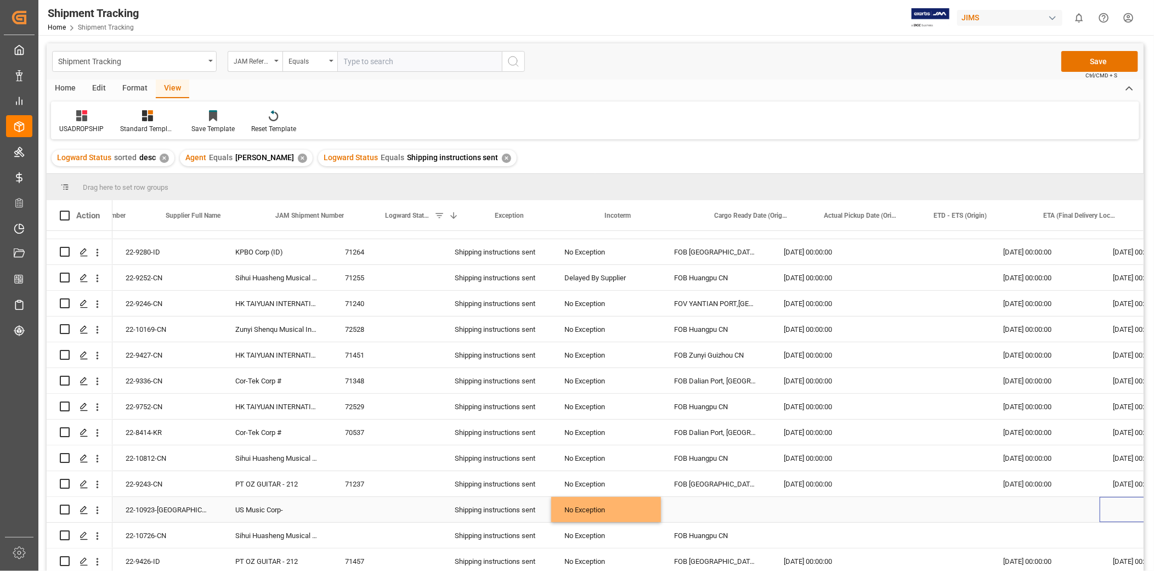
scroll to position [0, 69]
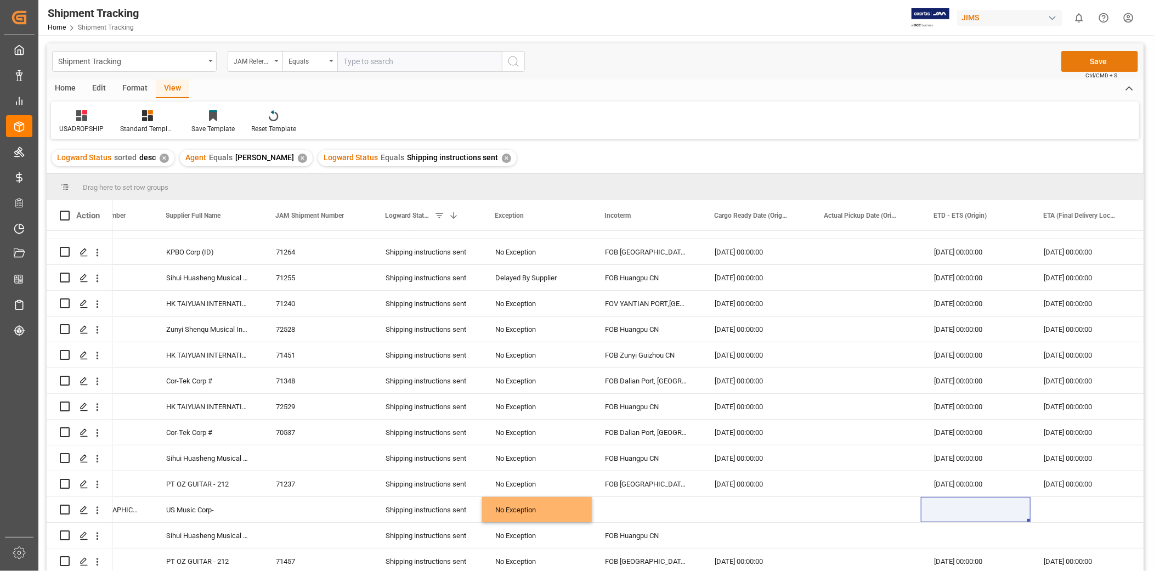
click at [1110, 67] on button "Save" at bounding box center [1099, 61] width 77 height 21
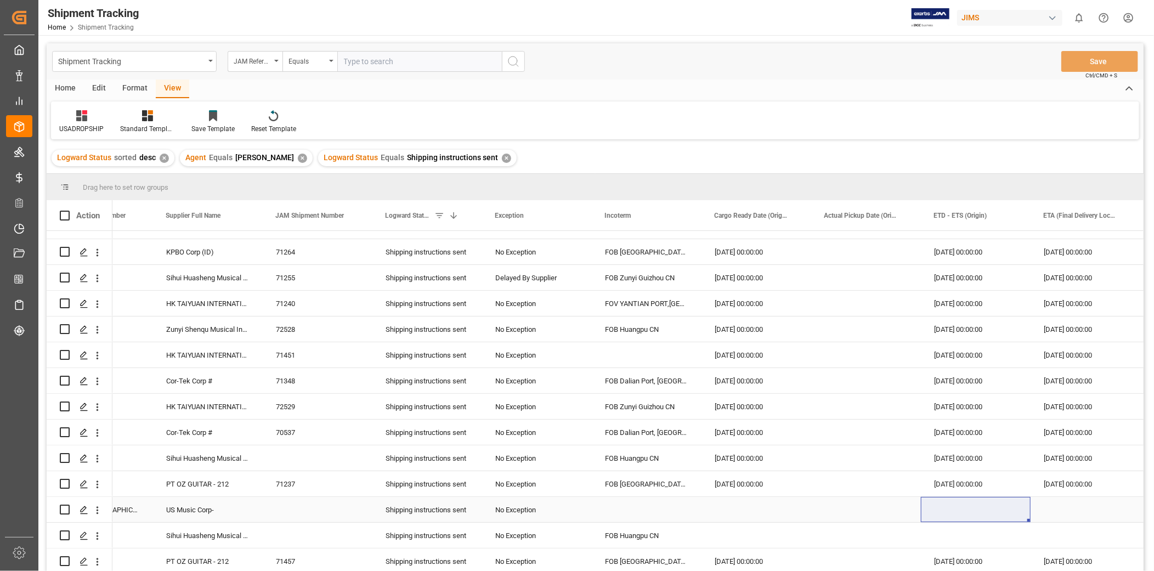
click at [529, 502] on div "No Exception" at bounding box center [536, 510] width 83 height 25
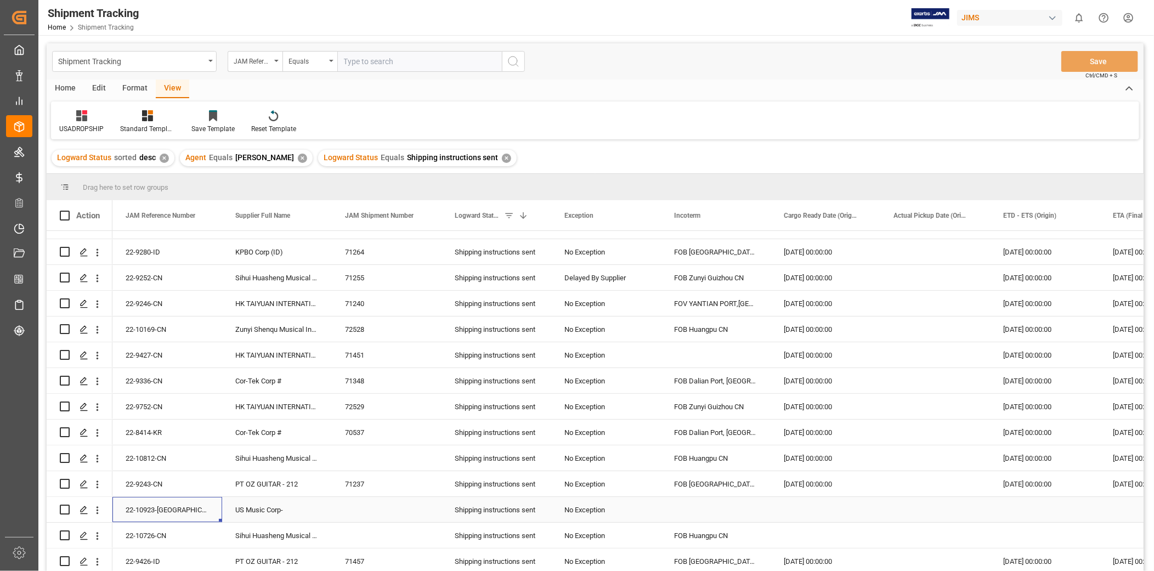
click at [194, 505] on div "22-10923-[GEOGRAPHIC_DATA]" at bounding box center [167, 509] width 110 height 25
click at [329, 507] on div "US Music Corp-" at bounding box center [277, 509] width 110 height 25
click at [849, 511] on div "Press SPACE to select this row." at bounding box center [826, 509] width 110 height 25
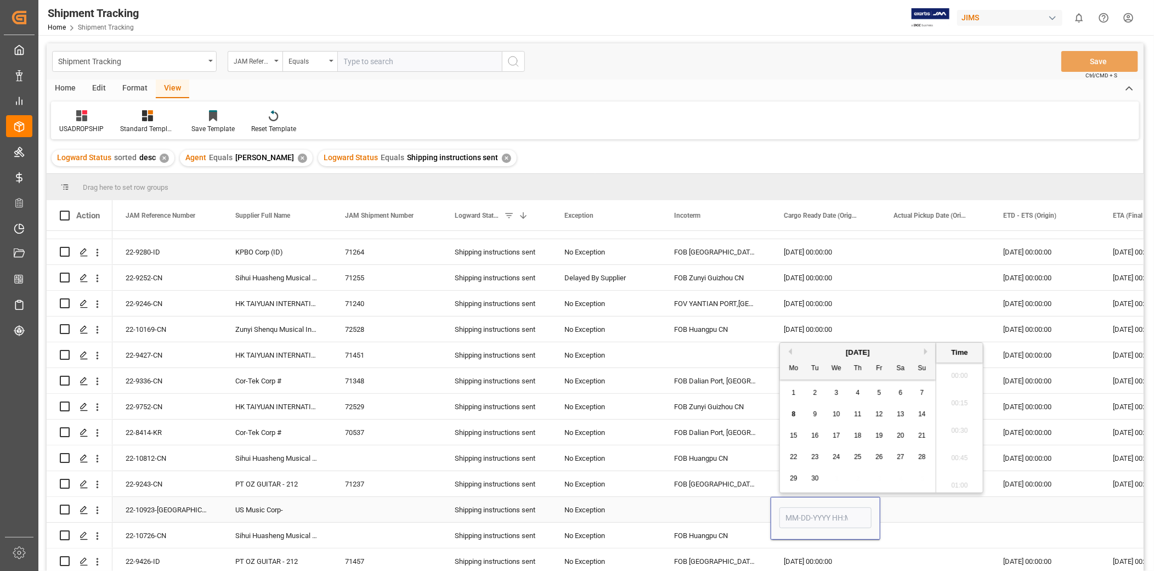
scroll to position [1594, 0]
click at [794, 412] on span "8" at bounding box center [794, 414] width 4 height 8
type input "[DATE] 00:00"
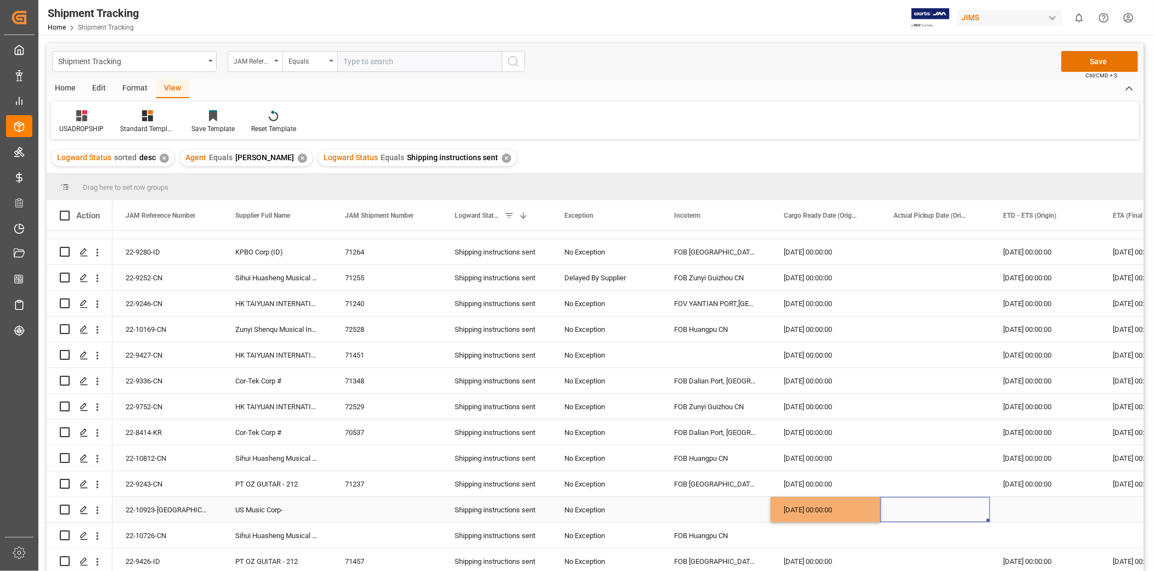
click at [893, 514] on div "Press SPACE to select this row." at bounding box center [935, 509] width 110 height 25
click at [1017, 507] on div "Press SPACE to select this row." at bounding box center [1045, 509] width 110 height 25
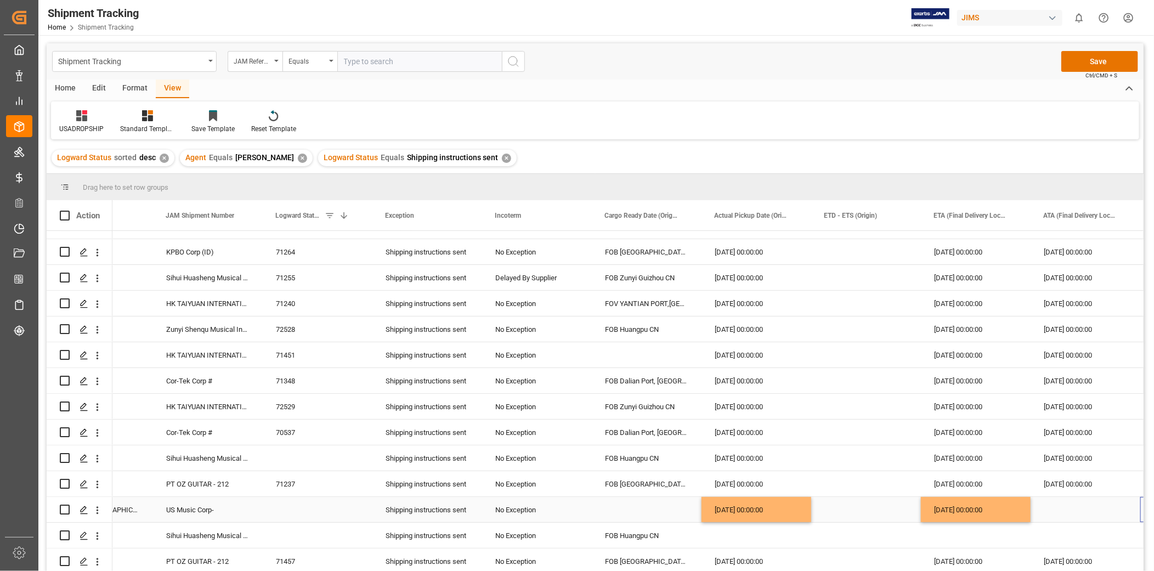
scroll to position [0, 179]
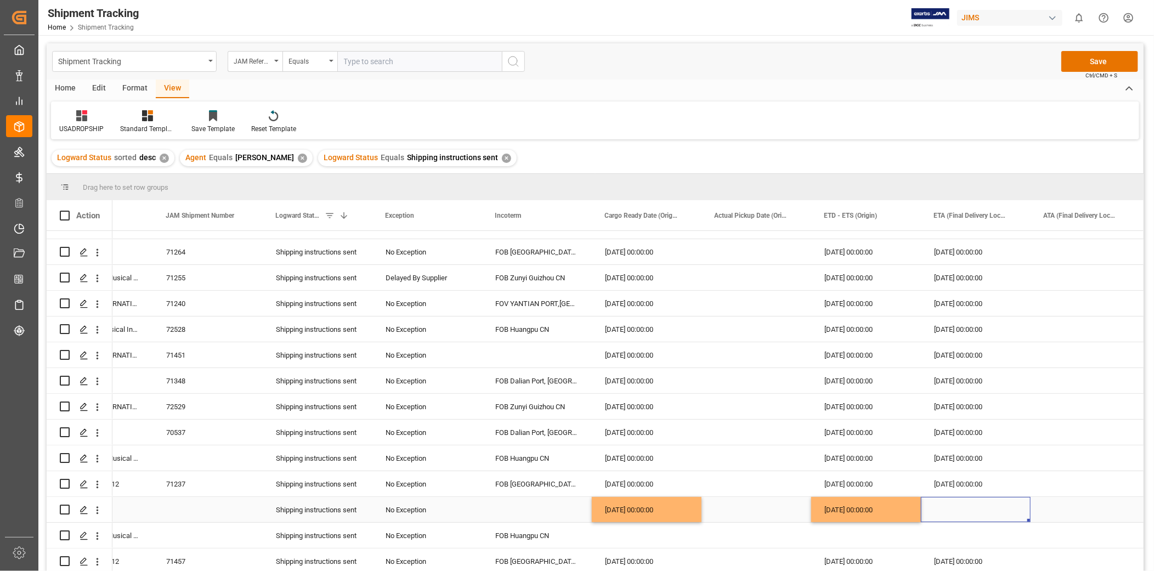
click at [1008, 498] on div "Press SPACE to select this row." at bounding box center [976, 509] width 110 height 25
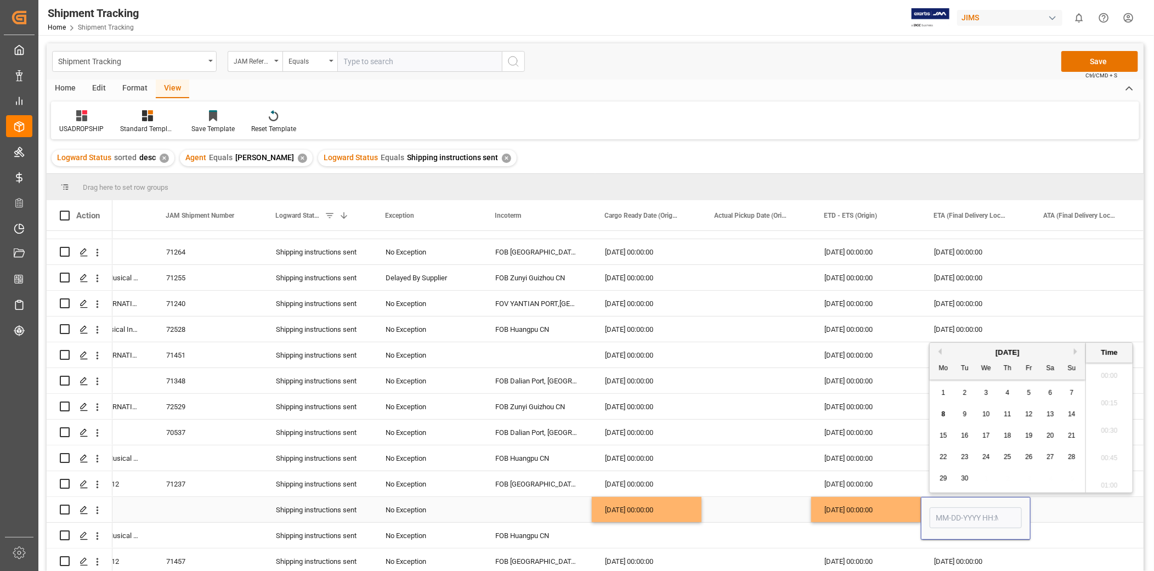
scroll to position [1594, 0]
click at [967, 436] on span "16" at bounding box center [964, 436] width 7 height 8
type input "[DATE] 00:00"
click at [1078, 502] on div "Press SPACE to select this row." at bounding box center [1086, 509] width 110 height 25
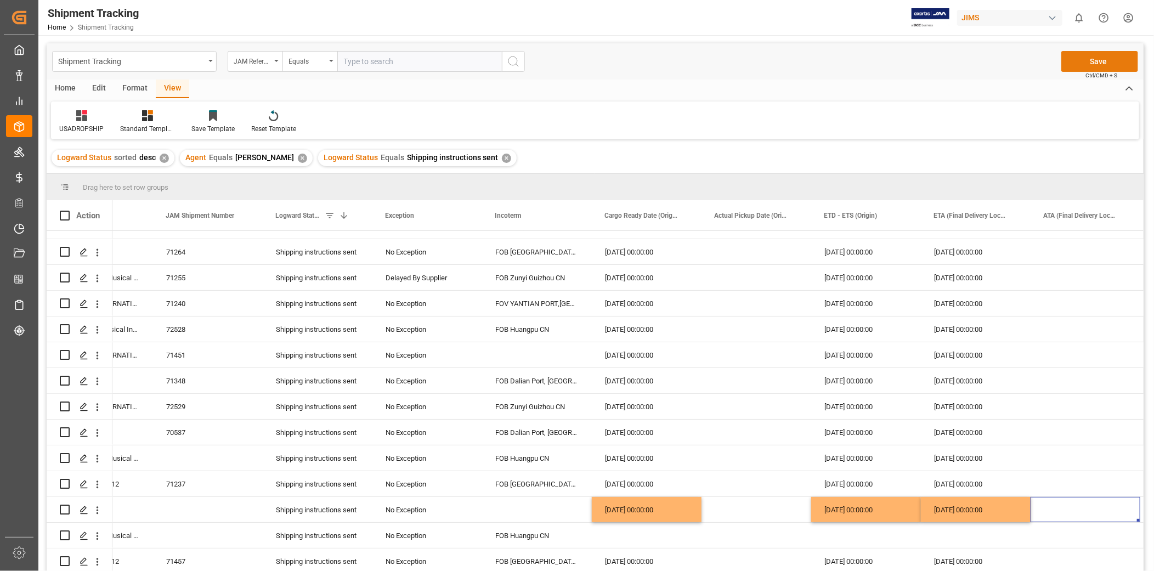
click at [1115, 67] on button "Save" at bounding box center [1099, 61] width 77 height 21
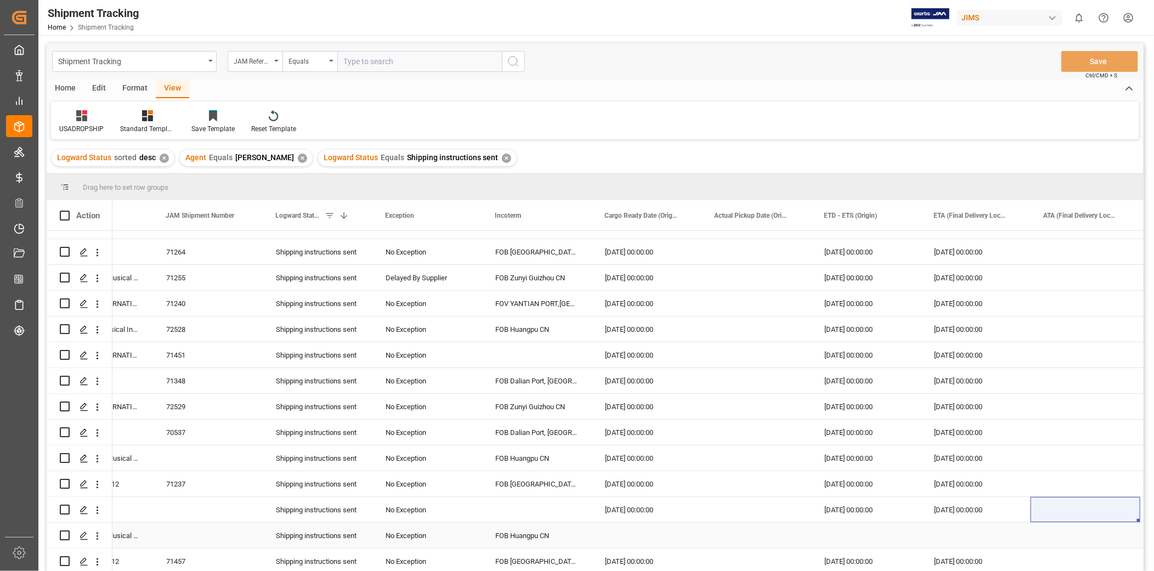
click at [704, 530] on div "Press SPACE to select this row." at bounding box center [757, 535] width 110 height 25
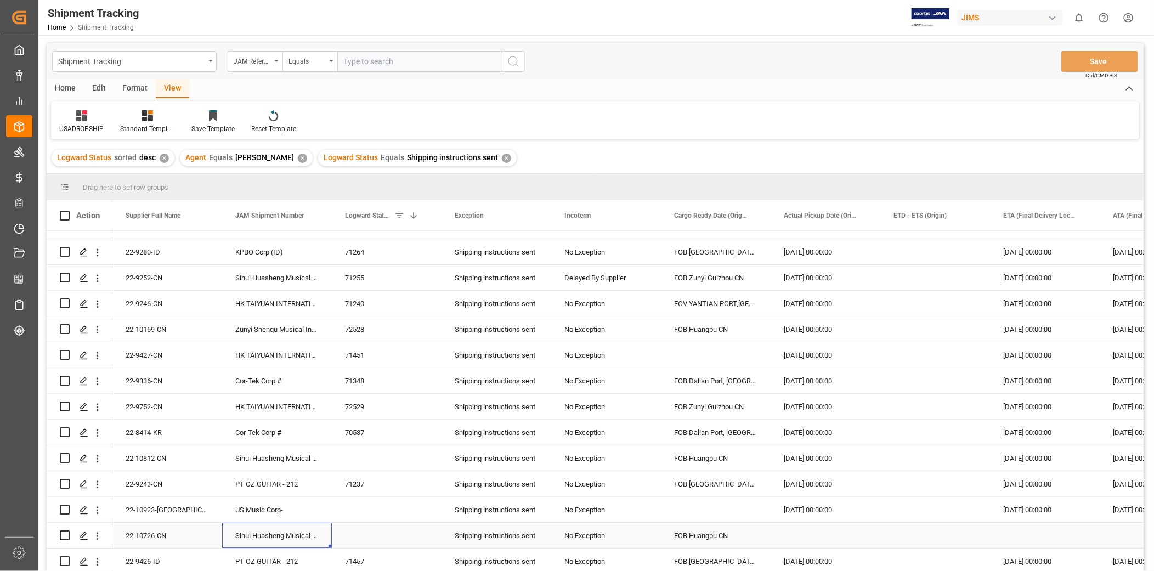
scroll to position [0, 0]
click at [159, 536] on div "22-10726-CN" at bounding box center [167, 535] width 110 height 25
click at [801, 535] on div "Press SPACE to select this row." at bounding box center [826, 535] width 110 height 25
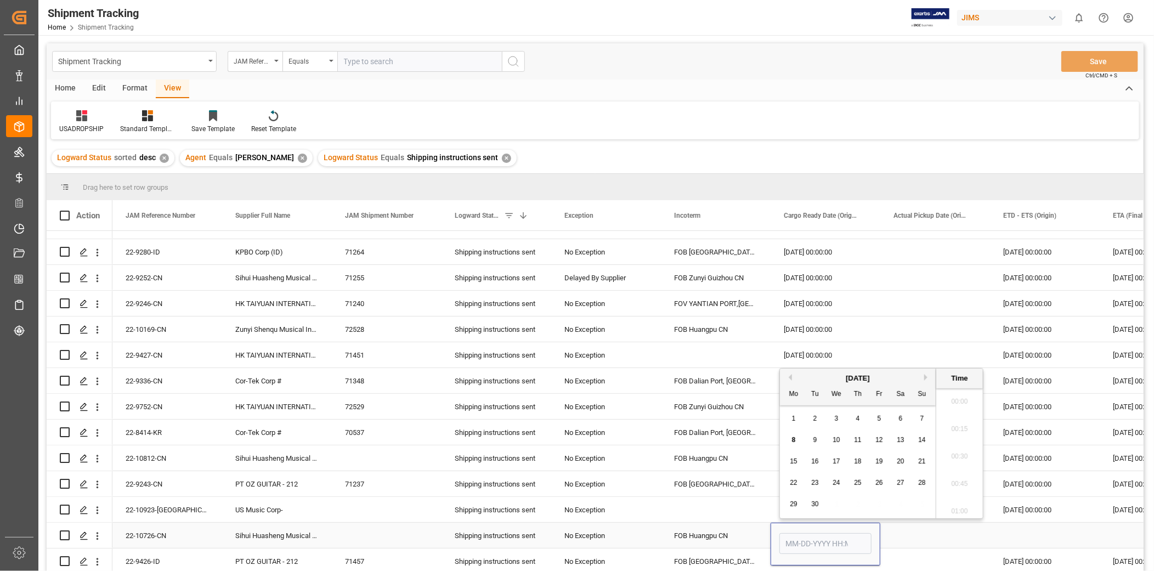
scroll to position [1594, 0]
click at [788, 377] on button "Previous Month" at bounding box center [789, 377] width 7 height 7
click at [917, 485] on div "24" at bounding box center [923, 483] width 14 height 13
type input "[DATE] 00:00"
click at [1035, 459] on div "[DATE] 00:00:00" at bounding box center [1045, 457] width 110 height 25
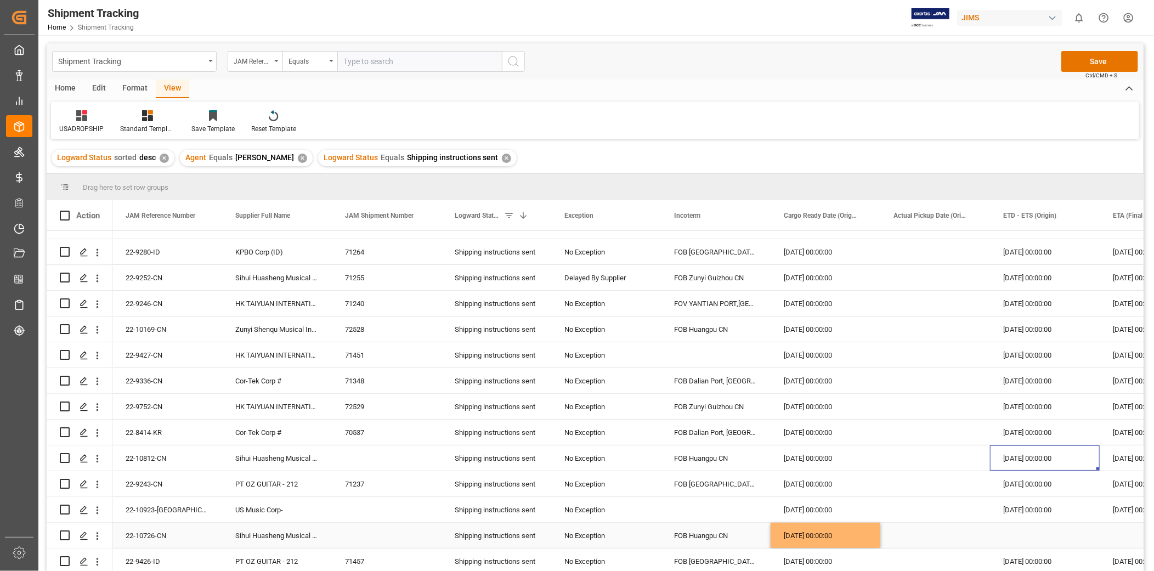
click at [860, 524] on div "[DATE] 00:00:00" at bounding box center [826, 535] width 110 height 25
click at [1038, 535] on div "Press SPACE to select this row." at bounding box center [1045, 535] width 110 height 25
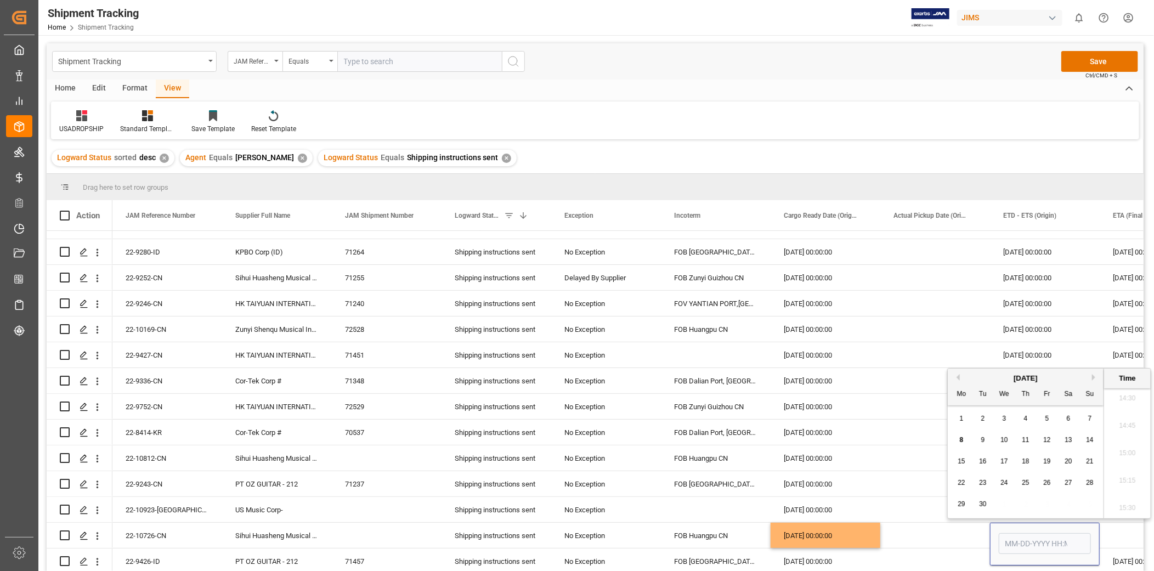
click at [1094, 377] on button "Next Month" at bounding box center [1095, 377] width 7 height 7
click at [962, 487] on div "20" at bounding box center [962, 483] width 14 height 13
type input "[DATE] 00:00"
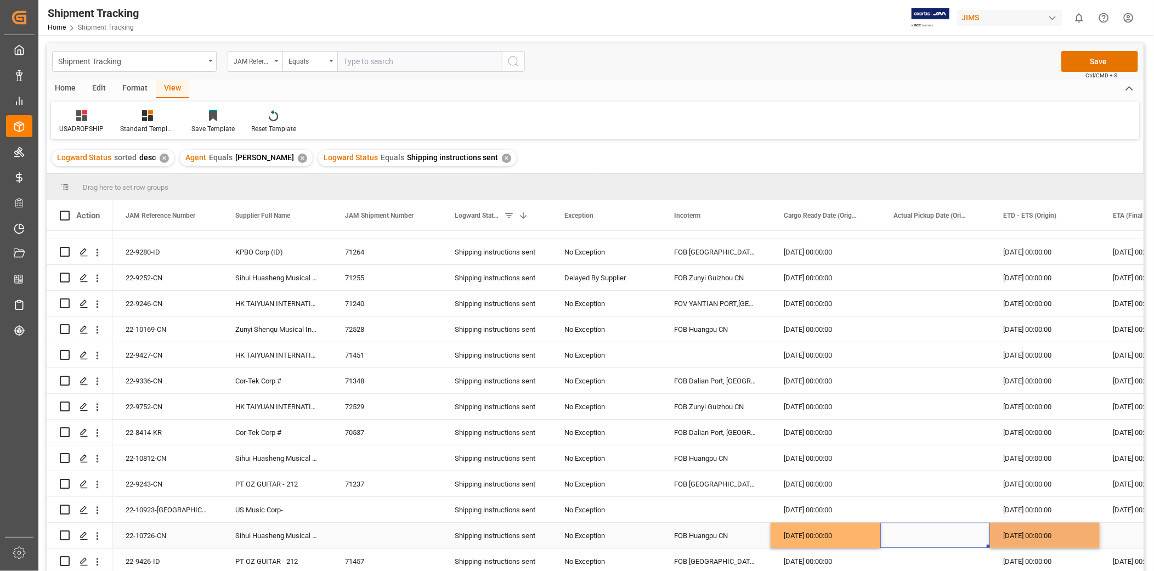
click at [944, 539] on div "Press SPACE to select this row." at bounding box center [935, 535] width 110 height 25
click at [1036, 536] on div "[DATE] 00:00:00" at bounding box center [1045, 535] width 110 height 25
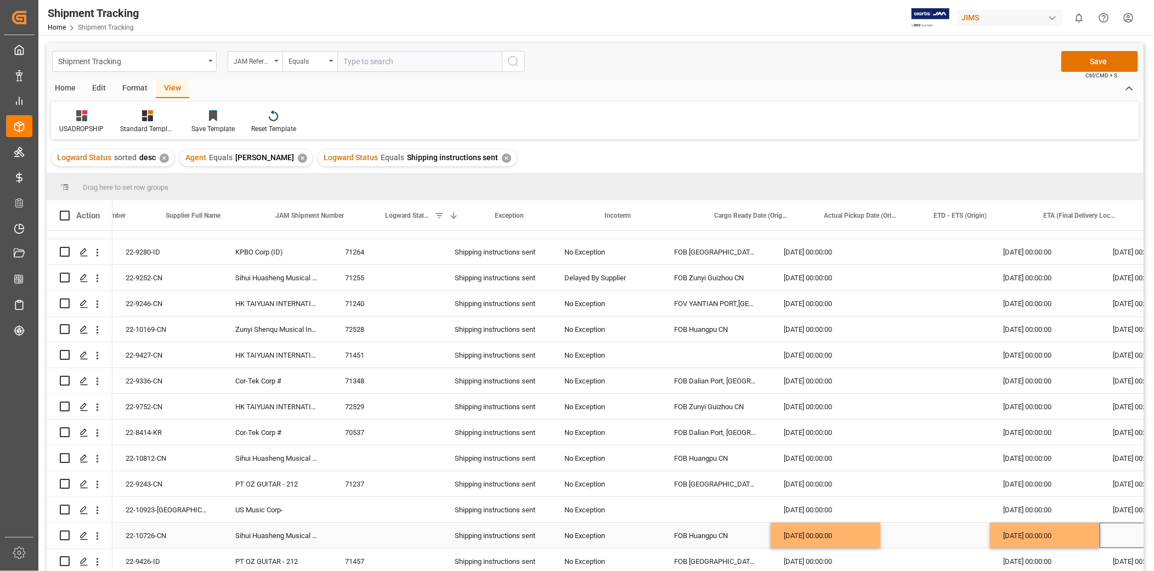
scroll to position [0, 69]
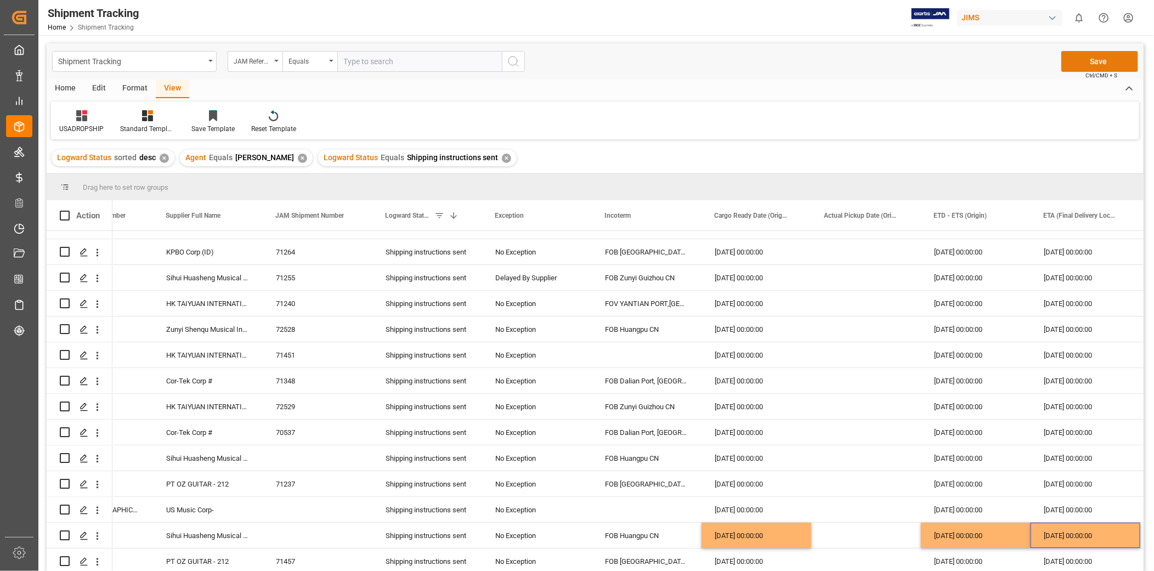
click at [1112, 63] on button "Save" at bounding box center [1099, 61] width 77 height 21
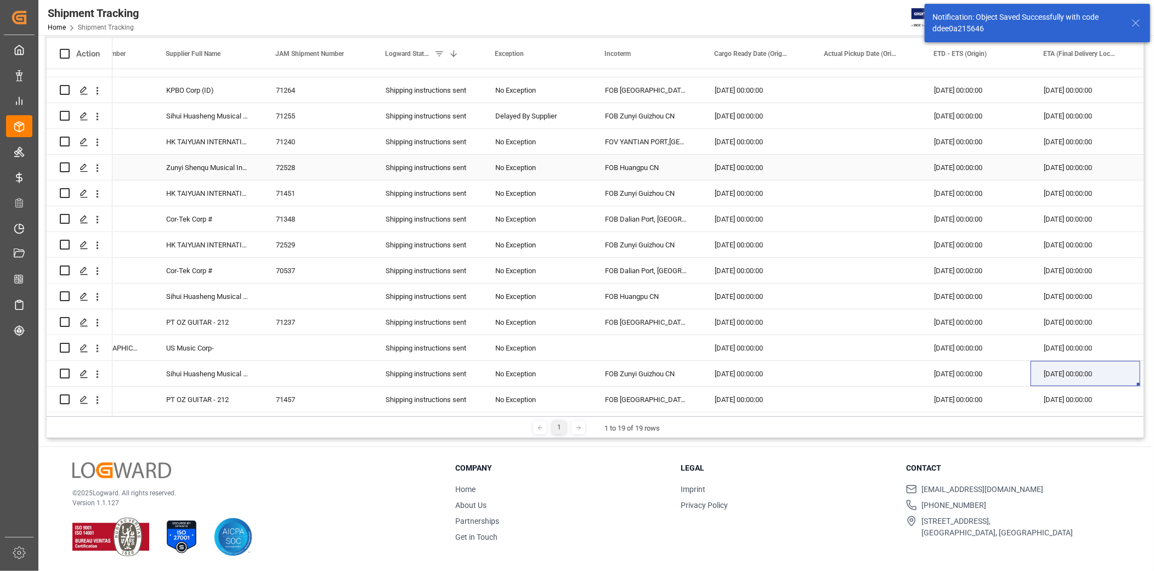
scroll to position [150, 0]
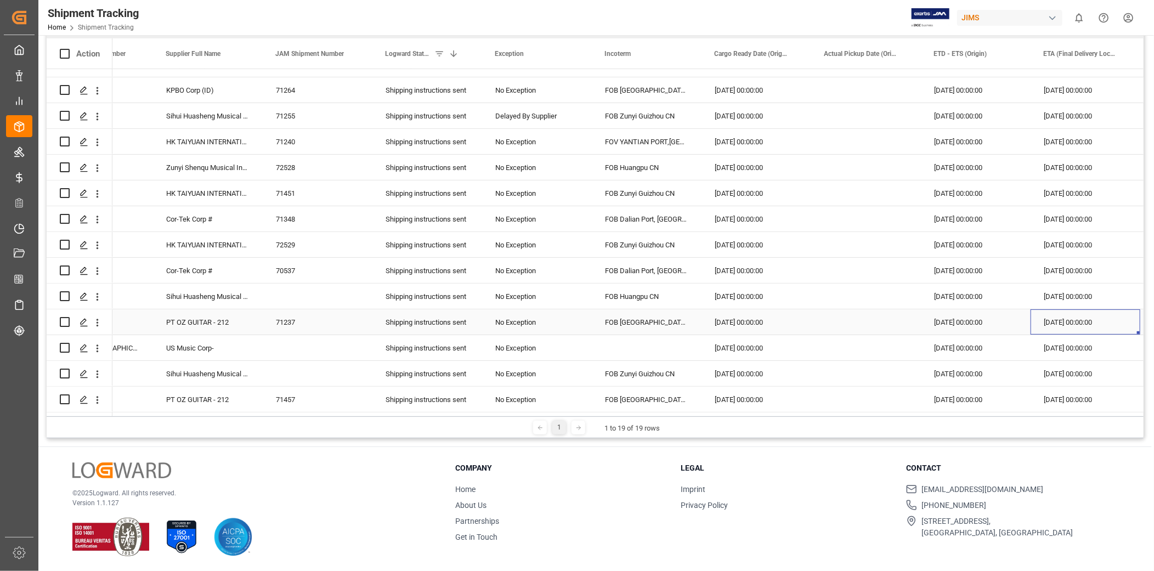
click at [1088, 318] on div "[DATE] 00:00:00" at bounding box center [1086, 321] width 110 height 25
click at [951, 390] on div "[DATE] 00:00:00" at bounding box center [976, 399] width 110 height 25
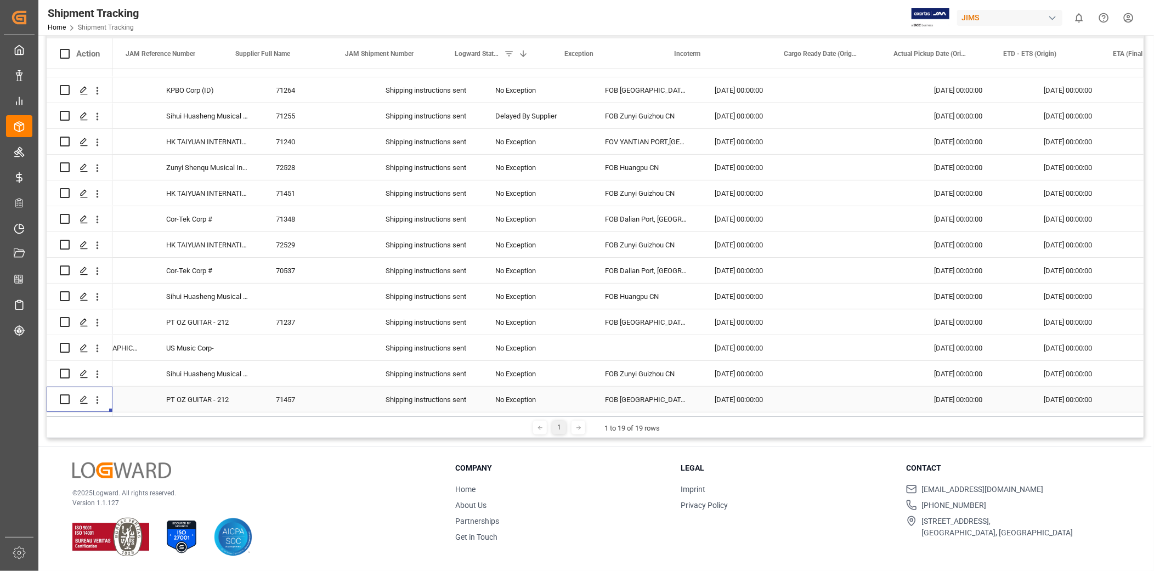
scroll to position [0, 0]
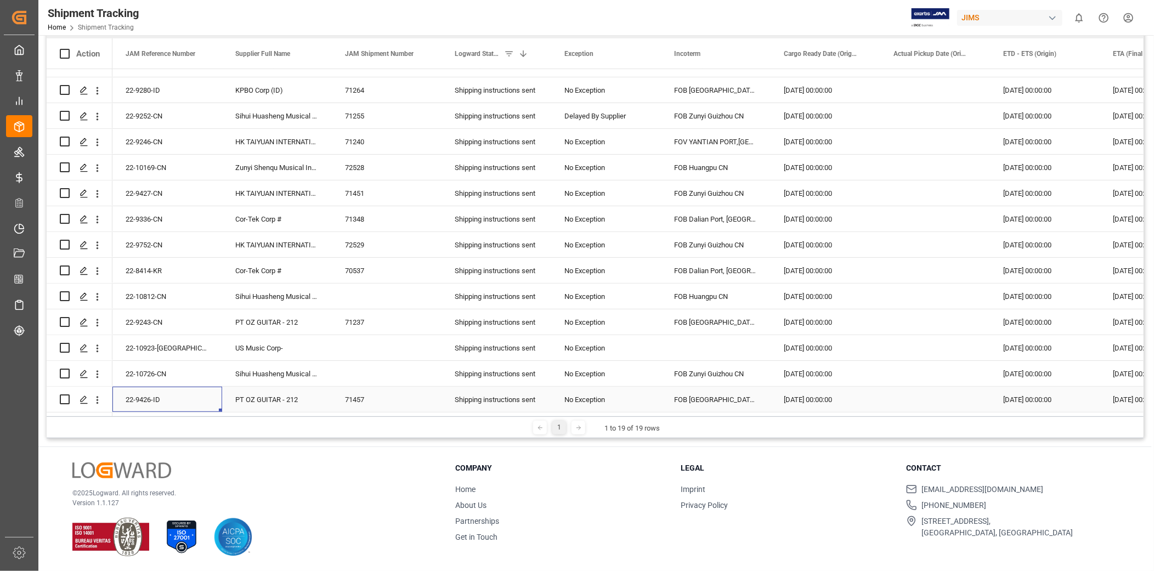
click at [174, 392] on div "22-9426-ID" at bounding box center [167, 399] width 110 height 25
click at [788, 389] on div "[DATE] 00:00:00" at bounding box center [826, 399] width 110 height 25
click at [824, 399] on div "[DATE] 00:00:00" at bounding box center [826, 399] width 110 height 25
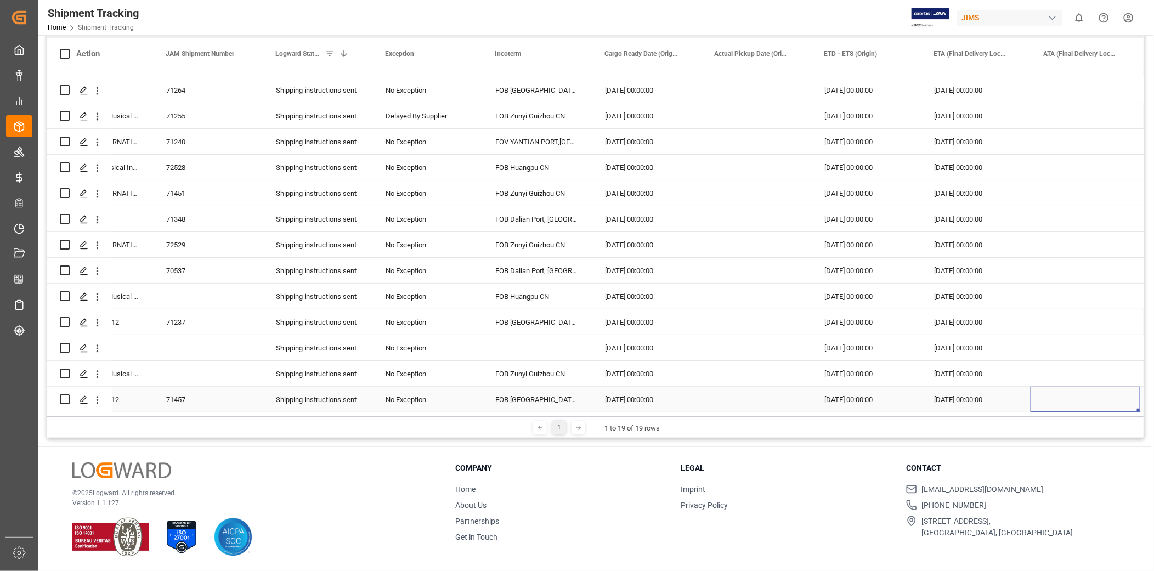
scroll to position [0, 289]
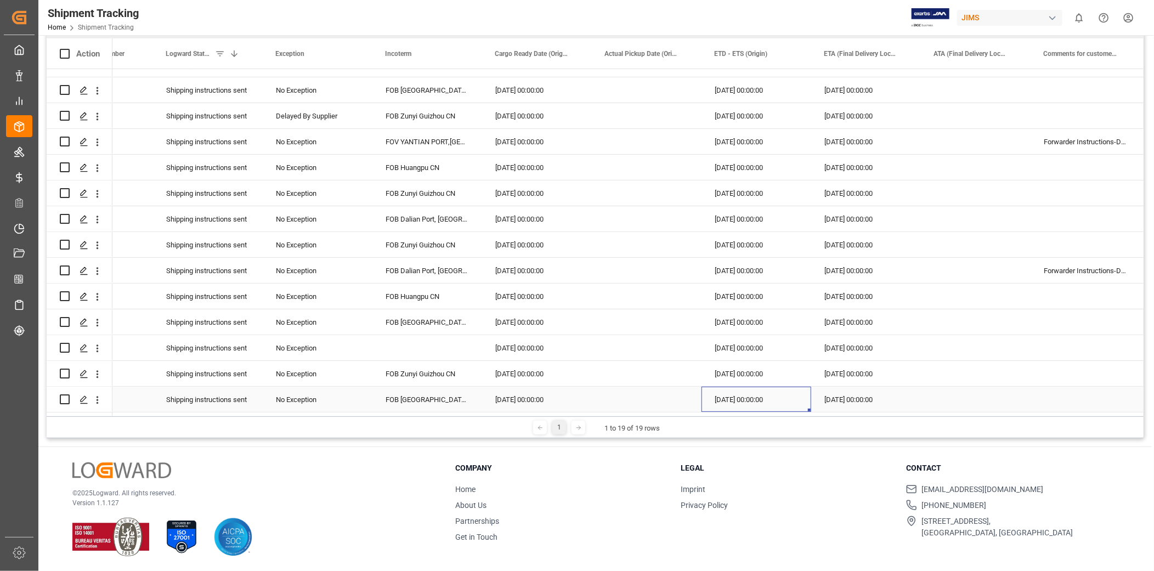
click at [792, 393] on div "[DATE] 00:00:00" at bounding box center [757, 399] width 110 height 25
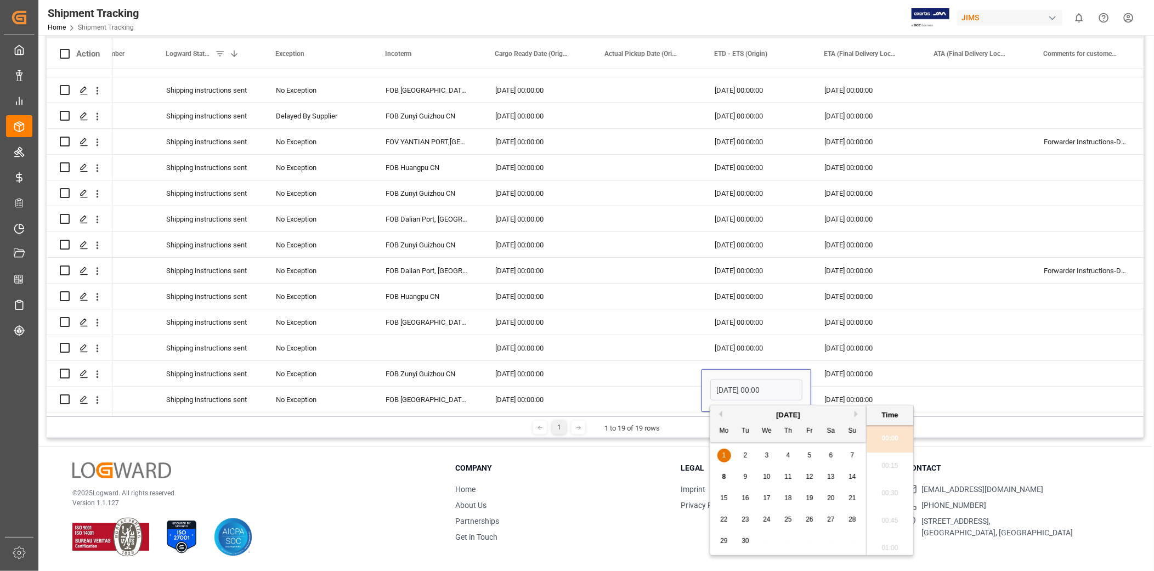
click at [858, 415] on button "Next Month" at bounding box center [858, 414] width 7 height 7
click at [730, 523] on div "20" at bounding box center [725, 519] width 14 height 13
type input "[DATE] 00:00"
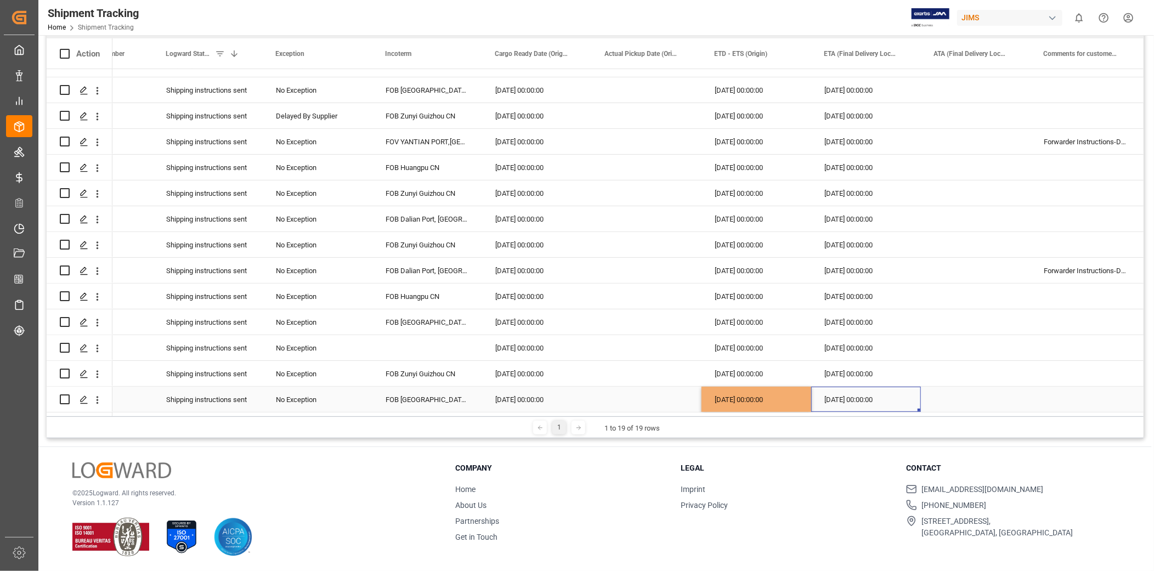
click at [851, 387] on div "[DATE] 00:00:00" at bounding box center [866, 399] width 110 height 25
click at [780, 395] on div "[DATE] 00:00:00" at bounding box center [757, 399] width 110 height 25
click at [820, 395] on div "[DATE] 00:00:00" at bounding box center [866, 399] width 110 height 25
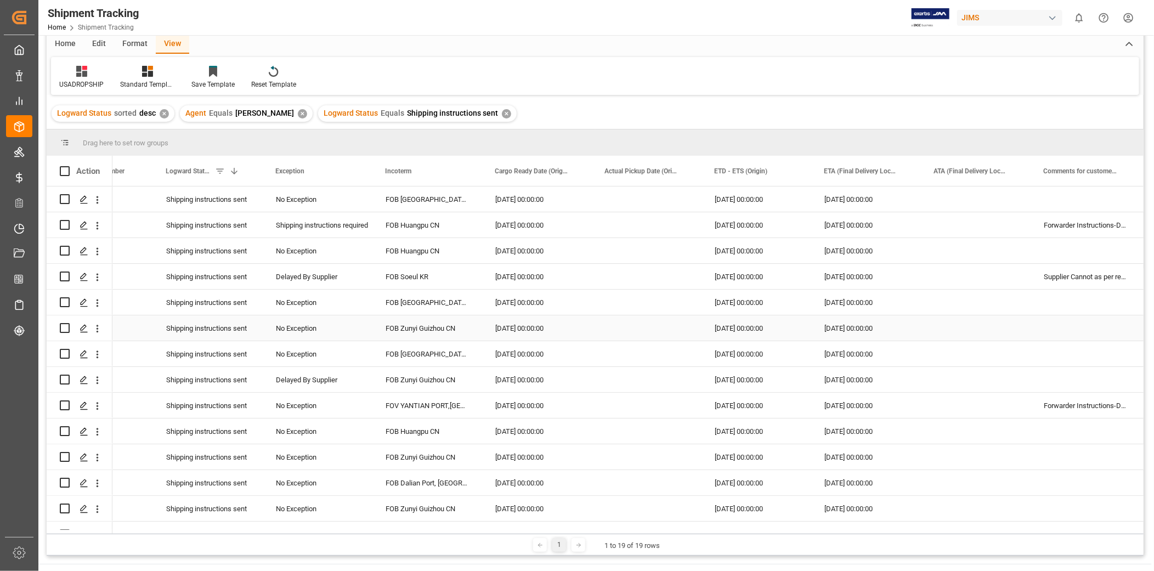
scroll to position [0, 0]
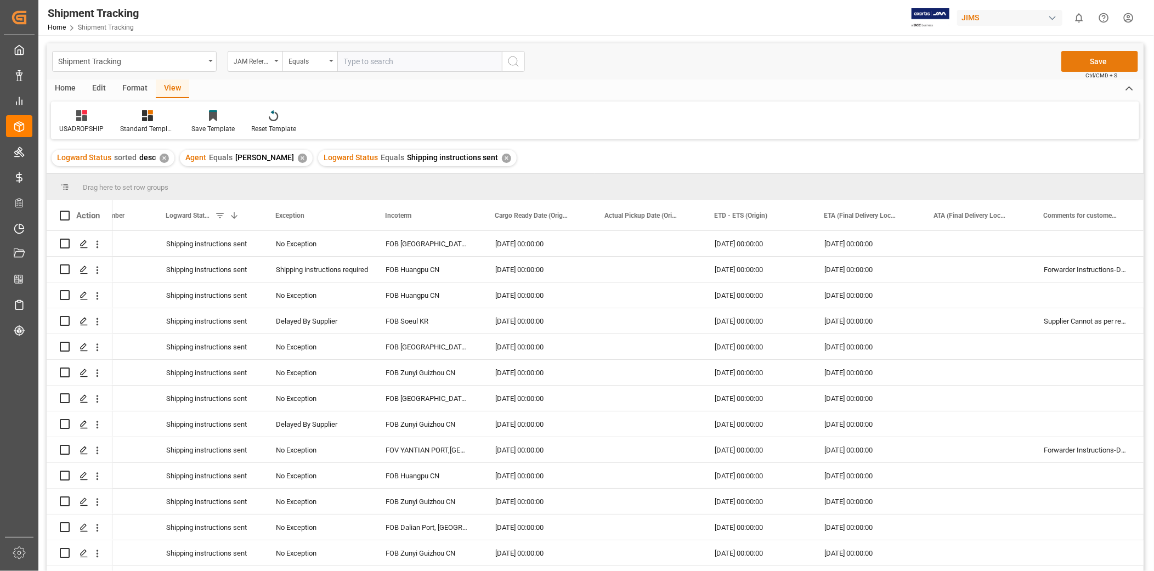
click at [1082, 55] on button "Save" at bounding box center [1099, 61] width 77 height 21
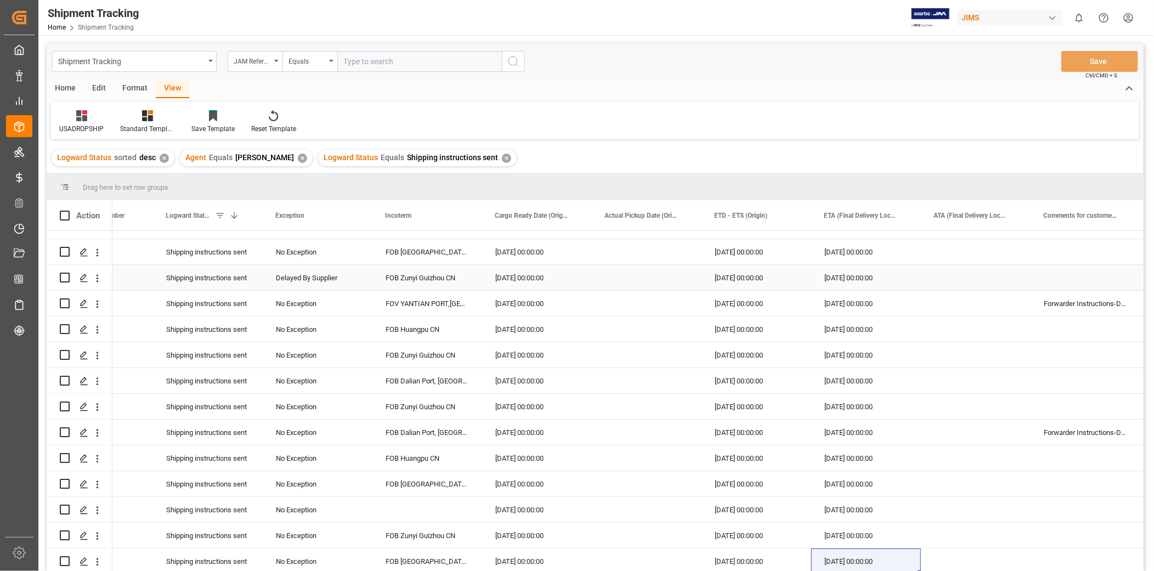
scroll to position [150, 0]
click at [439, 550] on div "FOB [GEOGRAPHIC_DATA] ID" at bounding box center [427, 561] width 110 height 25
